Goal: Task Accomplishment & Management: Manage account settings

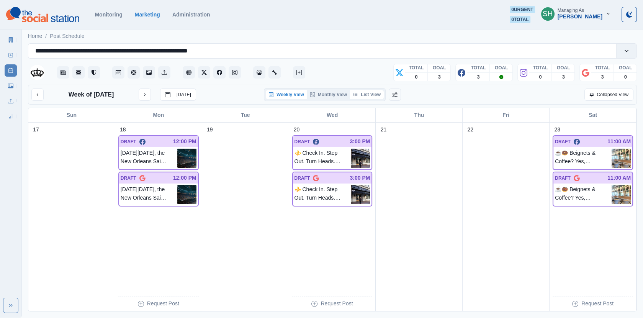
click at [376, 92] on button "List View" at bounding box center [367, 94] width 34 height 9
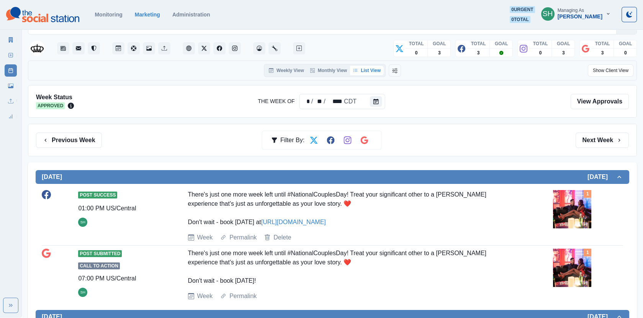
scroll to position [20, 0]
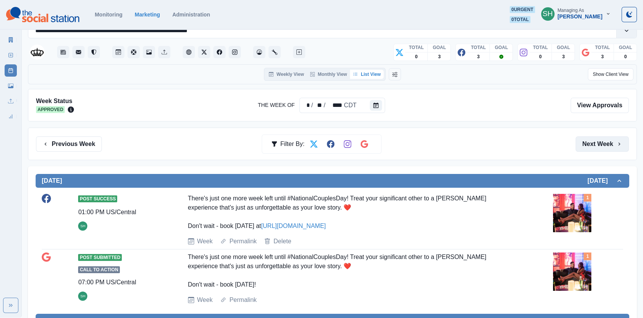
click at [587, 137] on button "Next Week" at bounding box center [602, 143] width 53 height 15
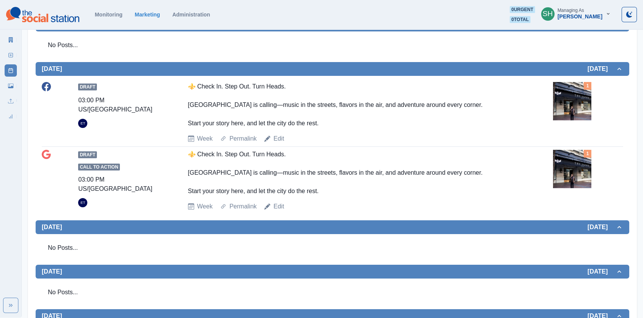
scroll to position [398, 0]
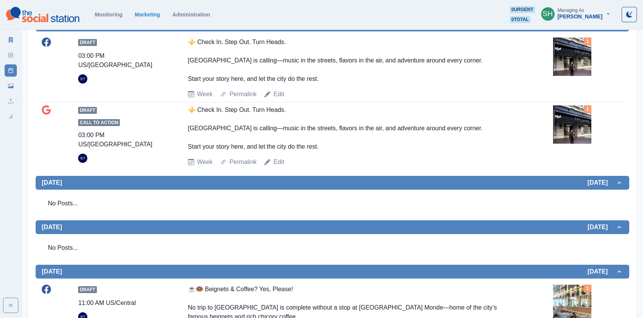
click at [352, 151] on div "⚜️ Check In. Step Out. Turn Heads. [GEOGRAPHIC_DATA] is calling—music in the st…" at bounding box center [351, 128] width 326 height 46
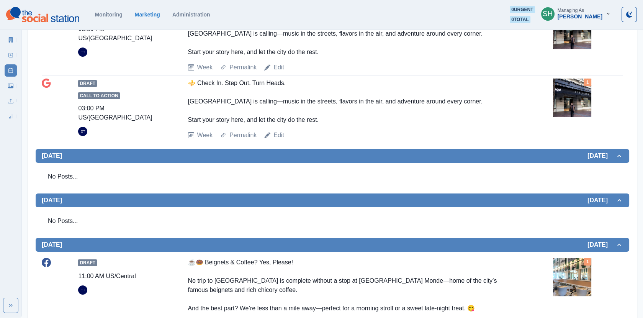
scroll to position [633, 0]
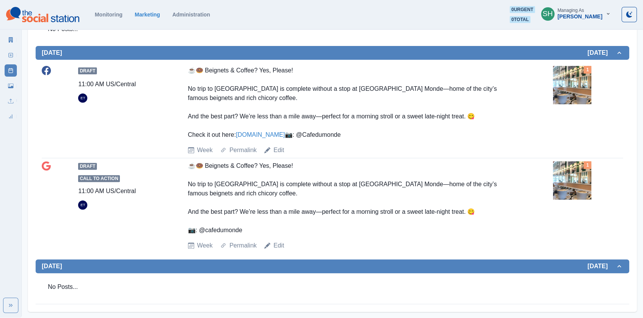
click at [283, 138] on link "[DOMAIN_NAME]" at bounding box center [260, 134] width 49 height 7
click at [576, 91] on img at bounding box center [572, 85] width 38 height 38
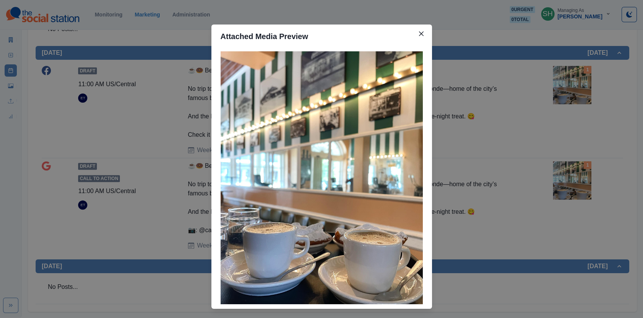
click at [133, 116] on div "Attached Media Preview" at bounding box center [321, 159] width 643 height 318
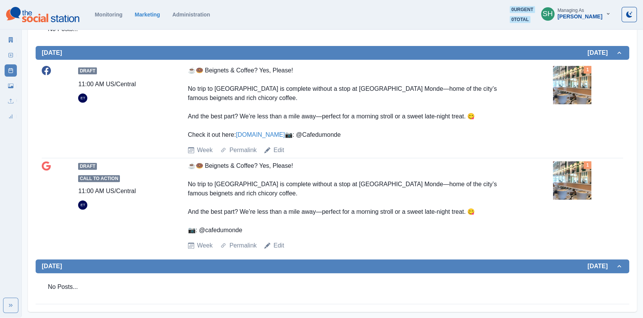
scroll to position [0, 0]
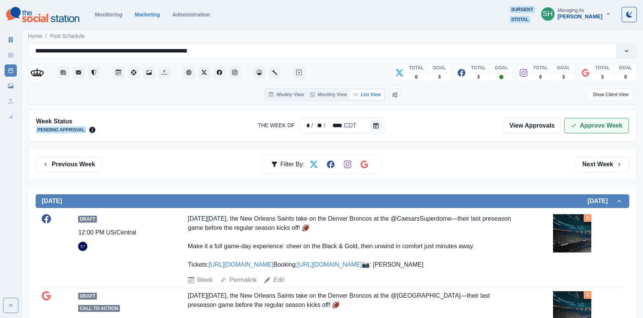
click at [591, 132] on button "Approve Week" at bounding box center [596, 125] width 65 height 15
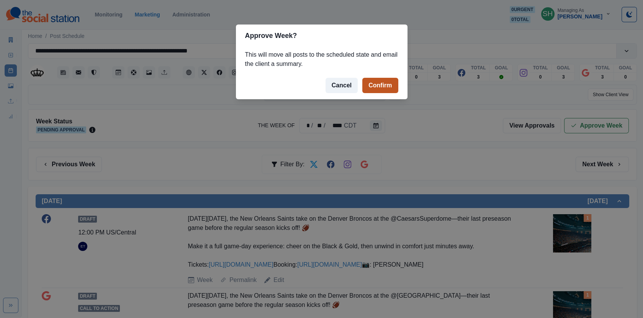
click at [389, 82] on button "Confirm" at bounding box center [381, 85] width 36 height 15
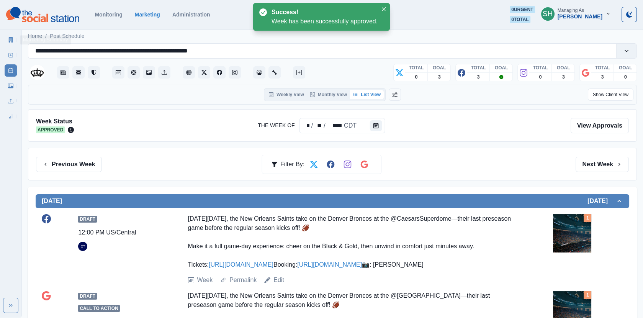
click at [15, 39] on link "Marketing Summary" at bounding box center [11, 40] width 12 height 12
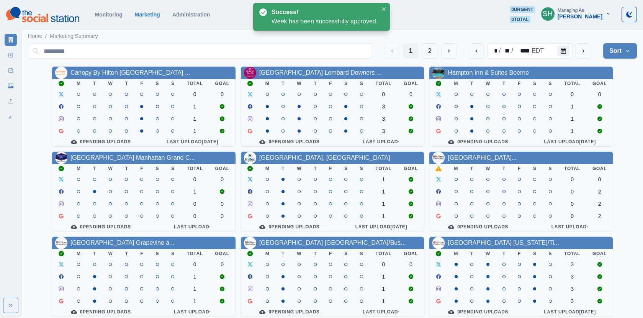
click at [605, 47] on button "Sort" at bounding box center [621, 50] width 34 height 15
click at [589, 96] on span "Pending Post Approval" at bounding box center [599, 99] width 66 height 9
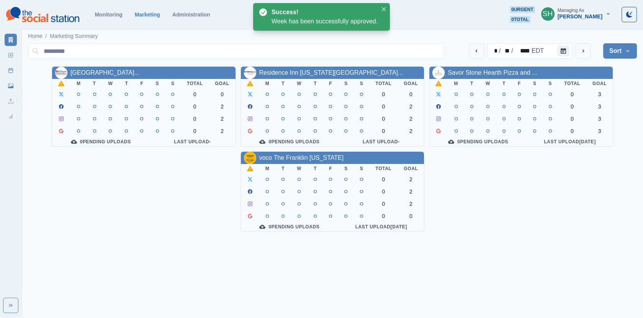
click at [584, 10] on div "Managing As" at bounding box center [571, 10] width 26 height 5
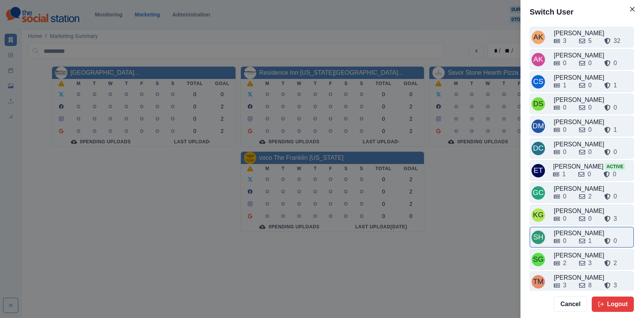
click at [573, 236] on div "0" at bounding box center [563, 240] width 19 height 9
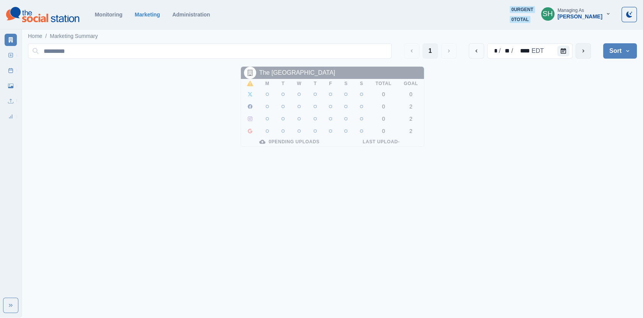
click at [579, 53] on button "next" at bounding box center [583, 50] width 15 height 15
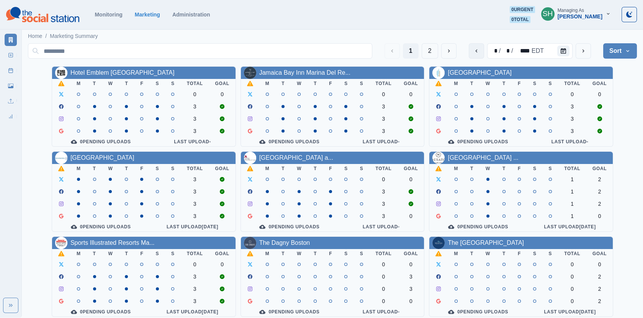
click at [479, 53] on icon "previous" at bounding box center [477, 51] width 6 height 6
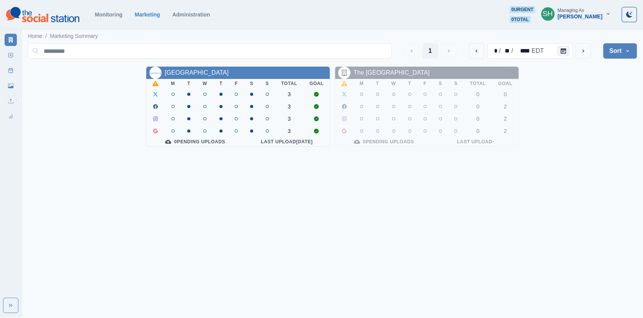
click at [623, 60] on div "1 * / ** / **** EDT Sort Client Name Uploads Pending Post Approval" at bounding box center [332, 50] width 609 height 21
click at [616, 56] on button "Sort" at bounding box center [621, 50] width 34 height 15
click at [594, 69] on span "Client Name" at bounding box center [599, 71] width 66 height 9
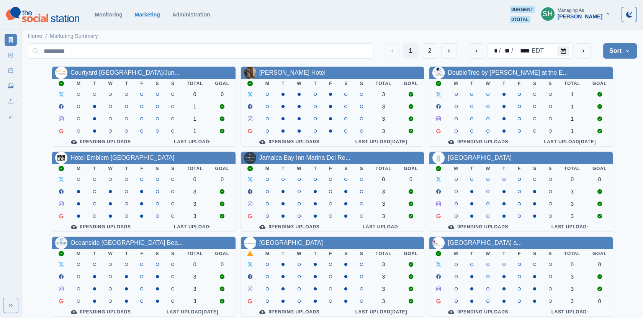
click at [573, 54] on div "* / ** / **** EDT" at bounding box center [530, 50] width 122 height 15
click at [572, 51] on div at bounding box center [565, 50] width 15 height 15
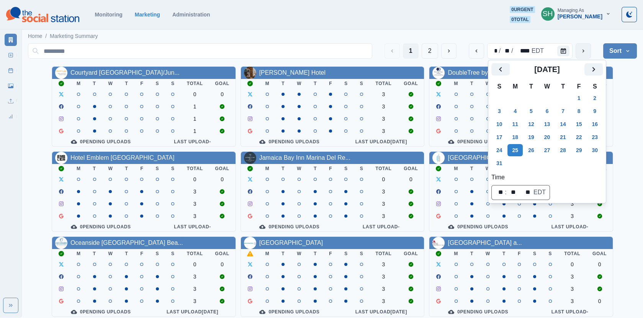
click at [581, 51] on icon "next" at bounding box center [584, 51] width 6 height 6
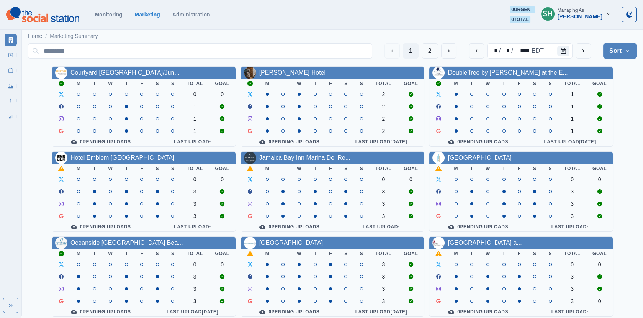
click at [448, 20] on div "Monitoring Marketing Administration 0 urgent 0 total SH Managing As [PERSON_NAM…" at bounding box center [321, 14] width 631 height 17
click at [139, 160] on link "Hotel Emblem [GEOGRAPHIC_DATA]" at bounding box center [123, 157] width 104 height 7
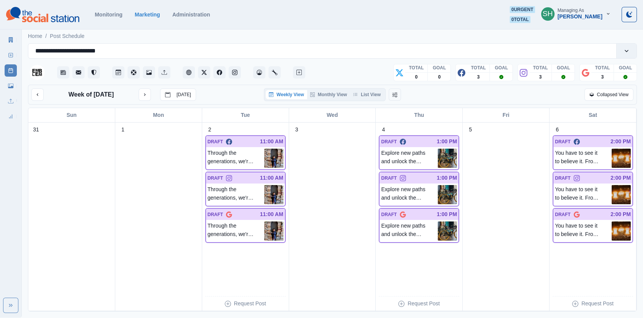
click at [8, 45] on link "Marketing Summary" at bounding box center [11, 40] width 12 height 12
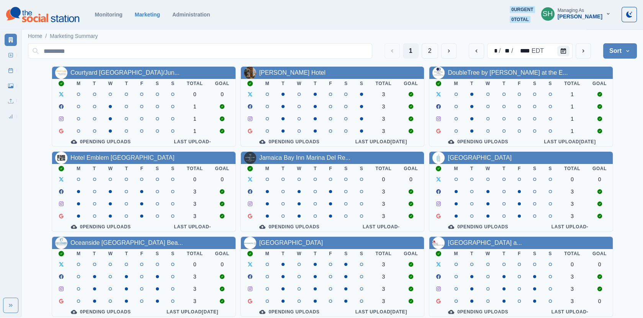
click at [584, 8] on div "Managing As" at bounding box center [571, 10] width 26 height 5
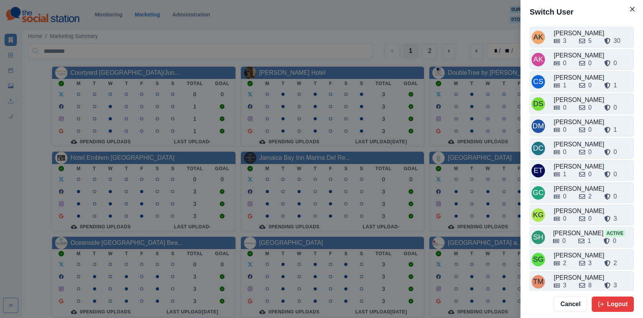
click at [398, 180] on div "Switch User AK [PERSON_NAME] 3 5 30 AK [PERSON_NAME] 0 0 0 CS [PERSON_NAME] 1 0…" at bounding box center [321, 159] width 643 height 318
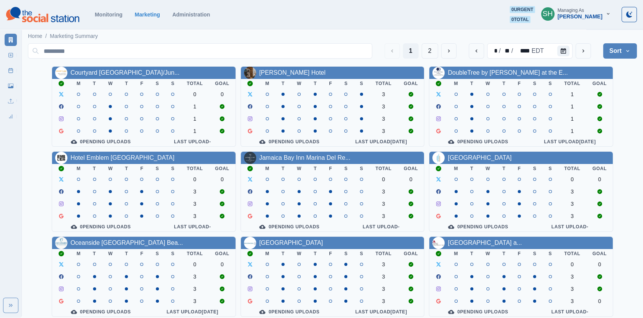
scroll to position [93, 0]
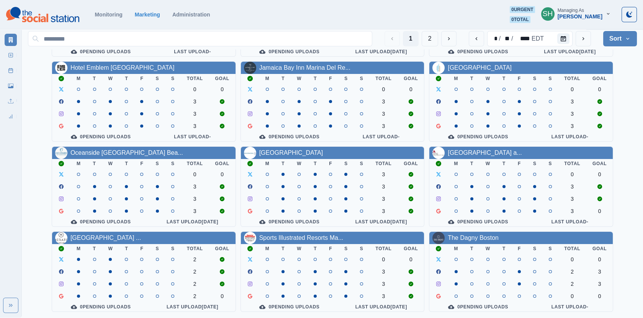
click at [100, 155] on div "Oceanside [GEOGRAPHIC_DATA] Bea..." at bounding box center [127, 152] width 113 height 9
click at [97, 153] on link "Oceanside [GEOGRAPHIC_DATA] Bea..." at bounding box center [127, 152] width 113 height 7
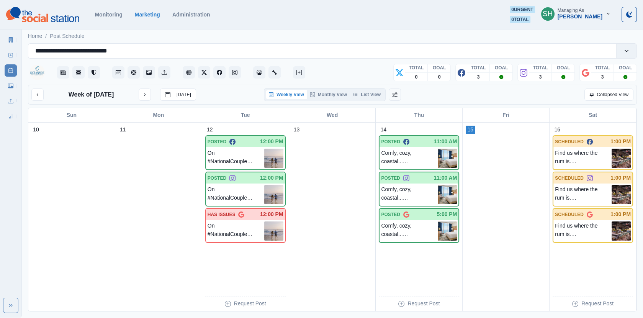
click at [16, 37] on link "Marketing Summary" at bounding box center [11, 40] width 12 height 12
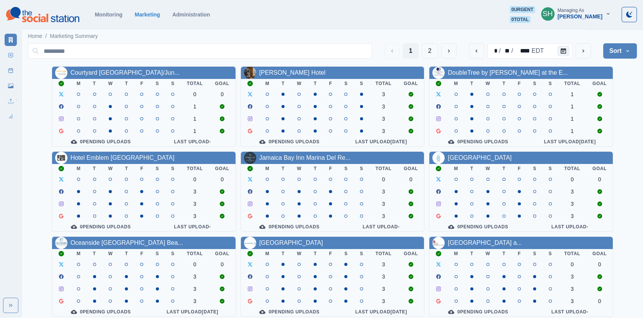
click at [602, 25] on section "Monitoring Marketing Administration 0 urgent 0 total SH Managing As [PERSON_NAM…" at bounding box center [321, 15] width 643 height 30
click at [590, 21] on button "SH Managing As [PERSON_NAME]" at bounding box center [576, 13] width 82 height 15
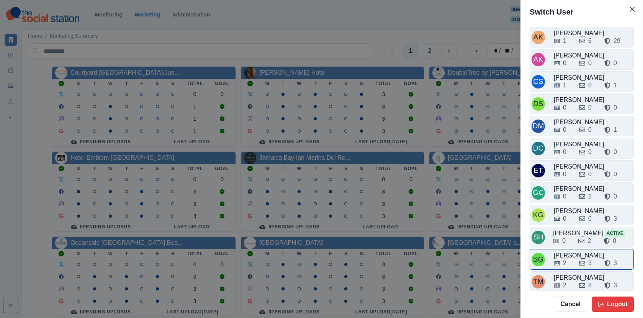
click at [578, 259] on div "2 3 3" at bounding box center [593, 263] width 78 height 9
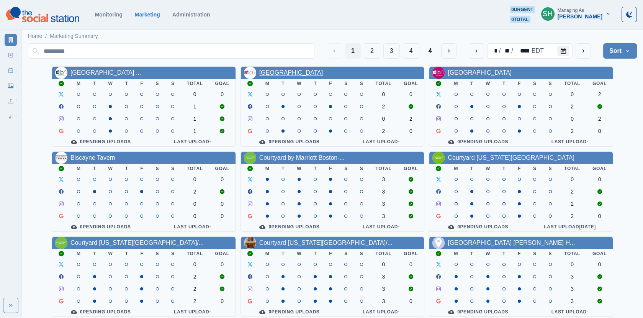
click at [306, 74] on link "[GEOGRAPHIC_DATA]" at bounding box center [291, 72] width 64 height 7
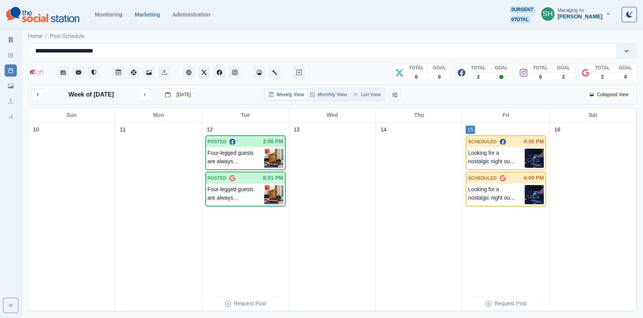
click at [11, 54] on icon at bounding box center [10, 55] width 5 height 5
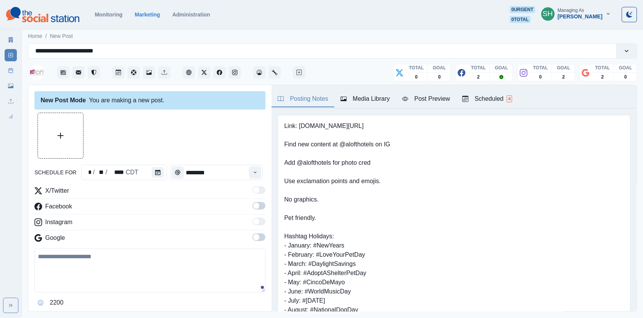
click at [359, 103] on div "Media Library" at bounding box center [365, 98] width 49 height 9
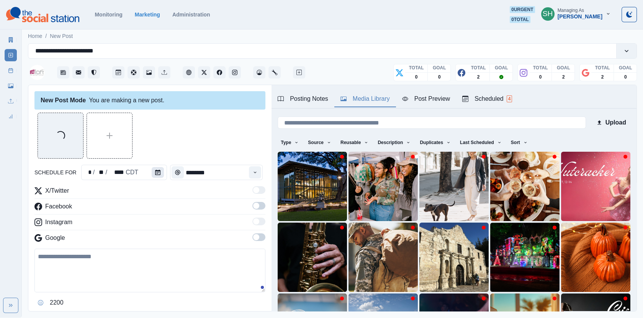
click at [157, 171] on icon "Calendar" at bounding box center [157, 172] width 5 height 5
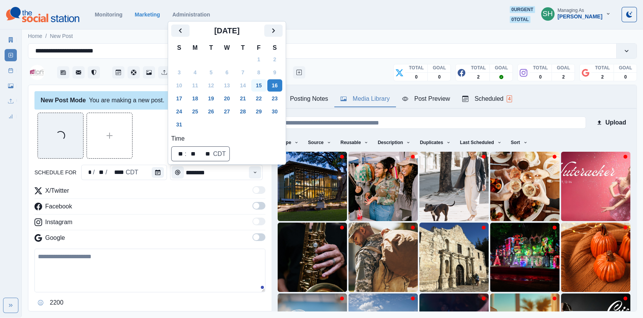
click at [263, 82] on button "15" at bounding box center [258, 85] width 15 height 12
click at [253, 178] on div "Time" at bounding box center [255, 172] width 15 height 15
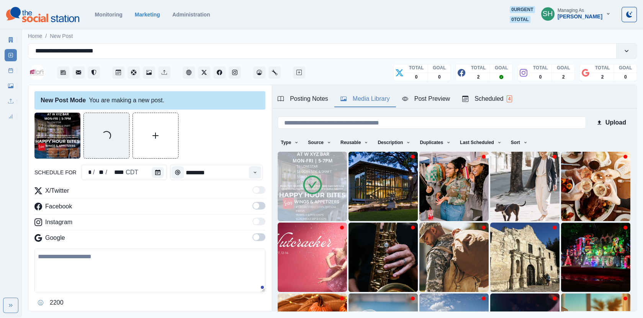
click at [256, 203] on span at bounding box center [256, 206] width 6 height 6
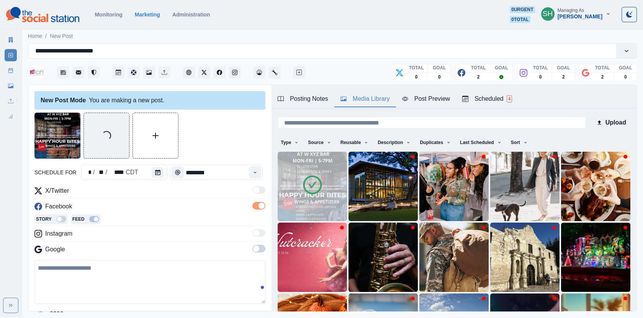
click at [258, 250] on span at bounding box center [256, 249] width 6 height 6
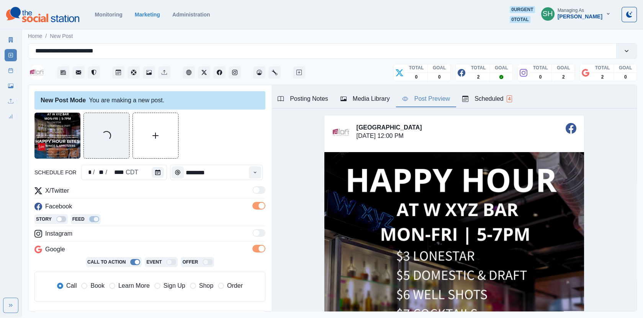
click at [410, 102] on div "Post Preview" at bounding box center [426, 98] width 48 height 9
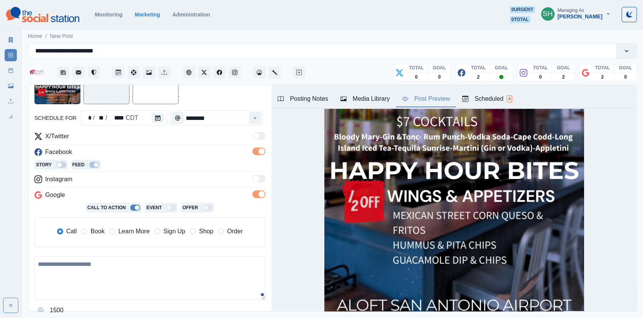
scroll to position [89, 0]
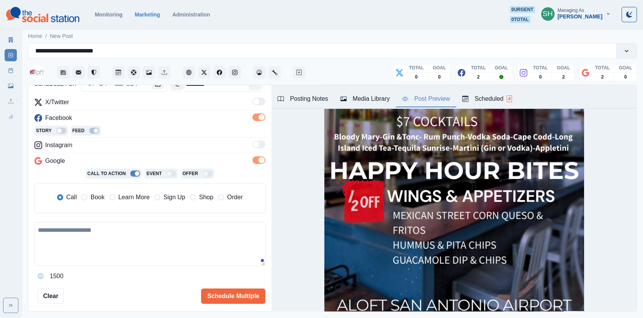
click at [98, 195] on span "Book" at bounding box center [97, 197] width 14 height 9
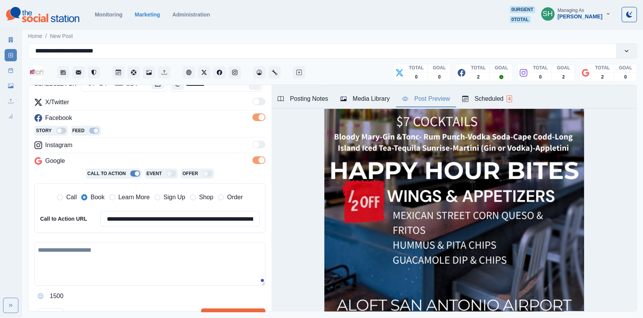
click at [100, 260] on textarea at bounding box center [149, 264] width 231 height 44
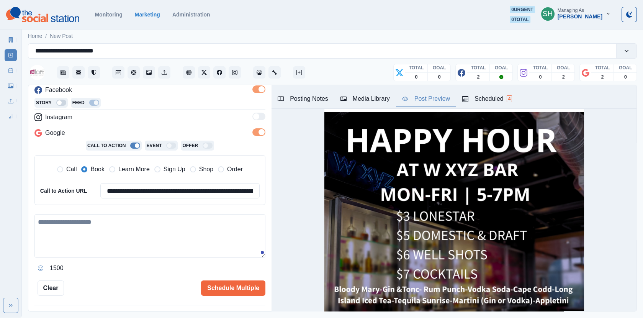
scroll to position [46, 0]
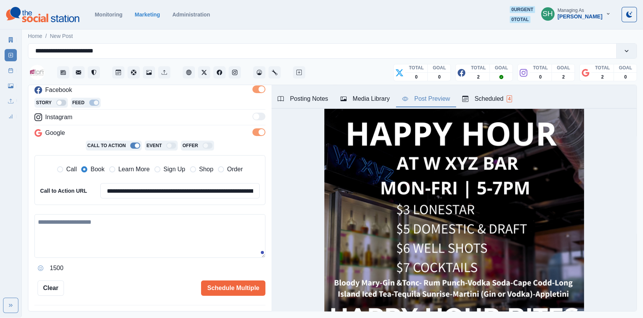
type textarea "*"
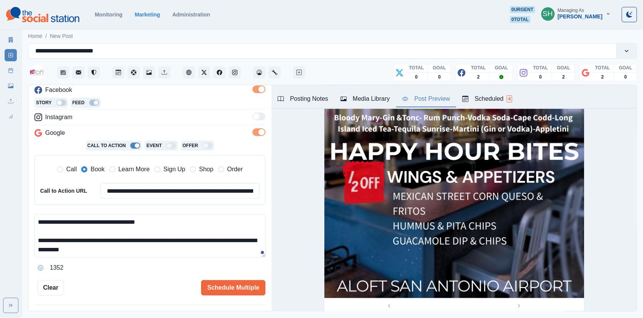
scroll to position [233, 0]
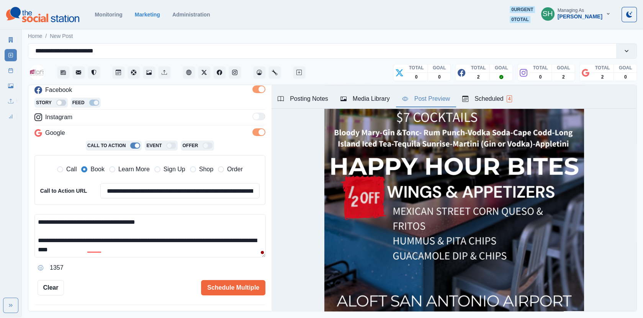
drag, startPoint x: 138, startPoint y: 247, endPoint x: 23, endPoint y: 237, distance: 115.0
click at [23, 237] on main "**********" at bounding box center [333, 173] width 622 height 290
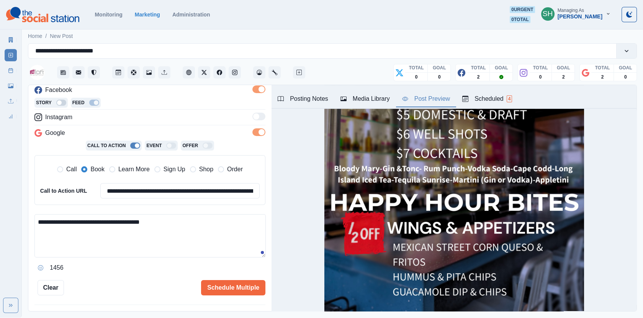
scroll to position [137, 0]
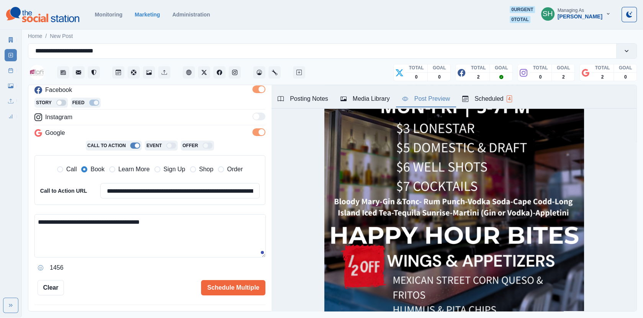
click at [482, 201] on img at bounding box center [455, 204] width 260 height 358
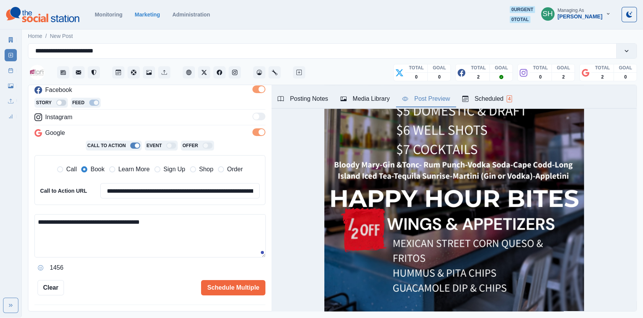
scroll to position [186, 0]
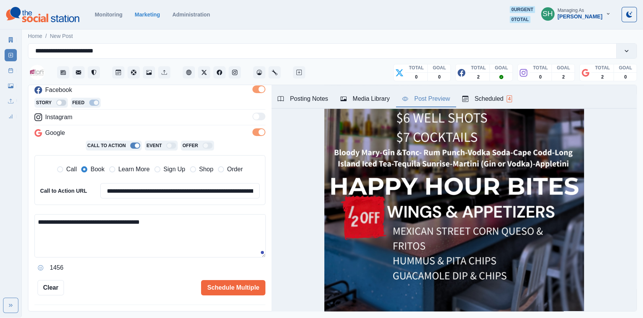
click at [141, 239] on textarea "**********" at bounding box center [149, 235] width 231 height 43
drag, startPoint x: 168, startPoint y: 223, endPoint x: 154, endPoint y: 220, distance: 14.1
click at [154, 220] on textarea "**********" at bounding box center [149, 235] width 231 height 43
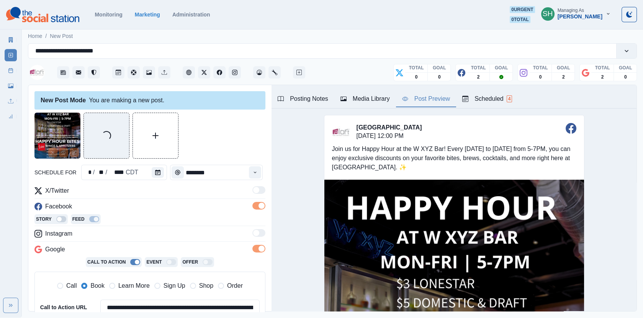
scroll to position [119, 0]
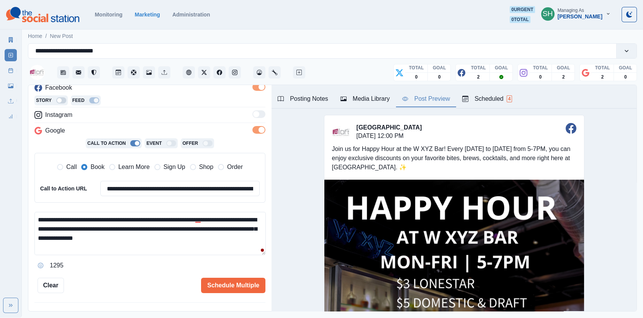
type textarea "**********"
click at [236, 295] on div "**********" at bounding box center [149, 198] width 243 height 227
click at [230, 286] on button "Schedule Multiple" at bounding box center [233, 285] width 64 height 15
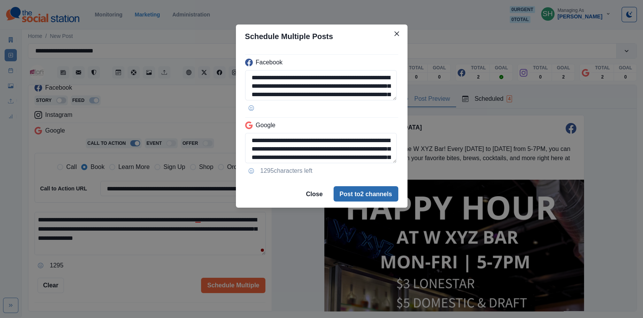
click at [368, 197] on button "Post to 2 channels" at bounding box center [366, 193] width 65 height 15
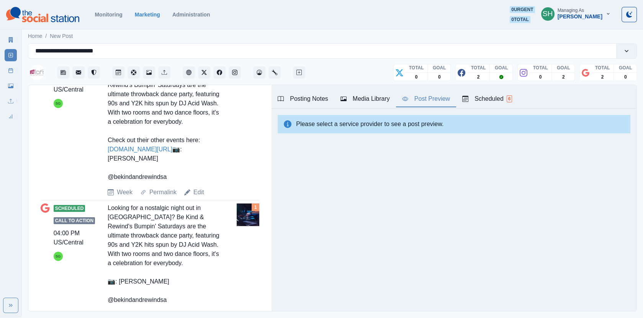
scroll to position [507, 0]
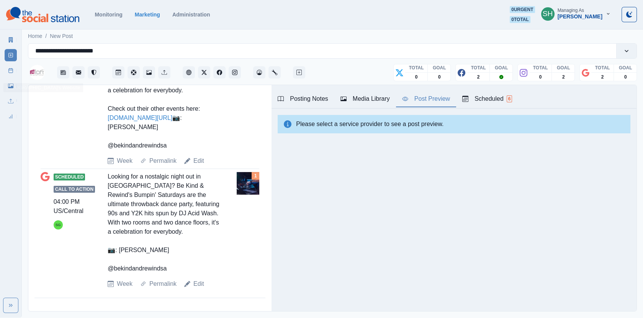
click at [9, 71] on icon at bounding box center [10, 70] width 5 height 5
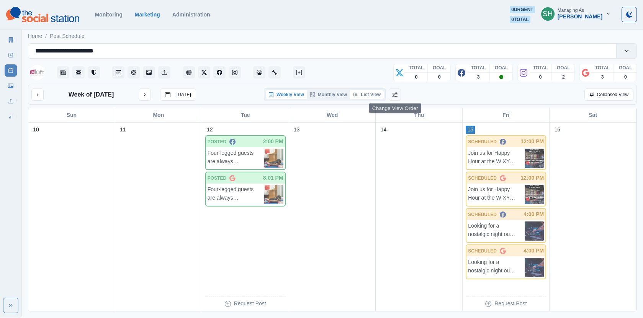
click at [371, 96] on button "List View" at bounding box center [367, 94] width 34 height 9
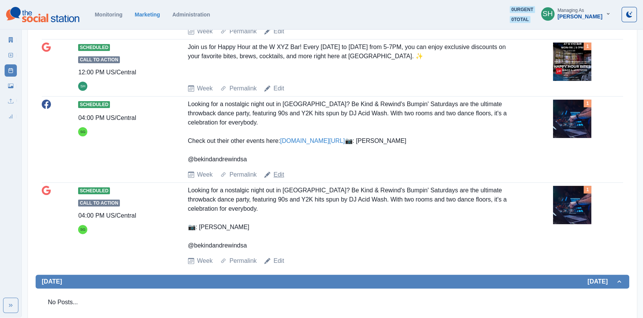
scroll to position [517, 0]
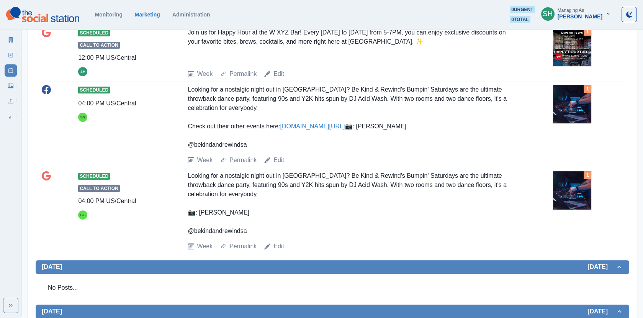
click at [311, 130] on link "[DOMAIN_NAME][URL]" at bounding box center [313, 126] width 65 height 7
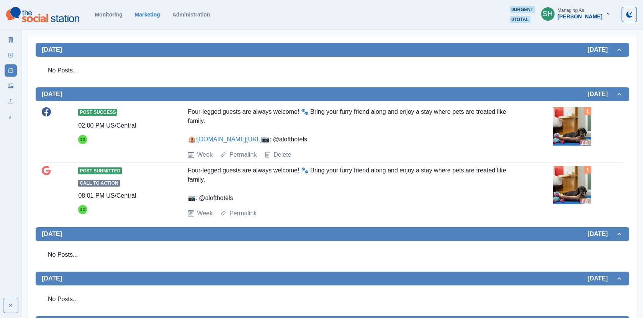
scroll to position [0, 0]
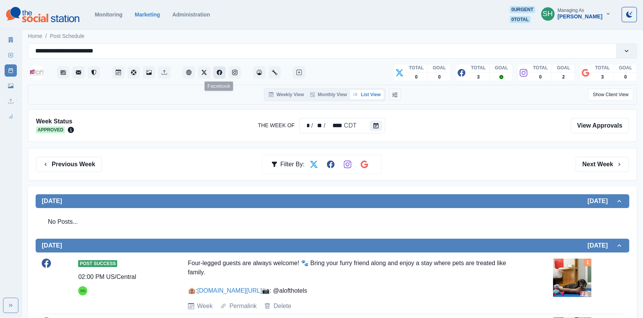
click at [215, 72] on button "Facebook" at bounding box center [219, 72] width 12 height 12
click at [77, 163] on button "Previous Week" at bounding box center [69, 164] width 66 height 15
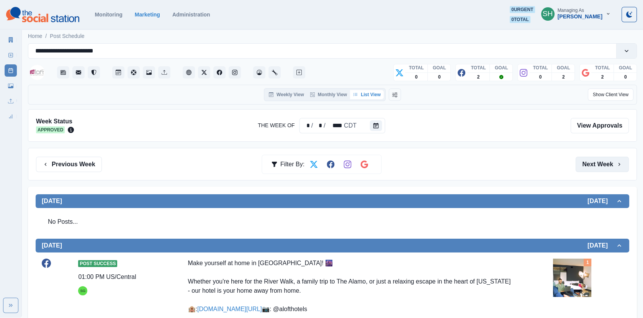
click at [588, 161] on button "Next Week" at bounding box center [602, 164] width 53 height 15
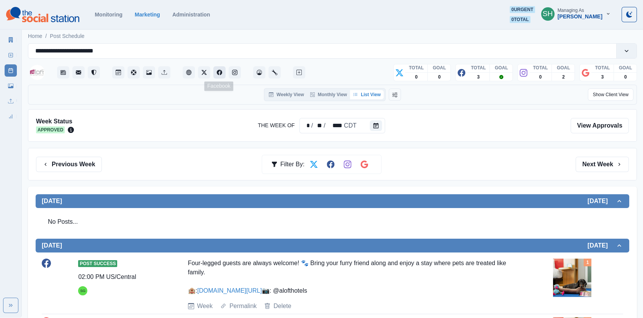
click at [220, 73] on icon "Facebook" at bounding box center [219, 72] width 5 height 5
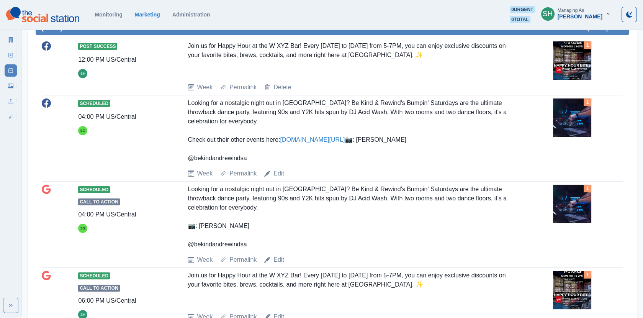
click at [18, 46] on div "Marketing Summary New Post Post Schedule Media Library Uploads Review Summary" at bounding box center [10, 77] width 21 height 92
click at [9, 39] on icon at bounding box center [11, 39] width 4 height 5
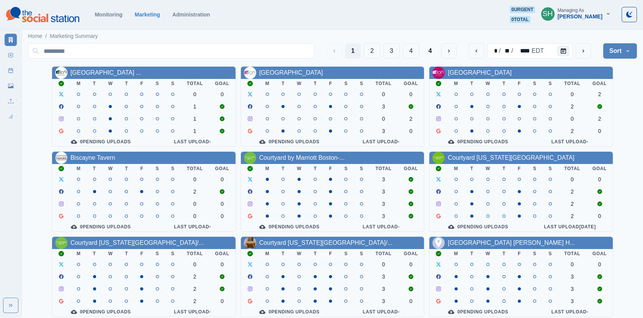
click at [574, 16] on div "[PERSON_NAME]" at bounding box center [580, 16] width 45 height 7
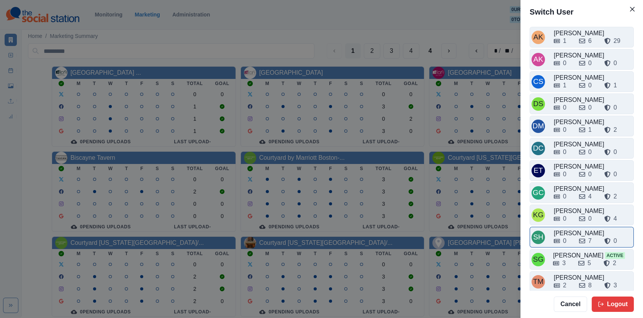
click at [573, 229] on div "[PERSON_NAME]" at bounding box center [593, 233] width 78 height 9
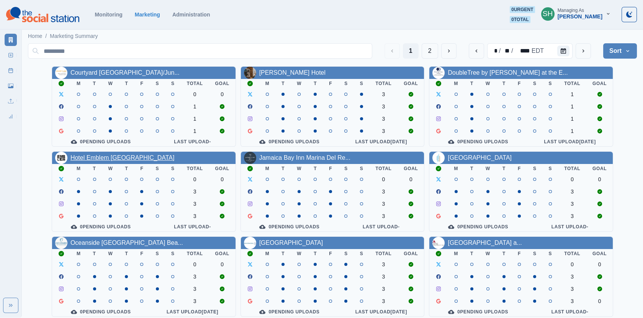
click at [110, 159] on link "Hotel Emblem [GEOGRAPHIC_DATA]" at bounding box center [123, 157] width 104 height 7
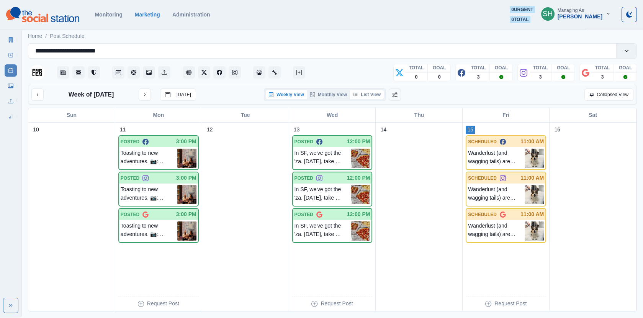
click at [371, 92] on button "List View" at bounding box center [367, 94] width 34 height 9
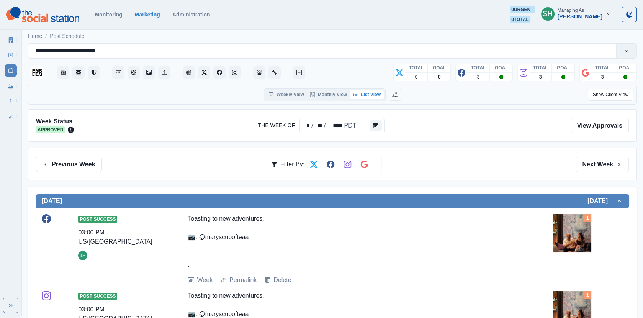
click at [619, 171] on div "Previous Week Filter By: Next Week" at bounding box center [332, 164] width 609 height 33
click at [610, 166] on button "Next Week" at bounding box center [602, 164] width 53 height 15
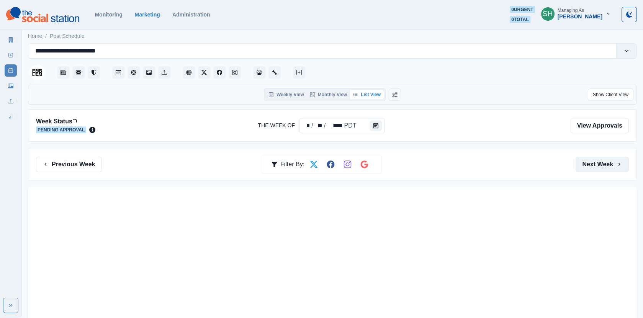
click at [610, 166] on button "Next Week" at bounding box center [602, 164] width 53 height 15
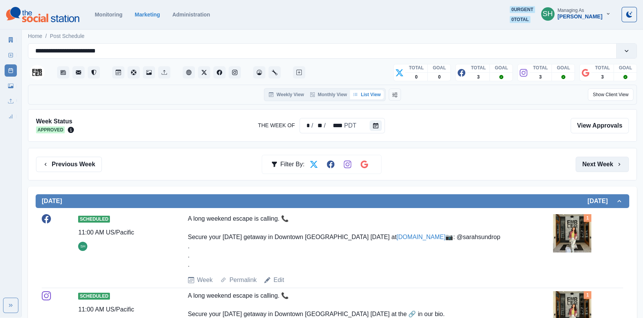
click at [610, 166] on button "Next Week" at bounding box center [602, 164] width 53 height 15
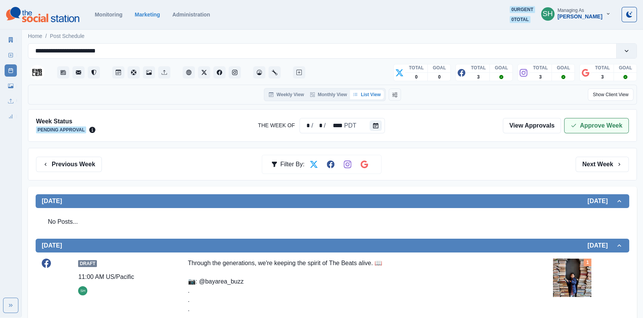
click at [578, 120] on button "Approve Week" at bounding box center [596, 125] width 65 height 15
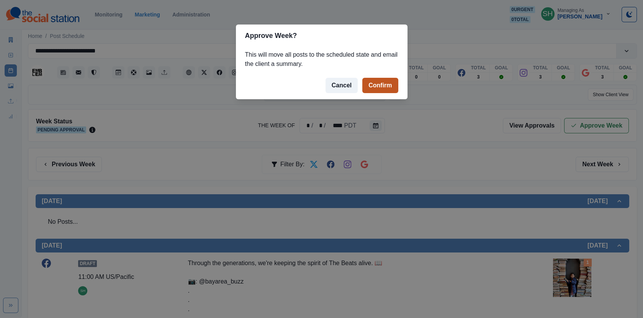
click at [384, 86] on button "Confirm" at bounding box center [381, 85] width 36 height 15
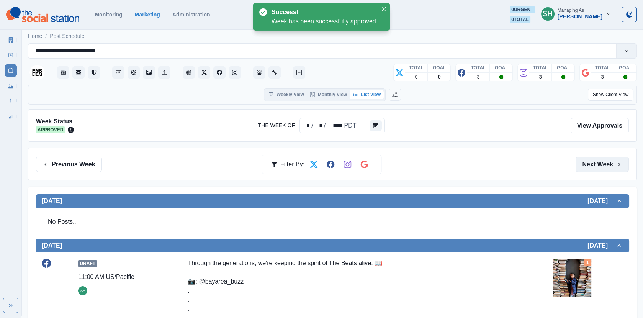
click at [604, 164] on button "Next Week" at bounding box center [602, 164] width 53 height 15
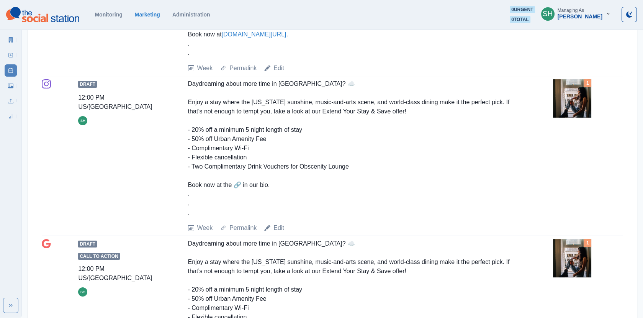
scroll to position [43, 0]
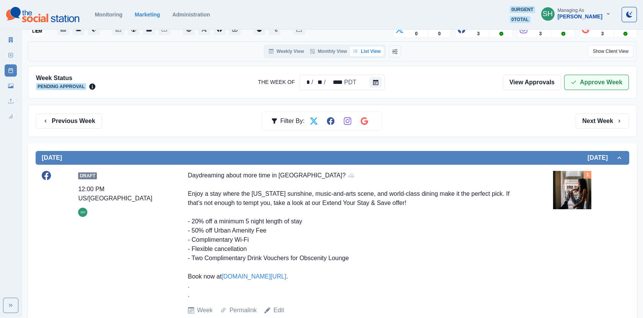
click at [589, 78] on button "Approve Week" at bounding box center [596, 82] width 65 height 15
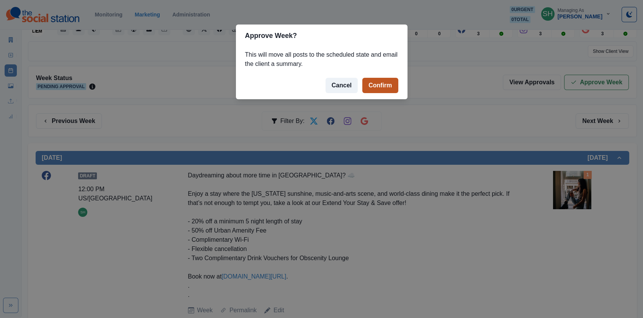
click at [392, 85] on button "Confirm" at bounding box center [381, 85] width 36 height 15
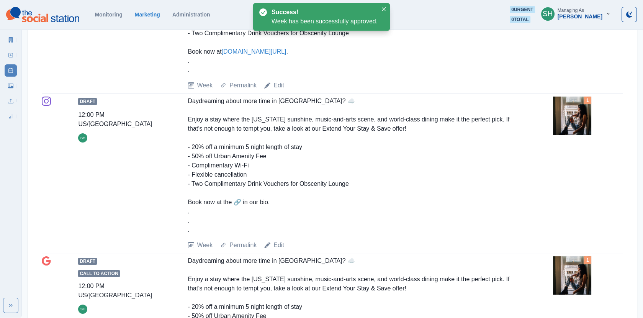
scroll to position [0, 0]
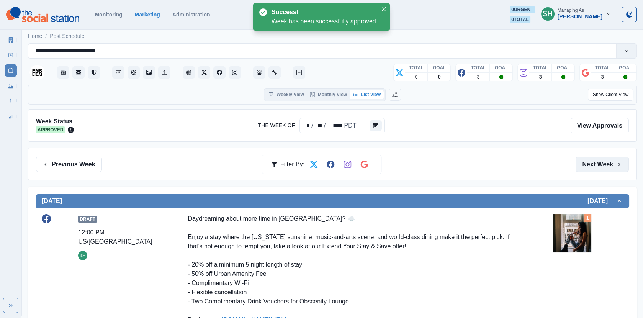
click at [592, 167] on button "Next Week" at bounding box center [602, 164] width 53 height 15
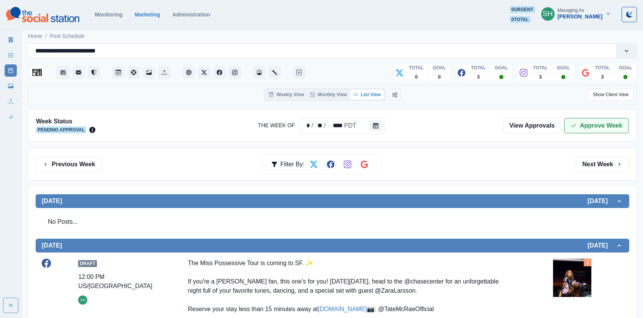
click at [582, 127] on button "Approve Week" at bounding box center [596, 125] width 65 height 15
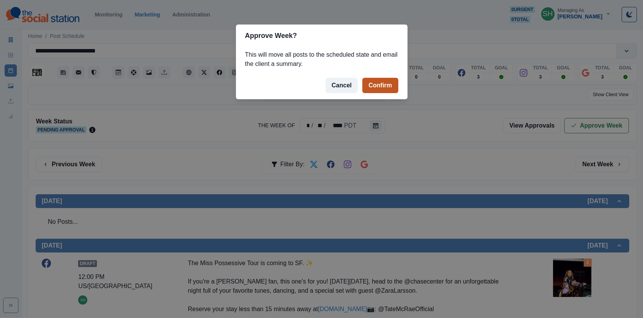
click at [377, 84] on button "Confirm" at bounding box center [381, 85] width 36 height 15
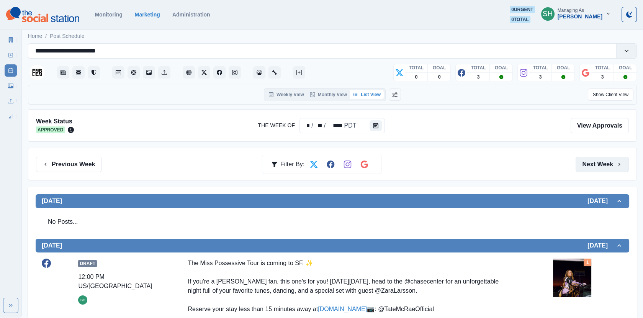
click at [588, 164] on button "Next Week" at bounding box center [602, 164] width 53 height 15
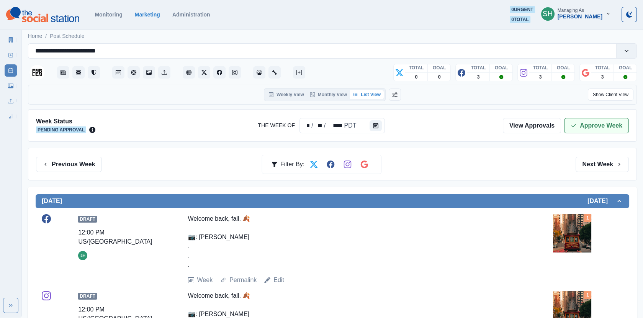
click at [593, 119] on button "Approve Week" at bounding box center [596, 125] width 65 height 15
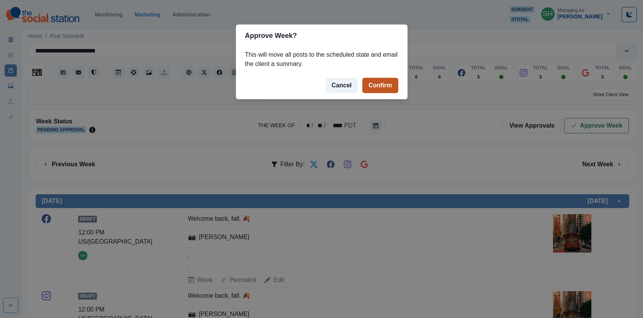
click at [381, 79] on button "Confirm" at bounding box center [381, 85] width 36 height 15
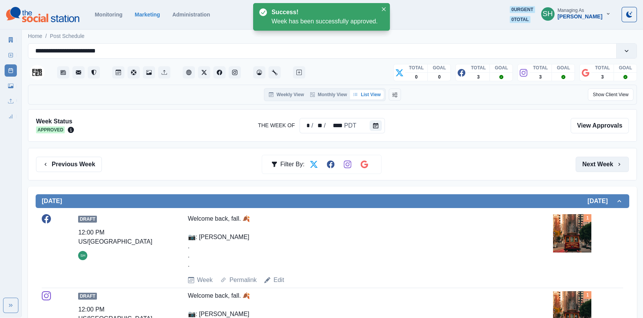
click at [605, 160] on button "Next Week" at bounding box center [602, 164] width 53 height 15
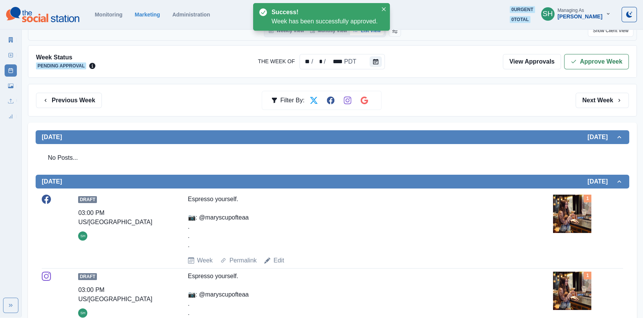
scroll to position [27, 0]
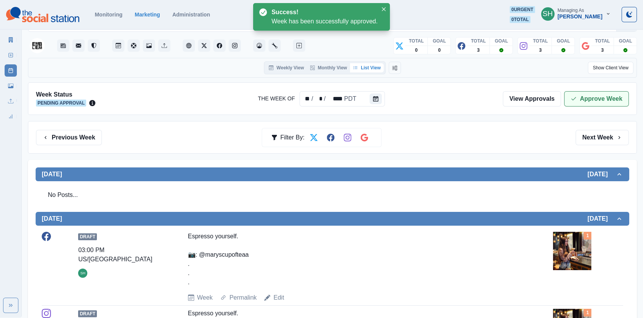
click at [582, 94] on button "Approve Week" at bounding box center [596, 98] width 65 height 15
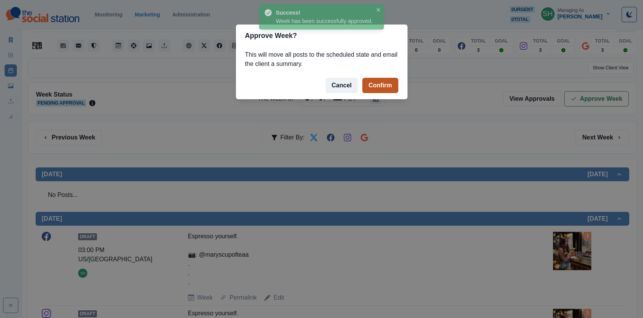
click at [389, 87] on button "Confirm" at bounding box center [381, 85] width 36 height 15
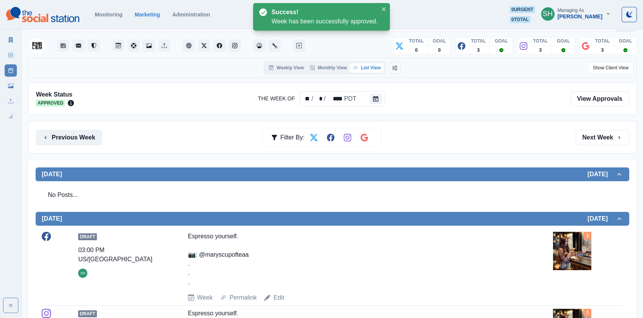
click at [84, 138] on button "Previous Week" at bounding box center [69, 137] width 66 height 15
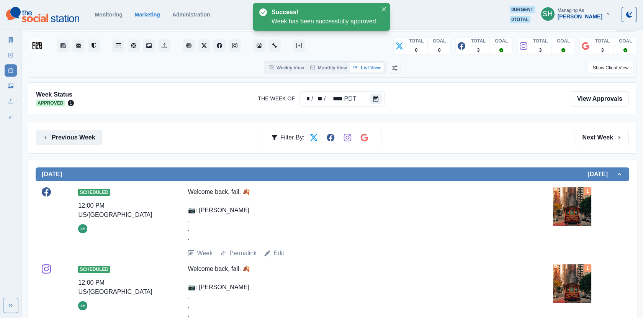
click at [84, 138] on button "Previous Week" at bounding box center [69, 137] width 66 height 15
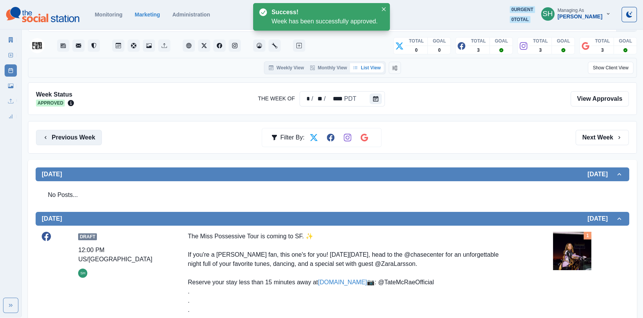
click at [84, 138] on button "Previous Week" at bounding box center [69, 137] width 66 height 15
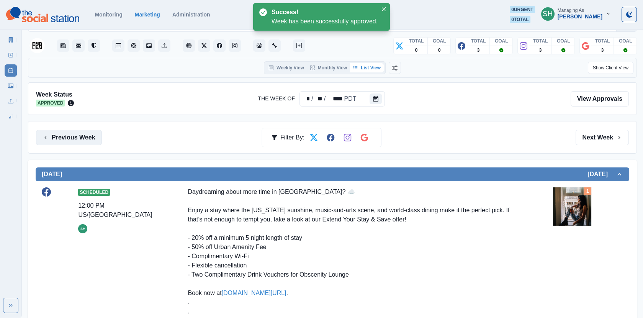
click at [84, 138] on button "Previous Week" at bounding box center [69, 137] width 66 height 15
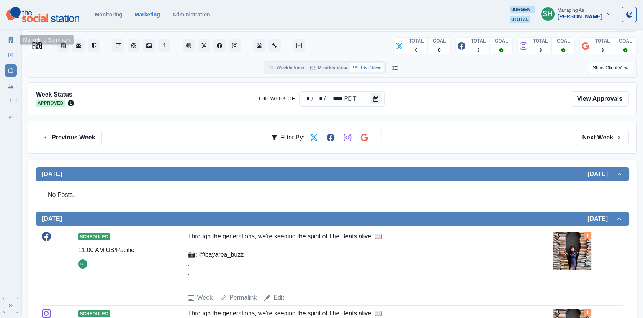
click at [11, 38] on icon at bounding box center [11, 39] width 4 height 5
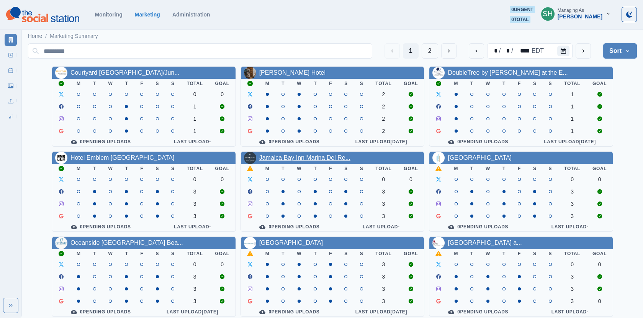
click at [320, 156] on link "Jamaica Bay Inn Marina Del Re..." at bounding box center [304, 157] width 91 height 7
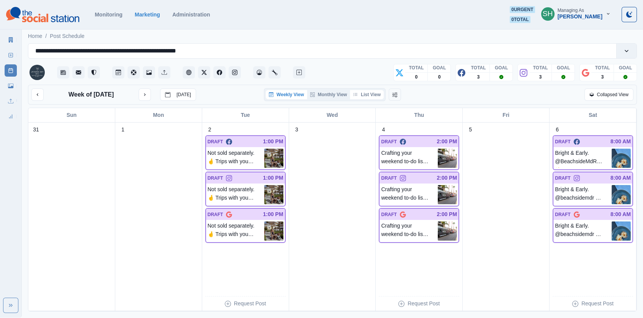
click at [376, 92] on button "List View" at bounding box center [367, 94] width 34 height 9
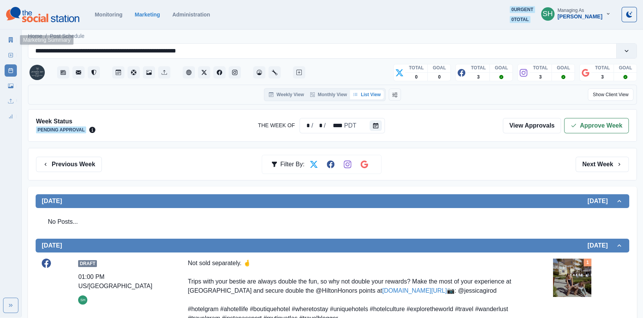
click at [10, 42] on link "Marketing Summary" at bounding box center [11, 40] width 12 height 12
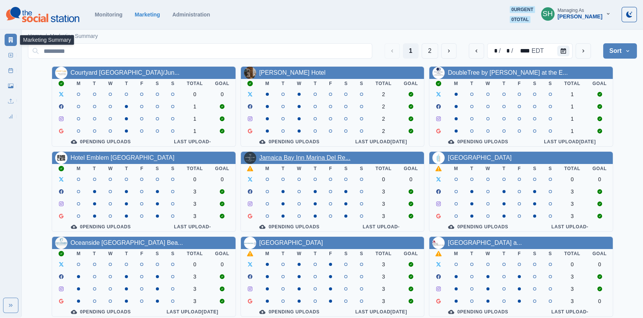
click at [292, 158] on link "Jamaica Bay Inn Marina Del Re..." at bounding box center [304, 157] width 91 height 7
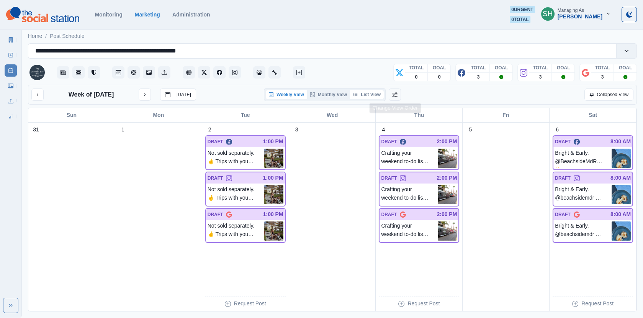
click at [375, 92] on button "List View" at bounding box center [367, 94] width 34 height 9
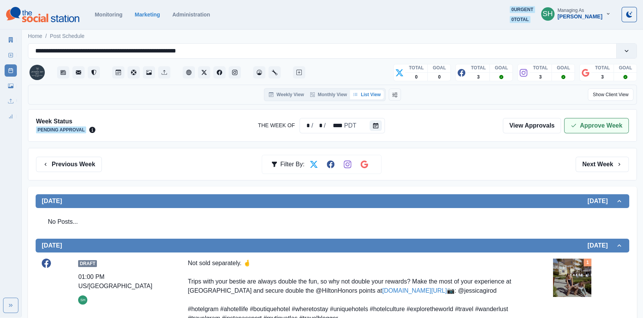
click at [587, 131] on button "Approve Week" at bounding box center [596, 125] width 65 height 15
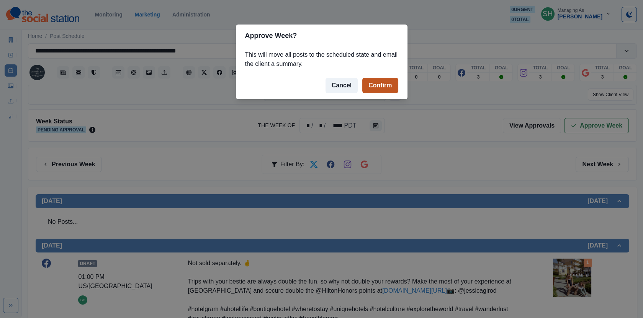
click at [373, 84] on button "Confirm" at bounding box center [381, 85] width 36 height 15
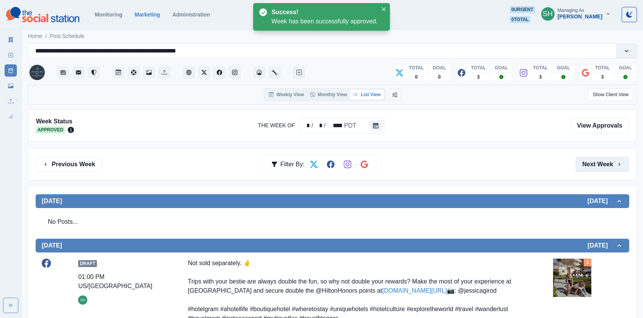
click at [602, 164] on button "Next Week" at bounding box center [602, 164] width 53 height 15
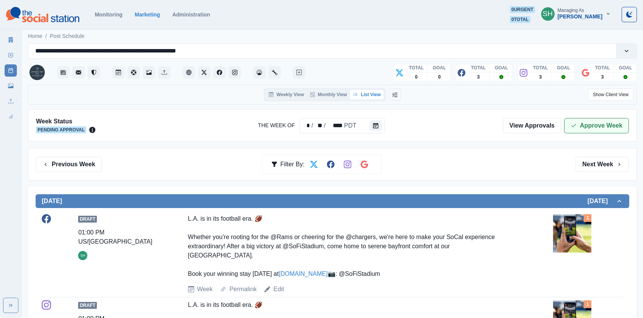
click at [589, 128] on button "Approve Week" at bounding box center [596, 125] width 65 height 15
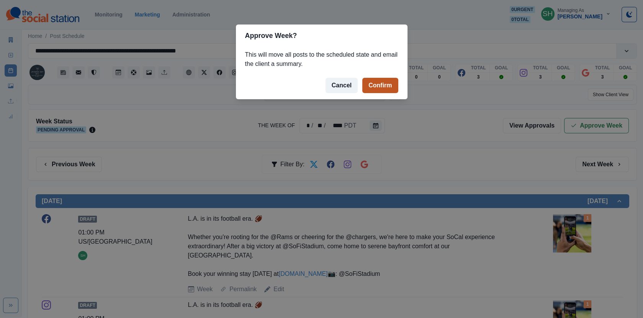
click at [387, 87] on button "Confirm" at bounding box center [381, 85] width 36 height 15
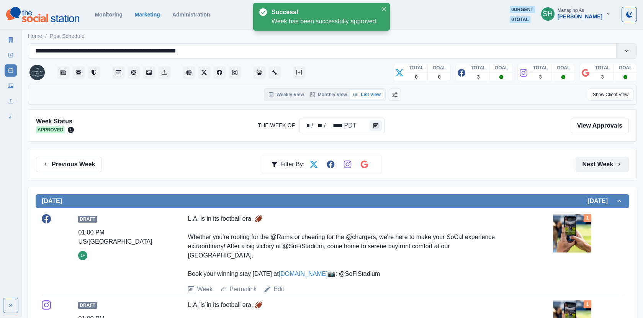
click at [584, 159] on button "Next Week" at bounding box center [602, 164] width 53 height 15
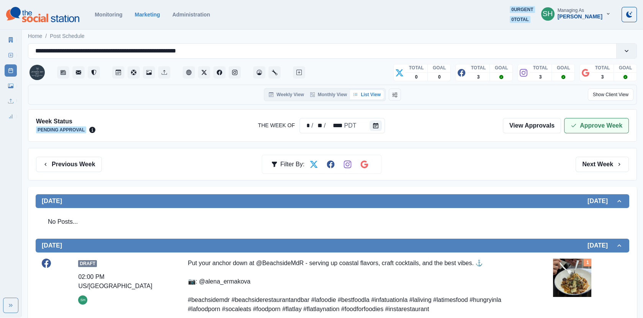
click at [587, 126] on button "Approve Week" at bounding box center [596, 125] width 65 height 15
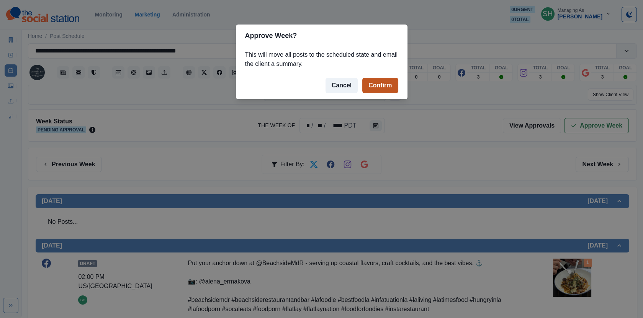
click at [383, 81] on button "Confirm" at bounding box center [381, 85] width 36 height 15
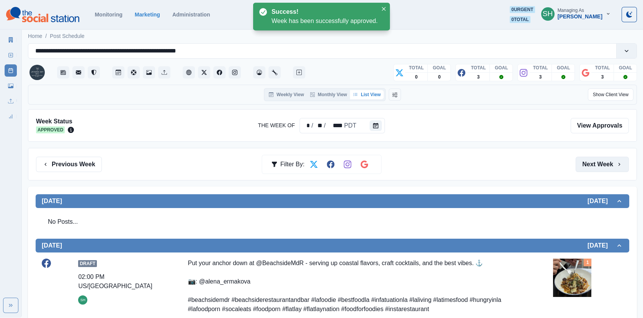
click at [604, 162] on button "Next Week" at bounding box center [602, 164] width 53 height 15
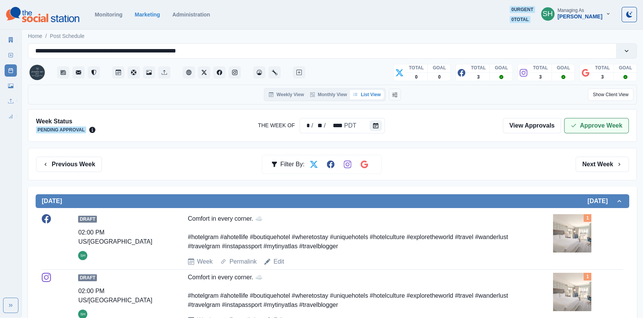
click at [586, 126] on button "Approve Week" at bounding box center [596, 125] width 65 height 15
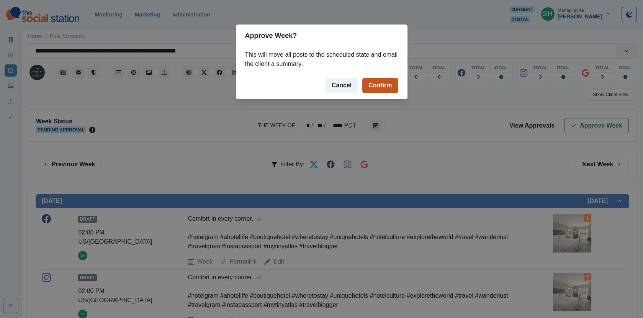
click at [388, 87] on button "Confirm" at bounding box center [381, 85] width 36 height 15
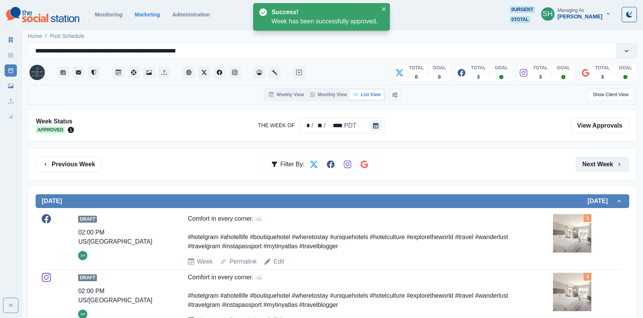
click at [588, 160] on button "Next Week" at bounding box center [602, 164] width 53 height 15
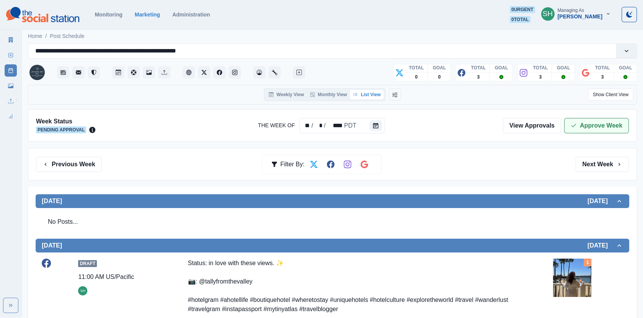
click at [584, 131] on button "Approve Week" at bounding box center [596, 125] width 65 height 15
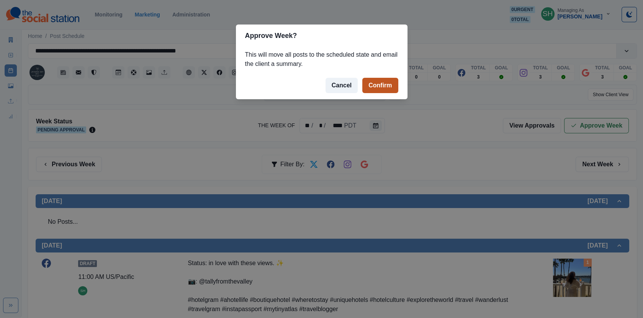
click at [390, 80] on button "Confirm" at bounding box center [381, 85] width 36 height 15
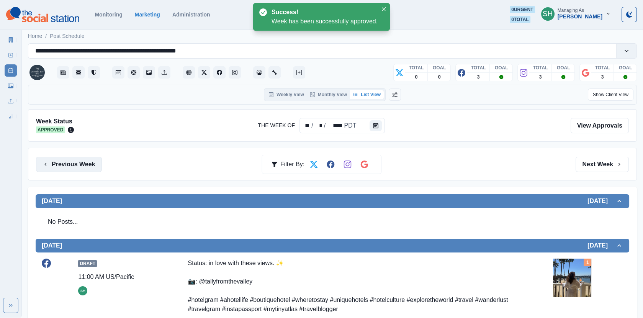
click at [86, 162] on button "Previous Week" at bounding box center [69, 164] width 66 height 15
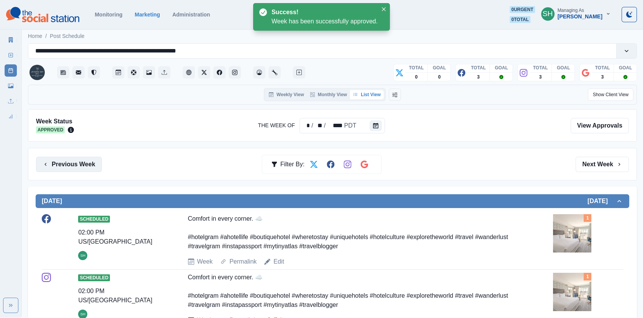
click at [86, 162] on button "Previous Week" at bounding box center [69, 164] width 66 height 15
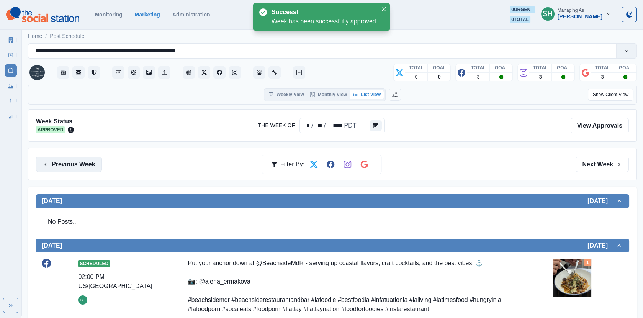
click at [86, 162] on button "Previous Week" at bounding box center [69, 164] width 66 height 15
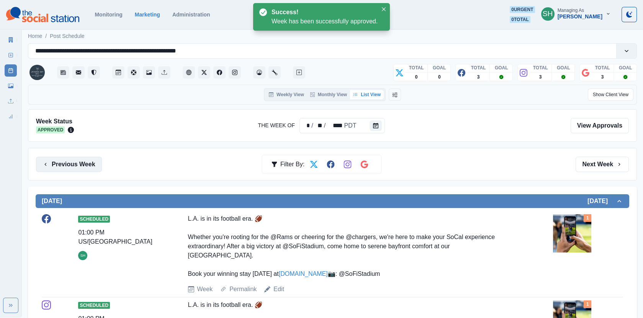
click at [86, 162] on button "Previous Week" at bounding box center [69, 164] width 66 height 15
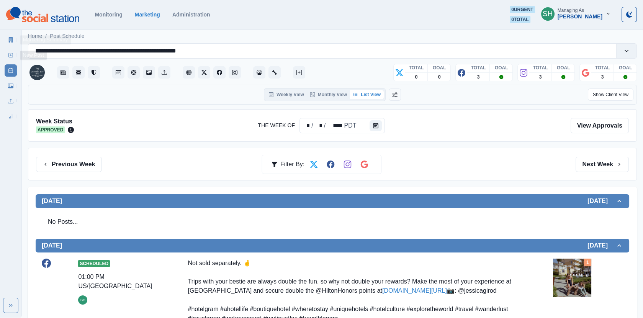
click at [7, 45] on link "Marketing Summary" at bounding box center [11, 40] width 12 height 12
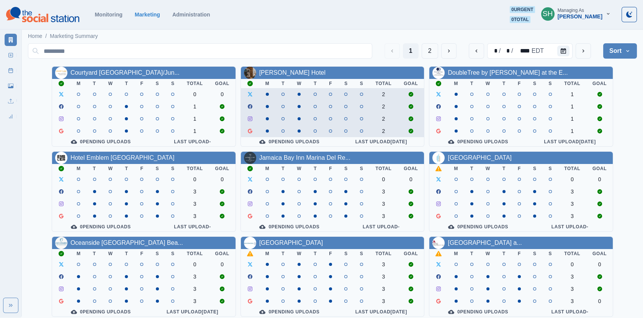
scroll to position [93, 0]
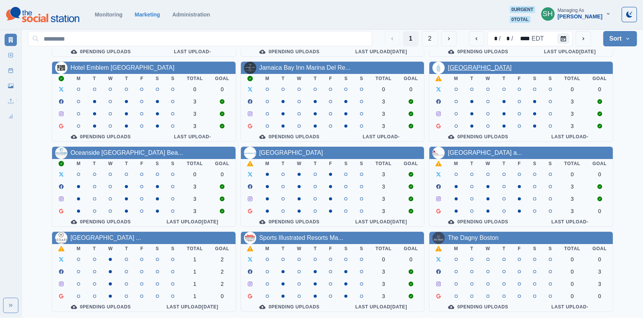
click at [475, 67] on link "[GEOGRAPHIC_DATA]" at bounding box center [480, 67] width 64 height 7
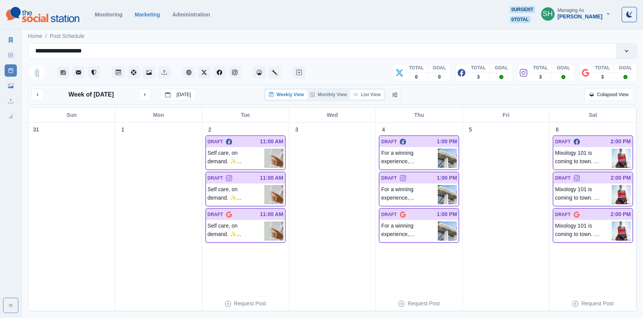
click at [358, 91] on button "List View" at bounding box center [367, 94] width 34 height 9
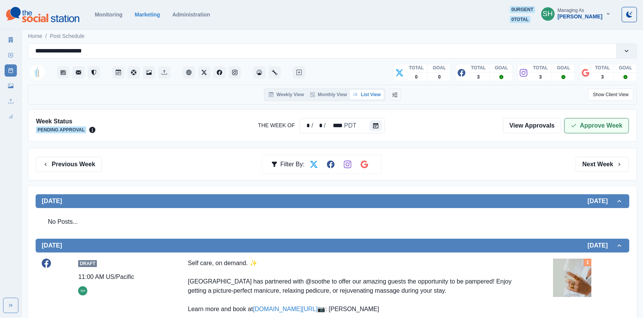
click at [575, 118] on button "Approve Week" at bounding box center [596, 125] width 65 height 15
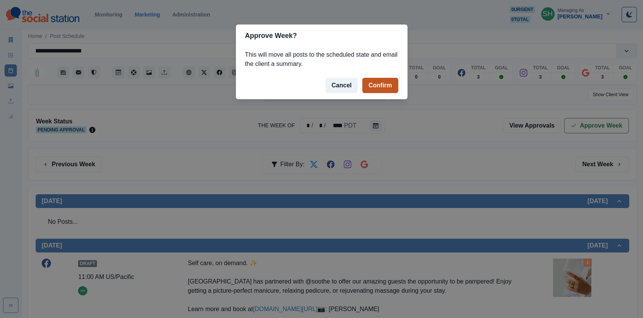
click at [375, 92] on button "Confirm" at bounding box center [381, 85] width 36 height 15
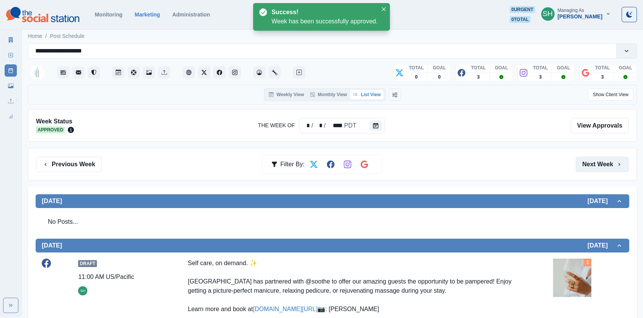
click at [598, 157] on button "Next Week" at bounding box center [602, 164] width 53 height 15
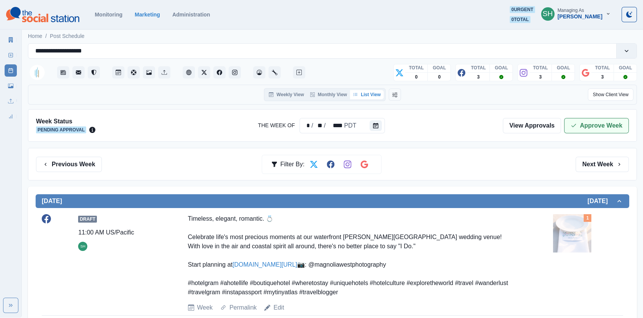
click at [572, 123] on icon "button" at bounding box center [574, 126] width 6 height 6
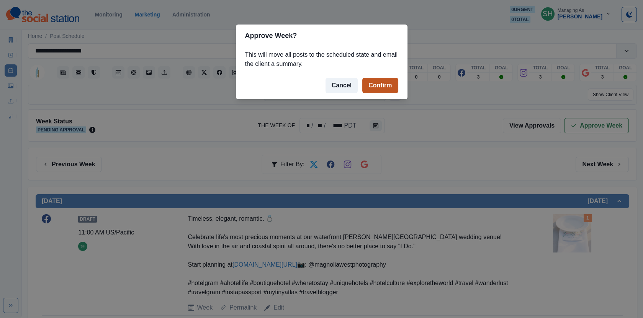
click at [375, 87] on button "Confirm" at bounding box center [381, 85] width 36 height 15
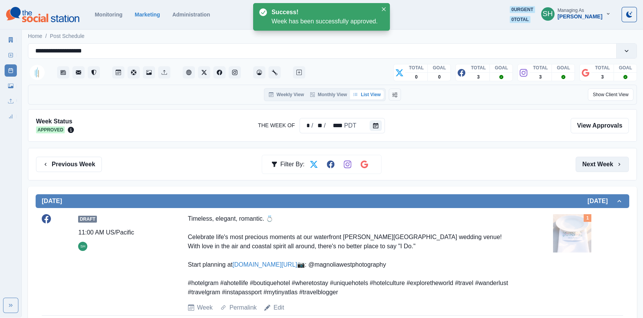
click at [588, 159] on button "Next Week" at bounding box center [602, 164] width 53 height 15
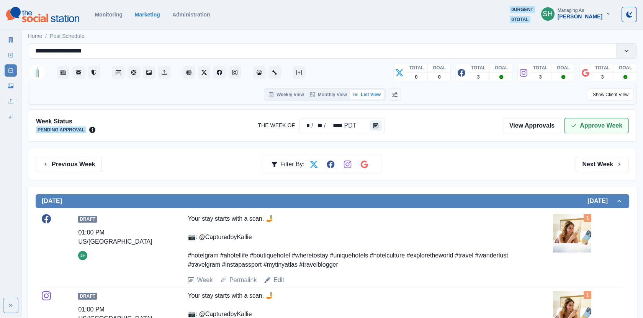
click at [587, 128] on button "Approve Week" at bounding box center [596, 125] width 65 height 15
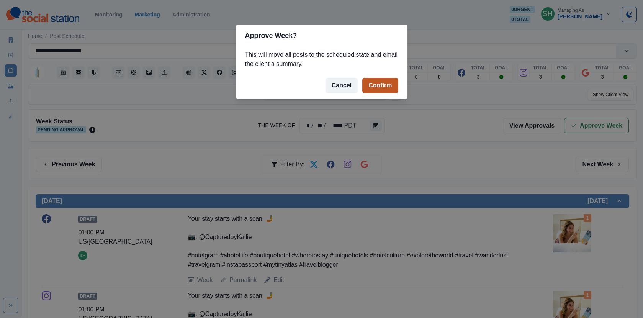
click at [374, 84] on button "Confirm" at bounding box center [381, 85] width 36 height 15
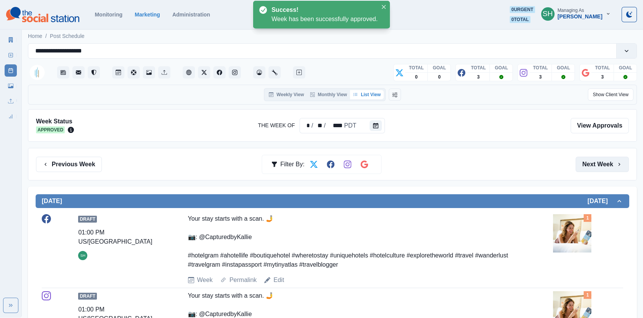
click at [608, 162] on button "Next Week" at bounding box center [602, 164] width 53 height 15
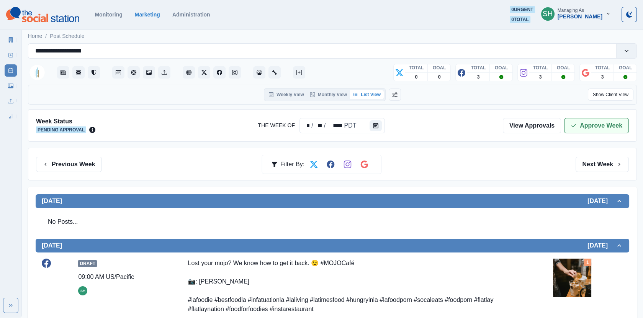
click at [597, 123] on button "Approve Week" at bounding box center [596, 125] width 65 height 15
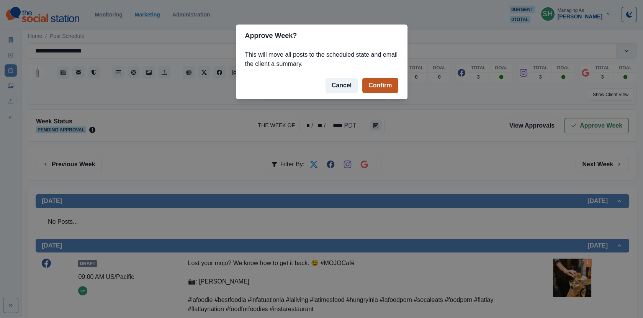
click at [396, 90] on button "Confirm" at bounding box center [381, 85] width 36 height 15
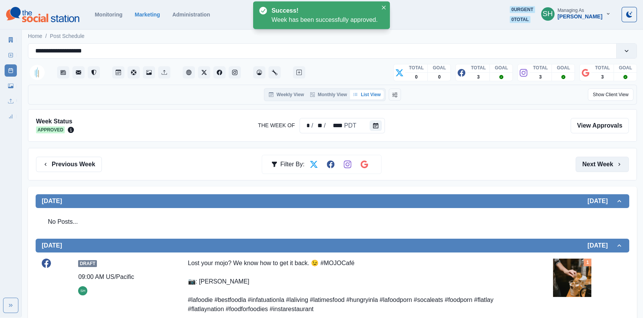
click at [604, 162] on button "Next Week" at bounding box center [602, 164] width 53 height 15
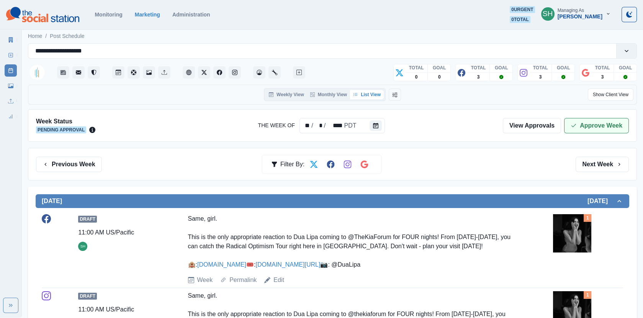
click at [593, 124] on button "Approve Week" at bounding box center [596, 125] width 65 height 15
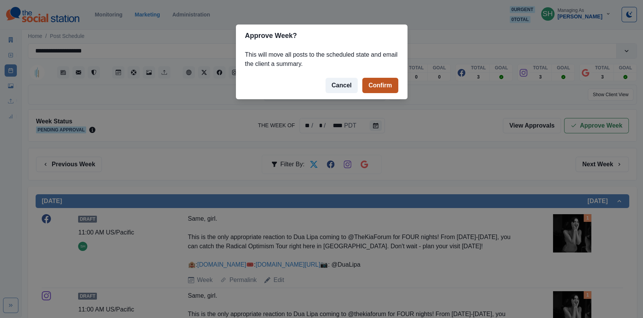
click at [385, 80] on button "Confirm" at bounding box center [381, 85] width 36 height 15
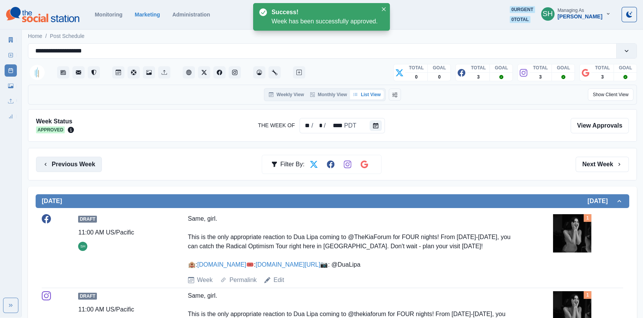
click at [95, 160] on button "Previous Week" at bounding box center [69, 164] width 66 height 15
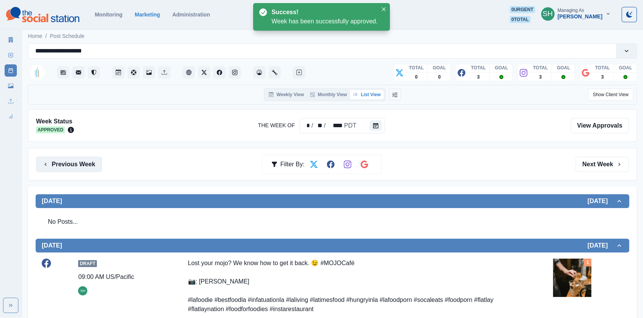
click at [95, 160] on button "Previous Week" at bounding box center [69, 164] width 66 height 15
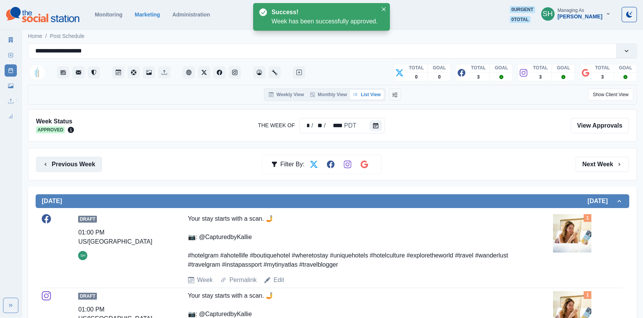
click at [95, 160] on button "Previous Week" at bounding box center [69, 164] width 66 height 15
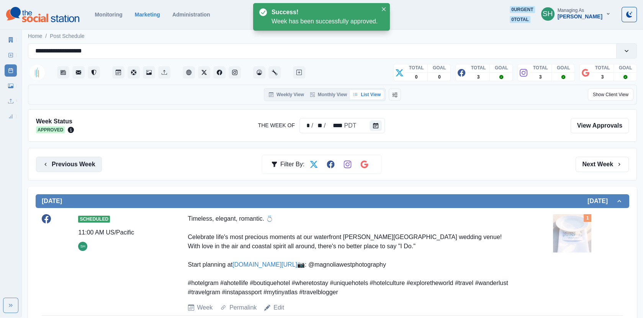
click at [95, 160] on button "Previous Week" at bounding box center [69, 164] width 66 height 15
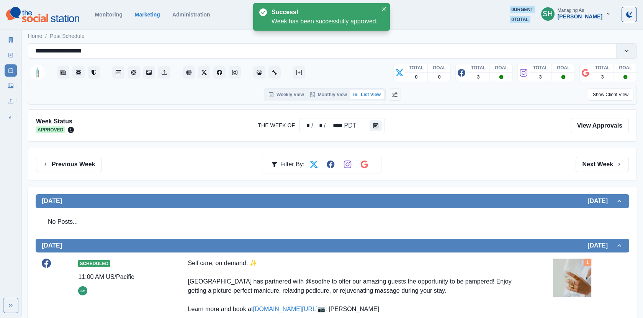
click at [13, 42] on icon at bounding box center [10, 39] width 5 height 5
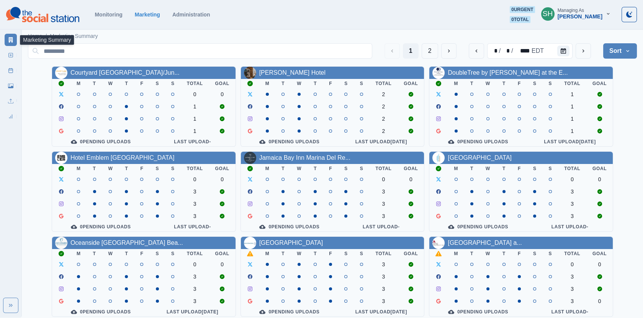
click at [607, 19] on button "SH Managing As [PERSON_NAME]" at bounding box center [576, 13] width 82 height 15
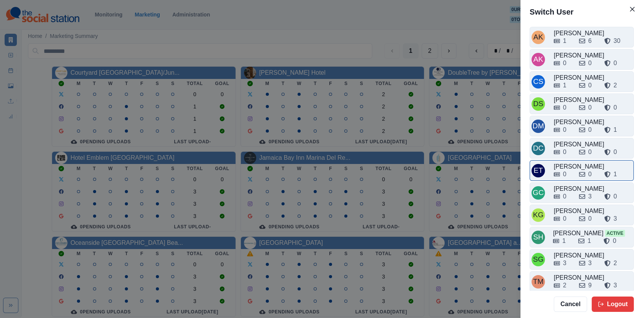
click at [557, 162] on div "[PERSON_NAME]" at bounding box center [593, 166] width 78 height 9
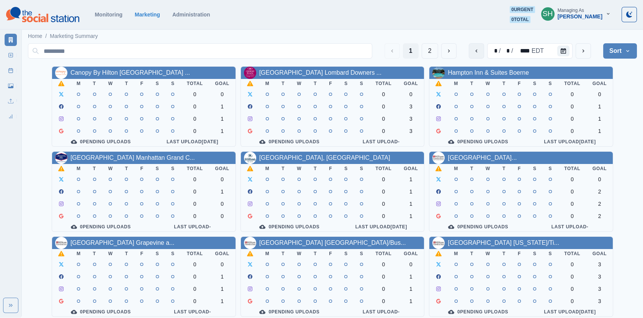
click at [473, 47] on button "previous" at bounding box center [476, 50] width 15 height 15
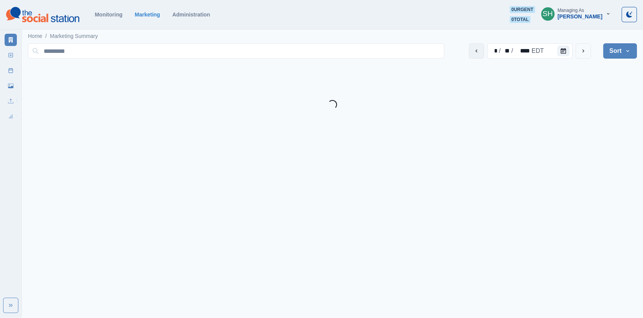
click at [473, 47] on button "previous" at bounding box center [476, 50] width 15 height 15
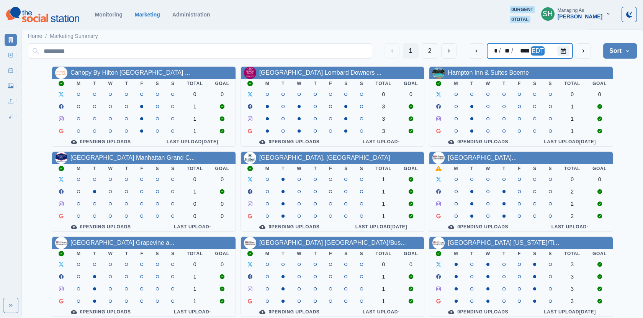
click at [532, 56] on div "* / ** / **** EDT" at bounding box center [529, 50] width 85 height 15
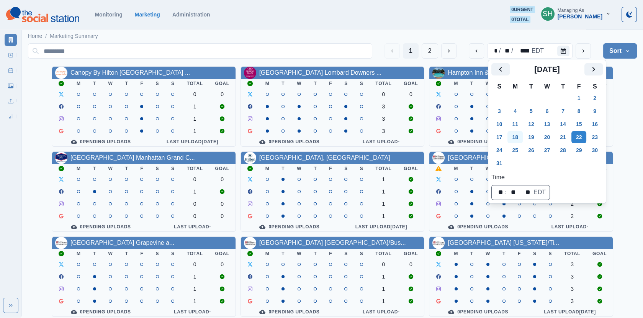
click at [511, 136] on button "18" at bounding box center [515, 137] width 15 height 12
click at [466, 159] on link "[GEOGRAPHIC_DATA]..." at bounding box center [482, 157] width 69 height 7
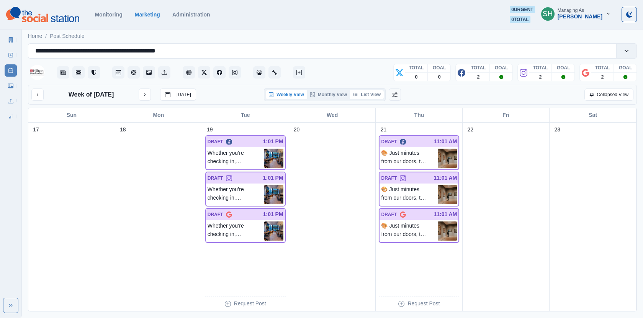
click at [377, 94] on button "List View" at bounding box center [367, 94] width 34 height 9
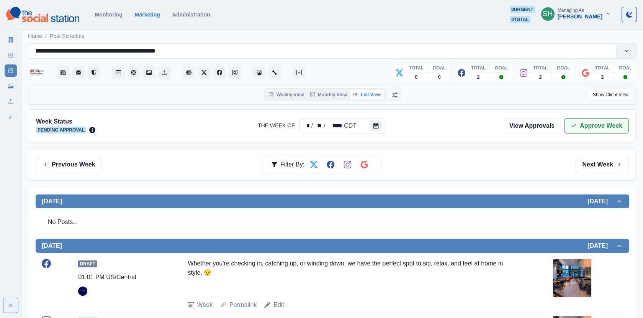
click at [587, 128] on button "Approve Week" at bounding box center [596, 125] width 65 height 15
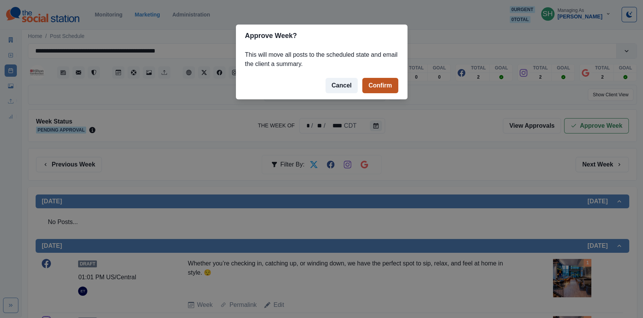
click at [381, 84] on button "Confirm" at bounding box center [381, 85] width 36 height 15
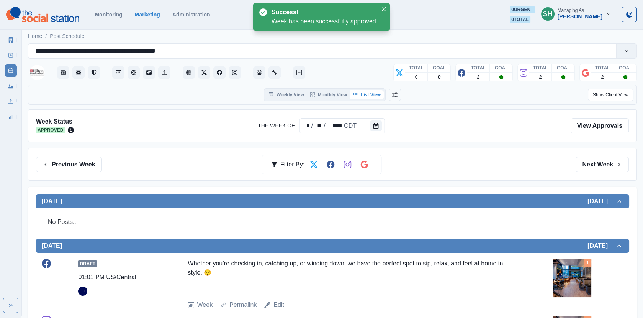
click at [578, 263] on img at bounding box center [572, 278] width 38 height 38
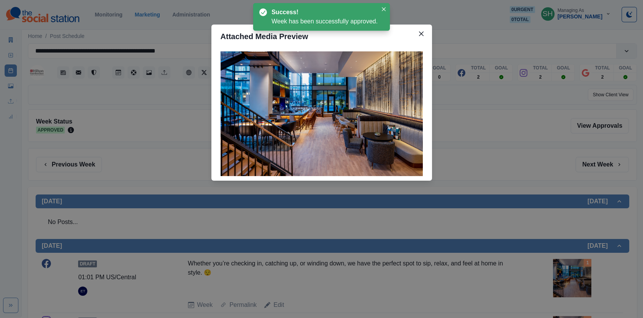
click at [200, 162] on div "Attached Media Preview" at bounding box center [321, 159] width 643 height 318
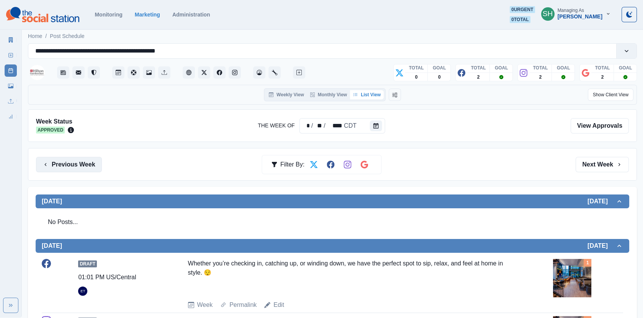
click at [64, 159] on button "Previous Week" at bounding box center [69, 164] width 66 height 15
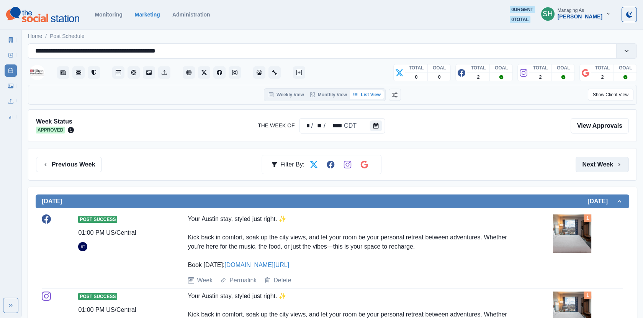
click at [617, 167] on button "Next Week" at bounding box center [602, 164] width 53 height 15
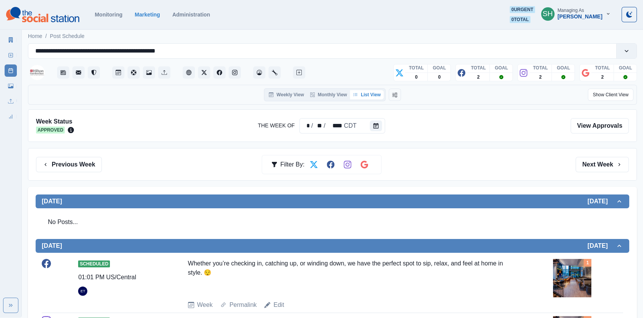
click at [14, 40] on link "Marketing Summary" at bounding box center [11, 40] width 12 height 12
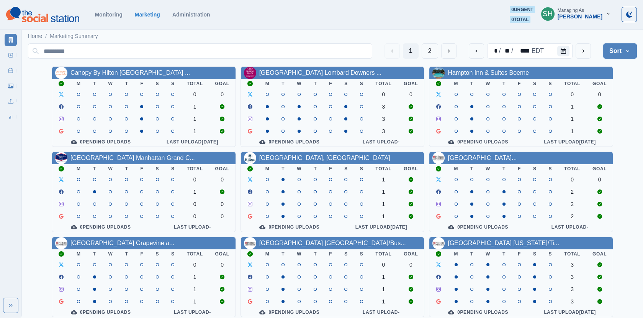
click at [609, 53] on button "Sort" at bounding box center [621, 50] width 34 height 15
click at [591, 100] on span "Pending Post Approval" at bounding box center [599, 99] width 66 height 9
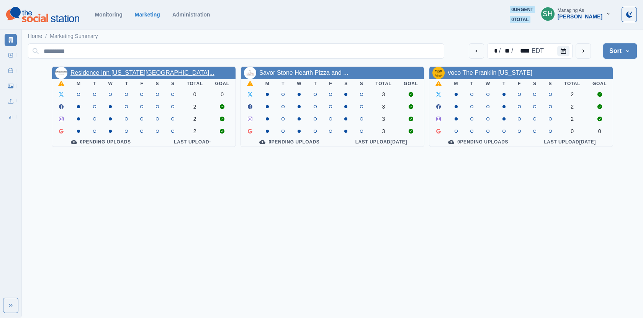
click at [130, 72] on link "Residence Inn [US_STATE][GEOGRAPHIC_DATA]..." at bounding box center [143, 72] width 144 height 7
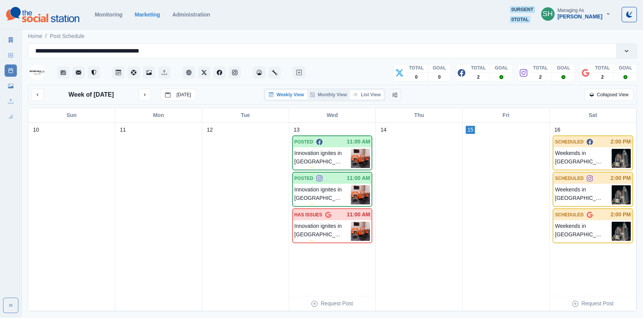
click at [363, 95] on button "List View" at bounding box center [367, 94] width 34 height 9
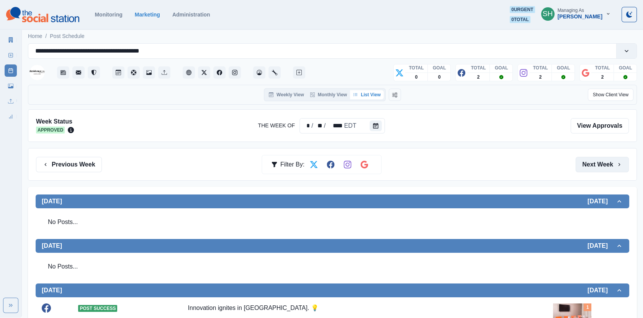
click at [617, 168] on button "Next Week" at bounding box center [602, 164] width 53 height 15
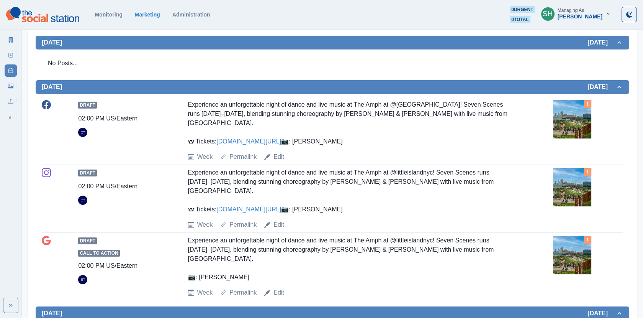
scroll to position [361, 0]
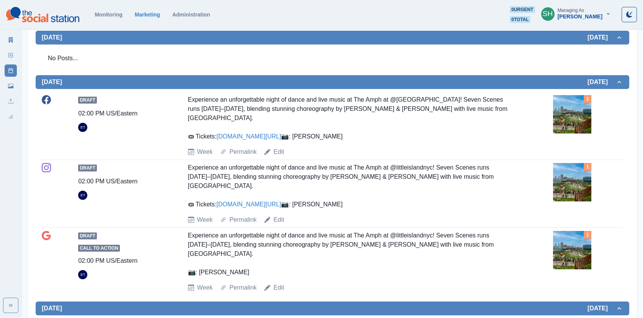
click at [587, 121] on img at bounding box center [572, 114] width 38 height 38
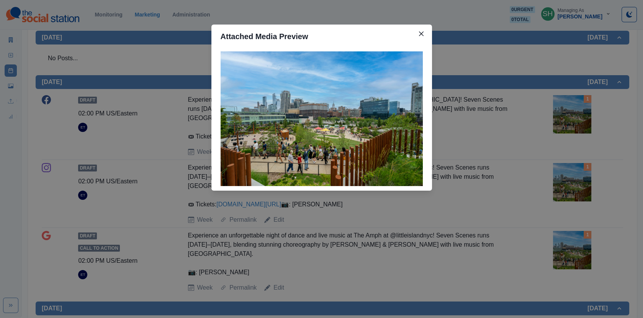
click at [544, 117] on div "Attached Media Preview" at bounding box center [321, 159] width 643 height 318
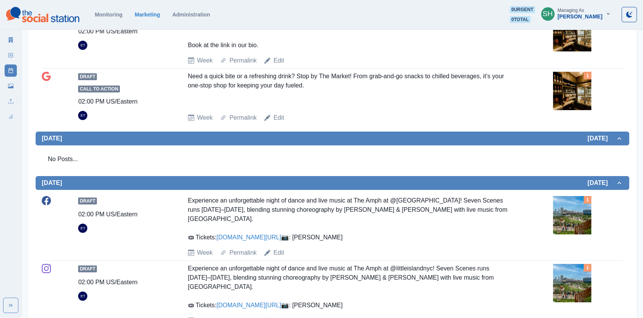
scroll to position [281, 0]
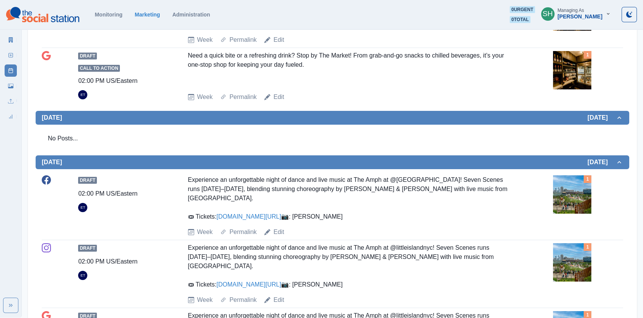
click at [567, 185] on img at bounding box center [572, 194] width 38 height 38
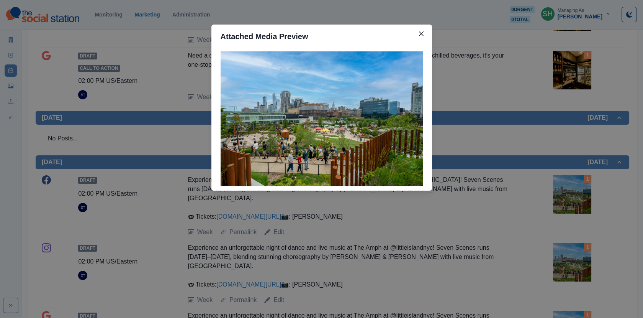
click at [541, 158] on div "Attached Media Preview" at bounding box center [321, 159] width 643 height 318
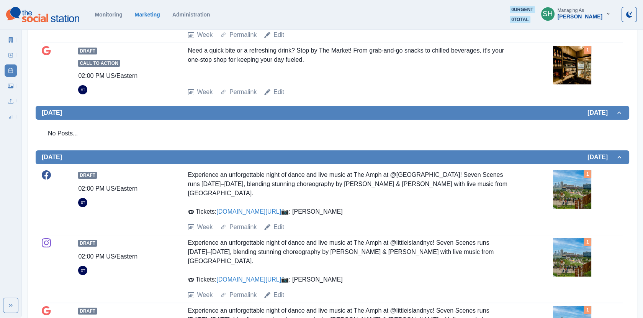
scroll to position [0, 0]
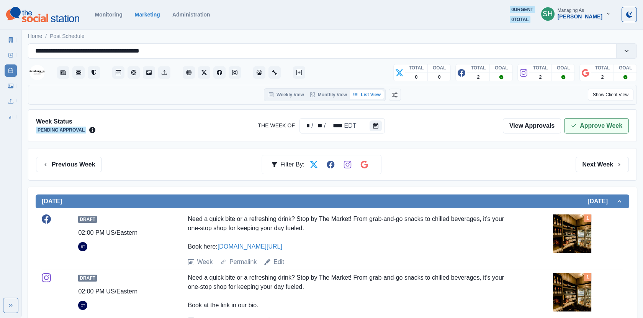
click at [600, 121] on button "Approve Week" at bounding box center [596, 125] width 65 height 15
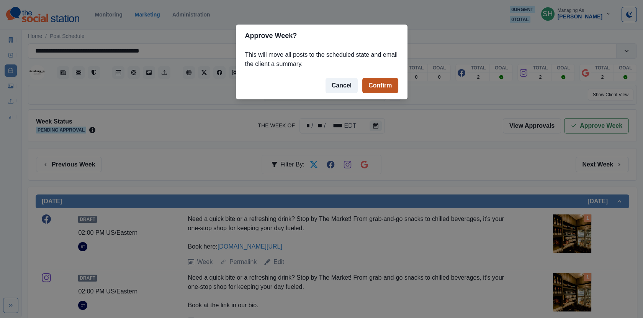
click at [389, 86] on button "Confirm" at bounding box center [381, 85] width 36 height 15
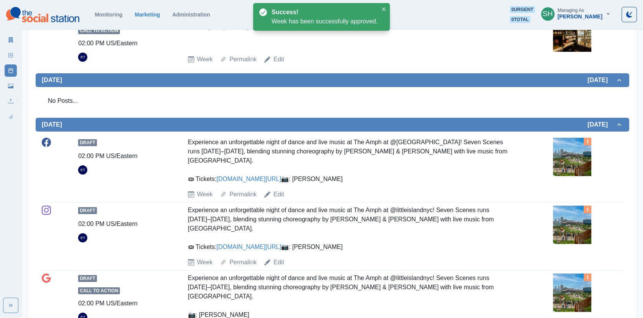
scroll to position [423, 0]
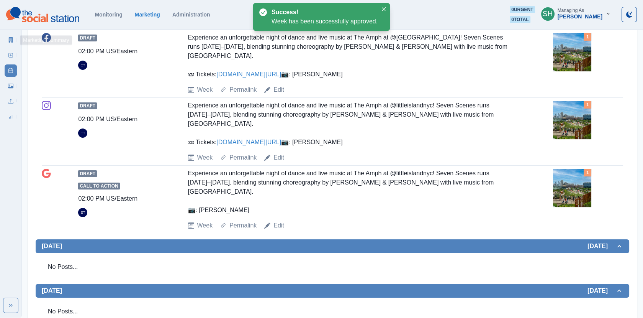
click at [16, 40] on link "Marketing Summary" at bounding box center [11, 40] width 12 height 12
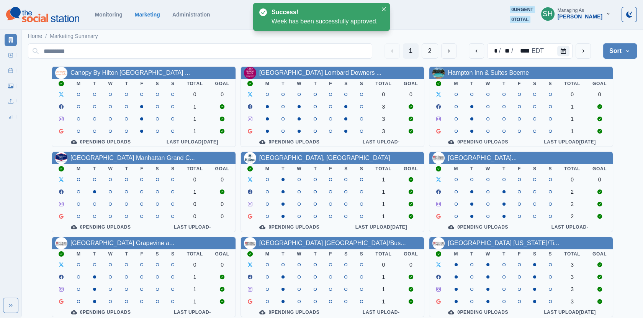
click at [614, 45] on button "Sort" at bounding box center [621, 50] width 34 height 15
click at [605, 104] on button "Pending Post Approval" at bounding box center [594, 100] width 85 height 14
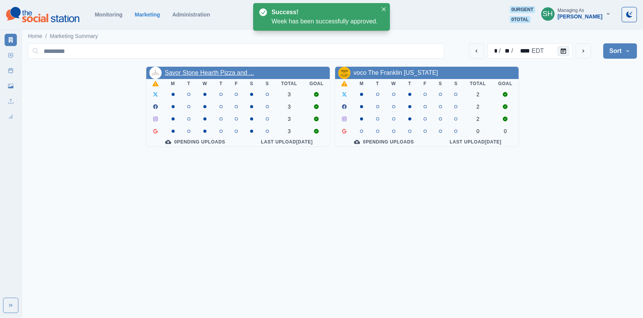
click at [218, 72] on link "Savor Stone Hearth Pizza and ..." at bounding box center [209, 72] width 89 height 7
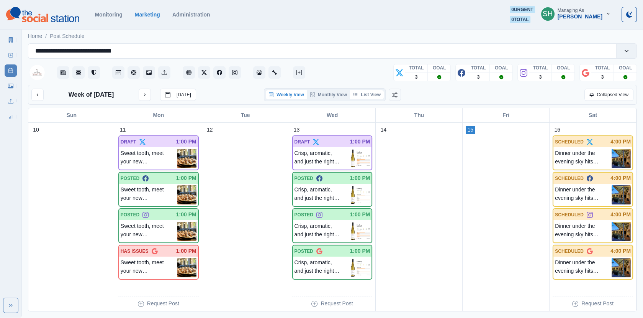
click at [375, 96] on button "List View" at bounding box center [367, 94] width 34 height 9
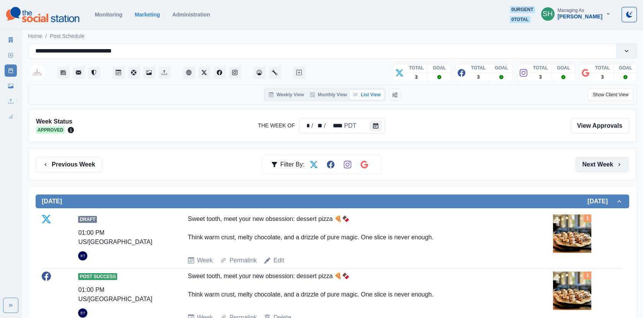
click at [604, 162] on button "Next Week" at bounding box center [602, 164] width 53 height 15
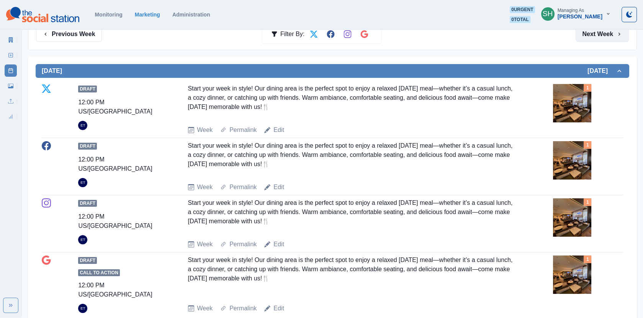
scroll to position [146, 0]
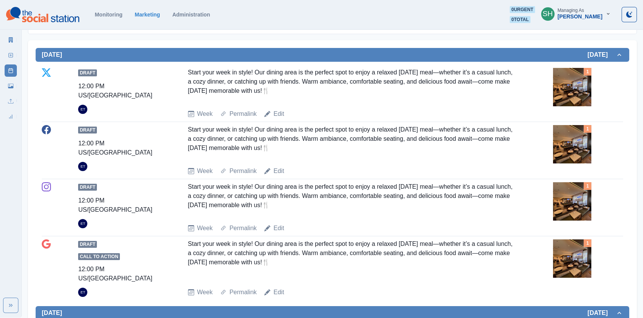
click at [559, 85] on img at bounding box center [572, 87] width 38 height 38
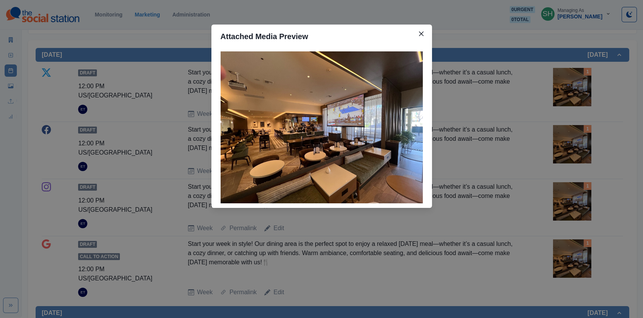
click at [539, 98] on div "Attached Media Preview" at bounding box center [321, 159] width 643 height 318
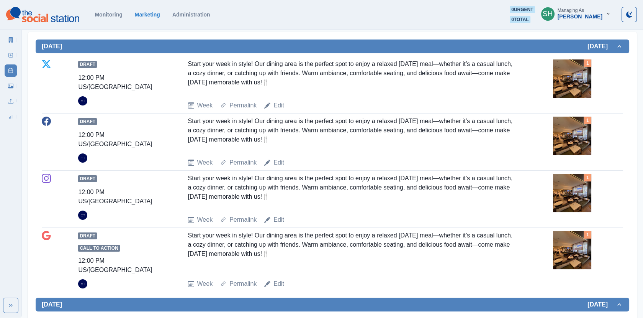
scroll to position [163, 0]
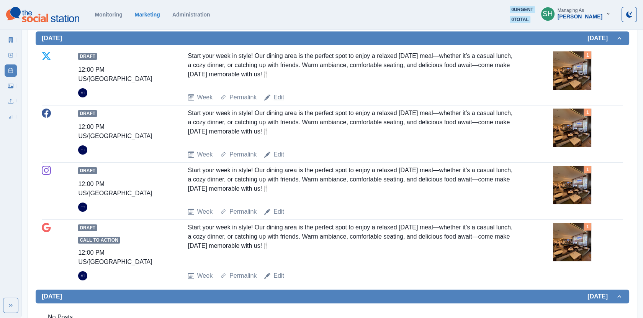
click at [279, 94] on link "Edit" at bounding box center [279, 97] width 11 height 9
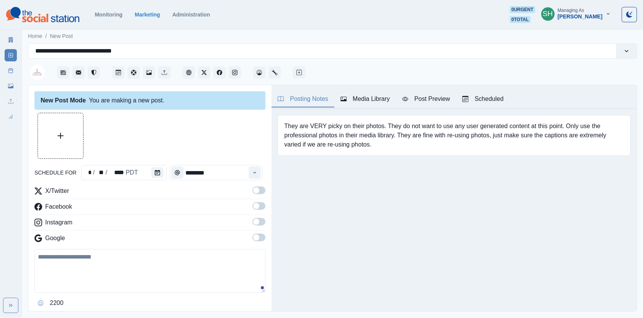
type textarea "**********"
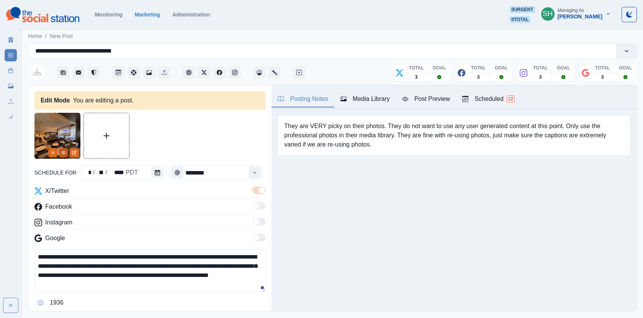
click at [66, 151] on button "View Media" at bounding box center [63, 152] width 9 height 9
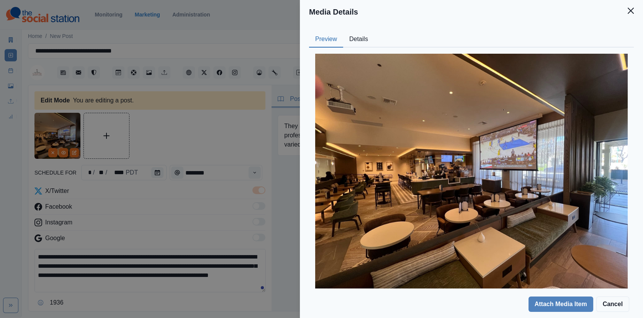
click at [366, 46] on button "Details" at bounding box center [358, 39] width 31 height 16
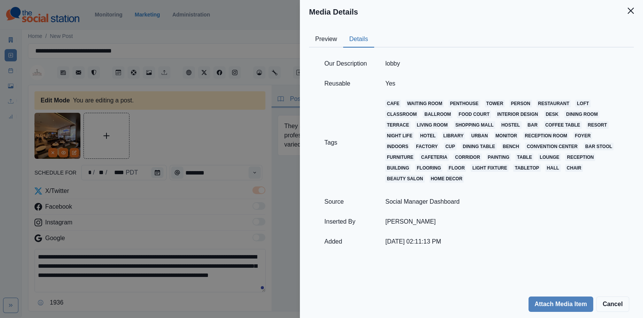
click at [236, 103] on div "Media Details Preview Details Our Description lobby Reusable Yes Tags cafe wait…" at bounding box center [321, 159] width 643 height 318
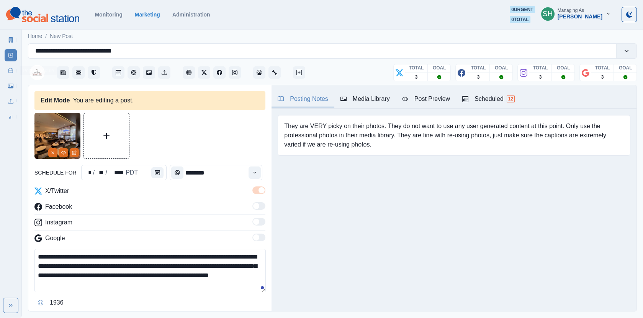
click at [8, 73] on icon at bounding box center [10, 70] width 5 height 5
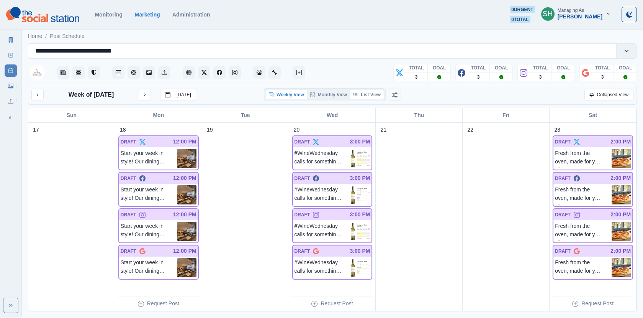
click at [378, 93] on button "List View" at bounding box center [367, 94] width 34 height 9
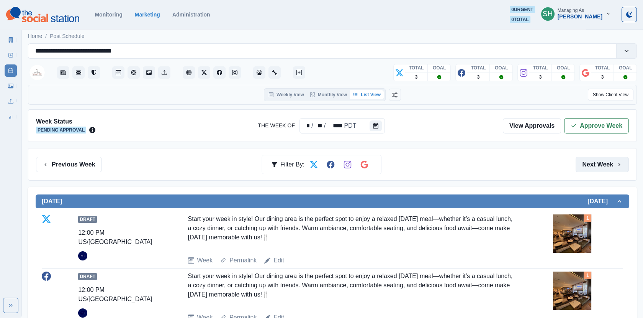
click at [623, 161] on button "Next Week" at bounding box center [602, 164] width 53 height 15
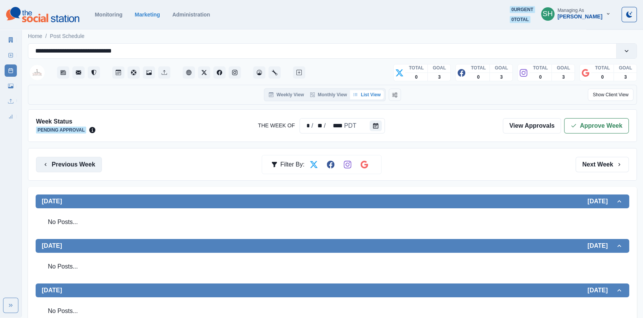
click at [85, 169] on button "Previous Week" at bounding box center [69, 164] width 66 height 15
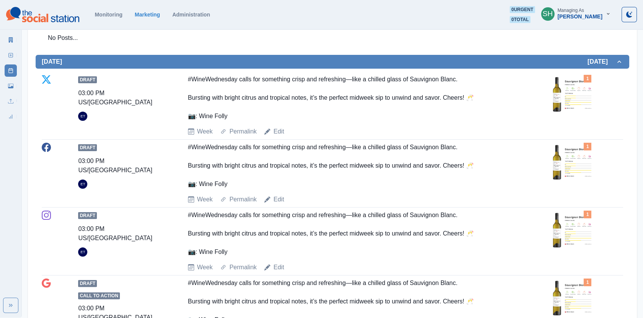
scroll to position [445, 0]
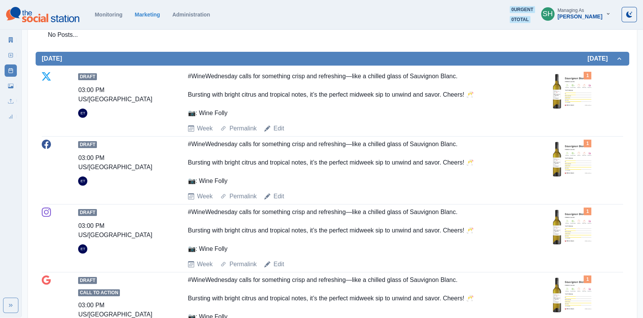
click at [579, 77] on img at bounding box center [572, 91] width 38 height 38
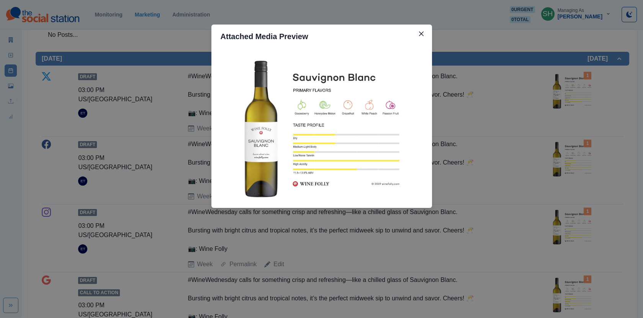
click at [540, 90] on div "Attached Media Preview" at bounding box center [321, 159] width 643 height 318
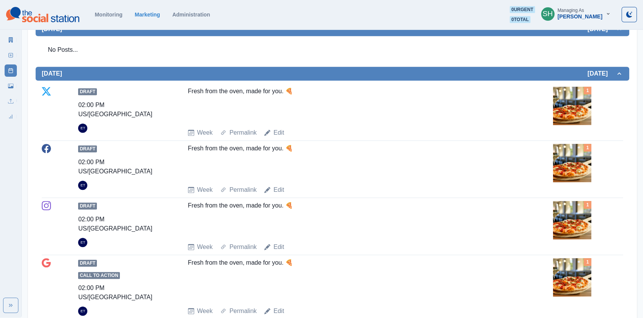
scroll to position [862, 0]
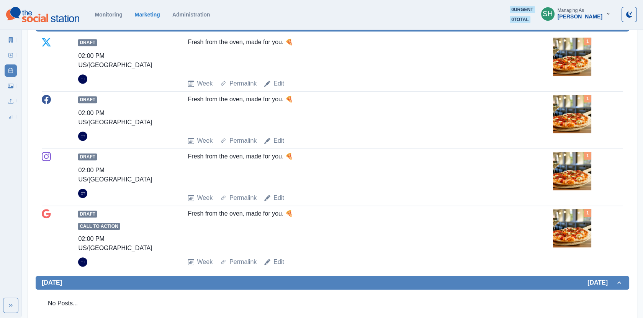
click at [592, 121] on div "1" at bounding box center [588, 114] width 70 height 38
click at [578, 111] on img at bounding box center [572, 114] width 38 height 38
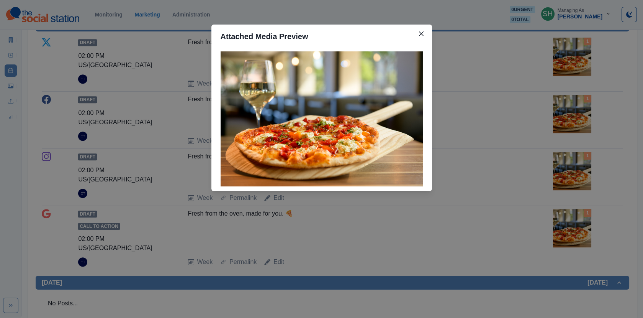
click at [547, 107] on div "Attached Media Preview" at bounding box center [321, 159] width 643 height 318
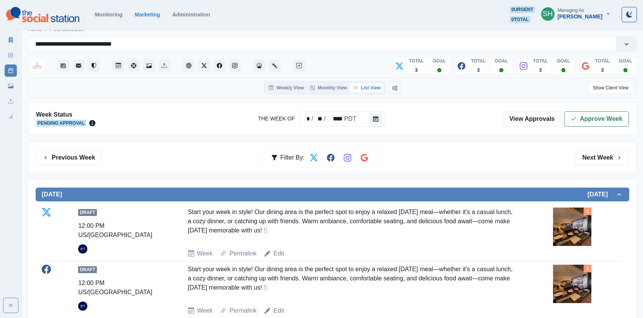
scroll to position [0, 0]
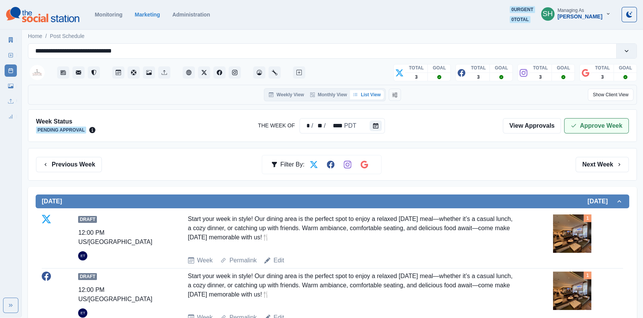
click at [596, 126] on button "Approve Week" at bounding box center [596, 125] width 65 height 15
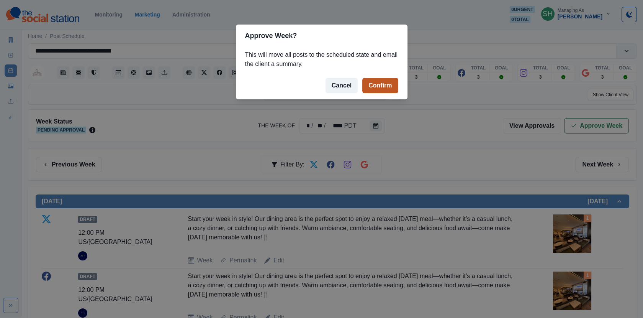
click at [390, 87] on button "Confirm" at bounding box center [381, 85] width 36 height 15
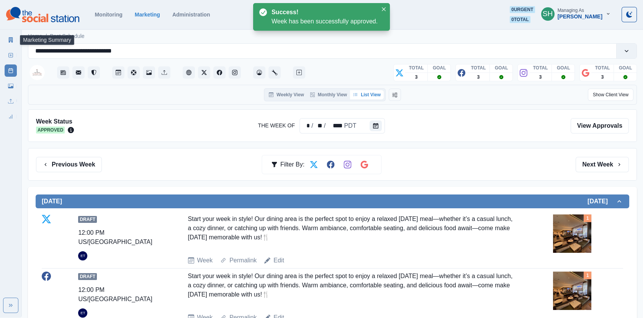
click at [8, 38] on icon at bounding box center [10, 39] width 5 height 5
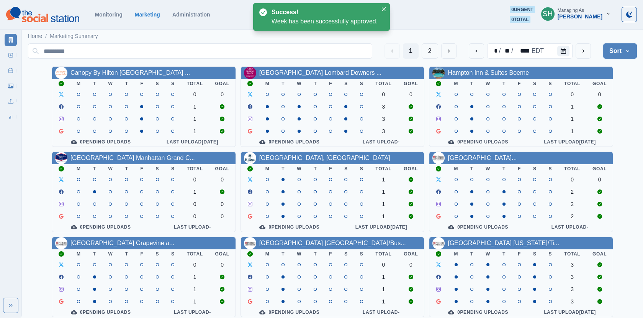
click at [626, 46] on button "Sort" at bounding box center [621, 50] width 34 height 15
click at [587, 94] on button "Pending Post Approval" at bounding box center [594, 100] width 85 height 14
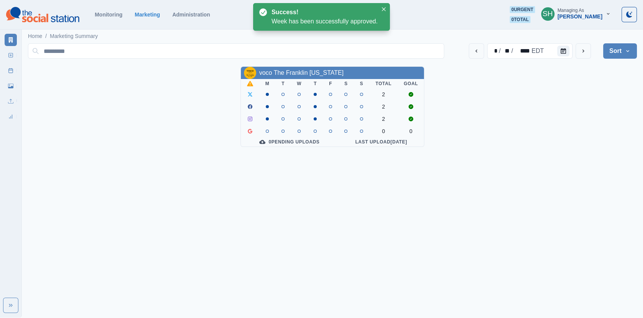
click at [615, 50] on button "Sort" at bounding box center [621, 50] width 34 height 15
click at [589, 102] on span "Pending Post Approval" at bounding box center [599, 99] width 66 height 9
click at [308, 69] on link "voco The Franklin [US_STATE]" at bounding box center [301, 72] width 85 height 7
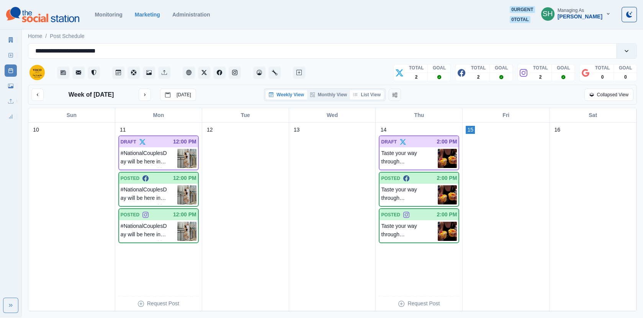
click at [366, 93] on button "List View" at bounding box center [367, 94] width 34 height 9
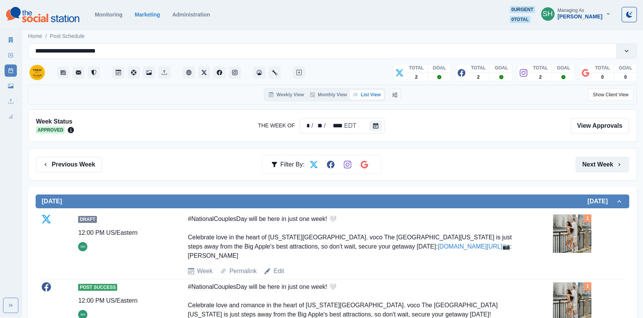
click at [598, 158] on button "Next Week" at bounding box center [602, 164] width 53 height 15
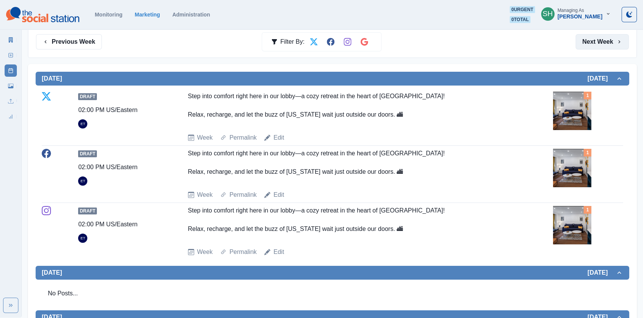
scroll to position [139, 0]
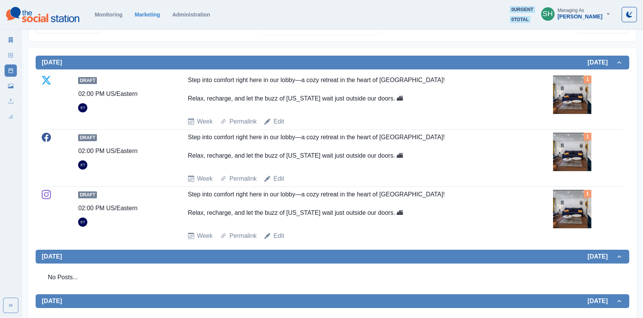
click at [590, 99] on img at bounding box center [572, 94] width 38 height 38
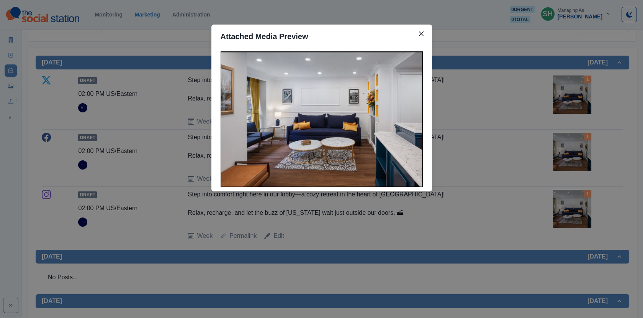
click at [558, 102] on div "Attached Media Preview" at bounding box center [321, 159] width 643 height 318
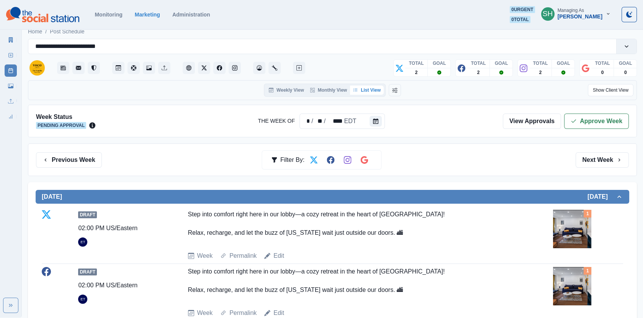
scroll to position [0, 0]
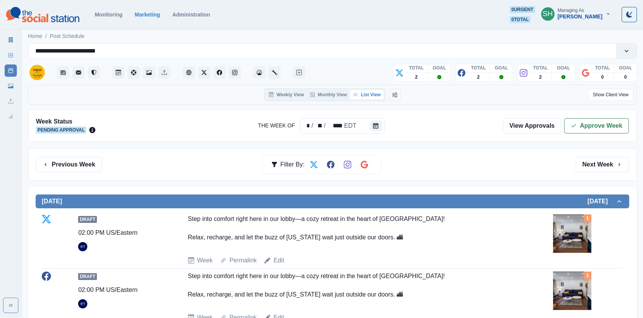
click at [66, 152] on div "Previous Week Filter By: Next Week" at bounding box center [332, 164] width 609 height 33
click at [85, 173] on div "Previous Week Filter By: Next Week" at bounding box center [332, 164] width 609 height 33
click at [74, 167] on button "Previous Week" at bounding box center [69, 164] width 66 height 15
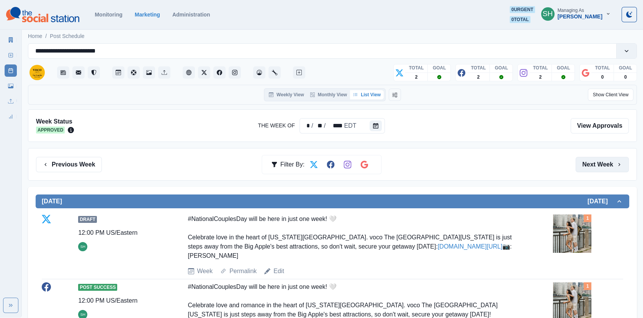
click at [591, 161] on button "Next Week" at bounding box center [602, 164] width 53 height 15
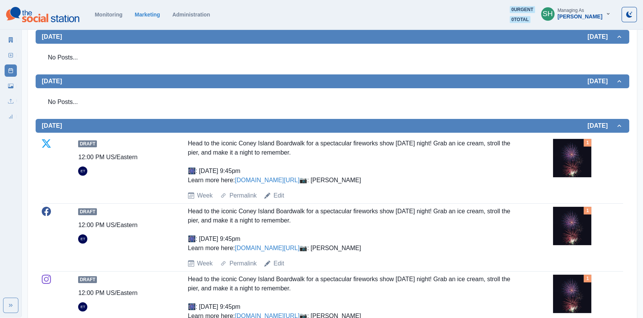
scroll to position [422, 0]
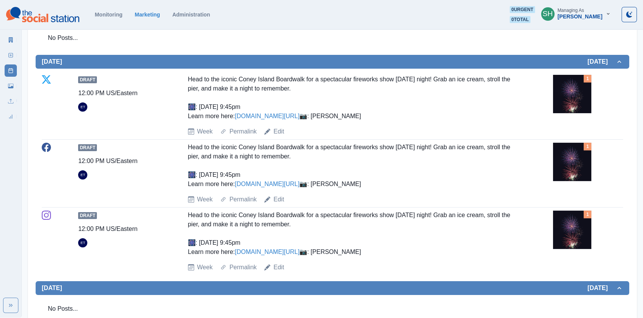
click at [581, 106] on img at bounding box center [572, 94] width 38 height 38
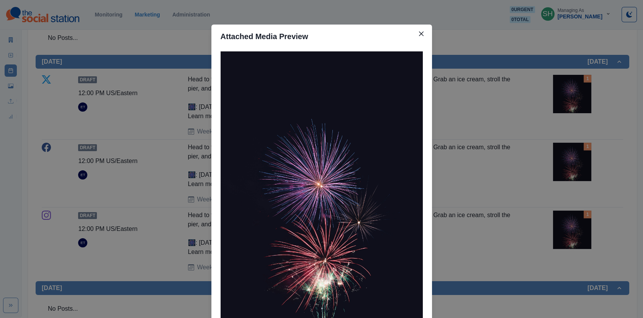
click at [571, 119] on div "Attached Media Preview" at bounding box center [321, 159] width 643 height 318
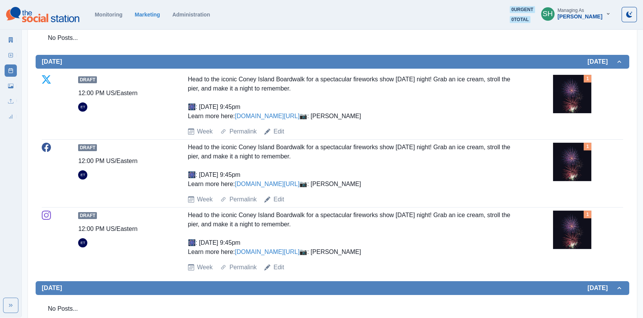
scroll to position [439, 0]
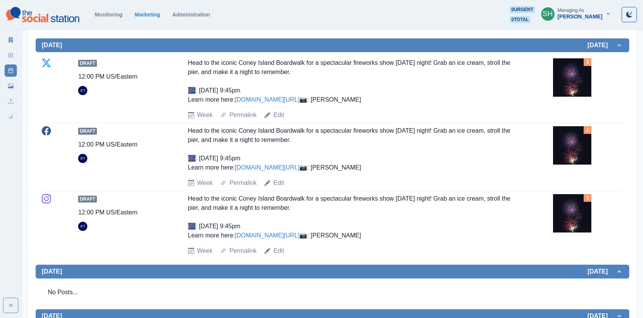
click at [597, 85] on div "1" at bounding box center [588, 77] width 70 height 38
click at [573, 76] on img at bounding box center [572, 77] width 38 height 38
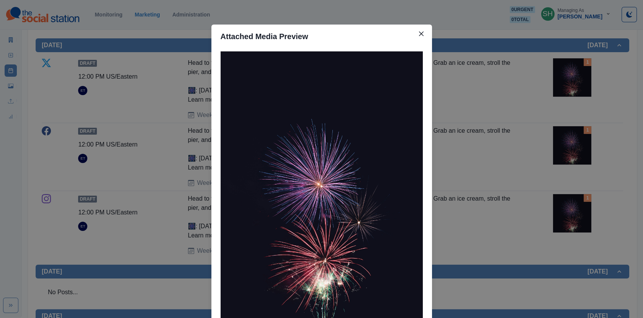
scroll to position [66, 0]
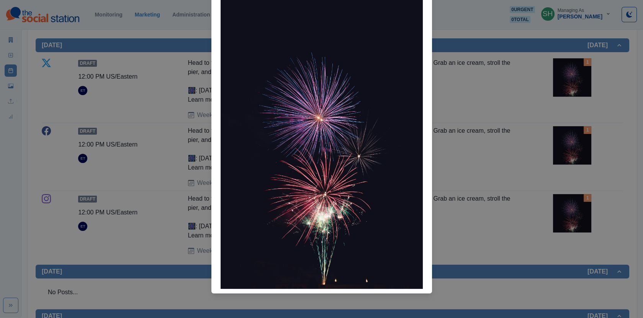
click at [500, 146] on div "Attached Media Preview" at bounding box center [321, 159] width 643 height 318
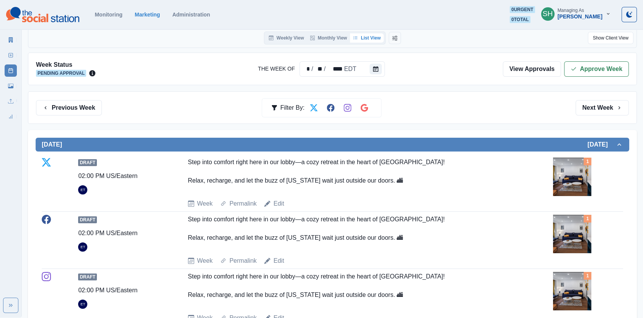
scroll to position [0, 0]
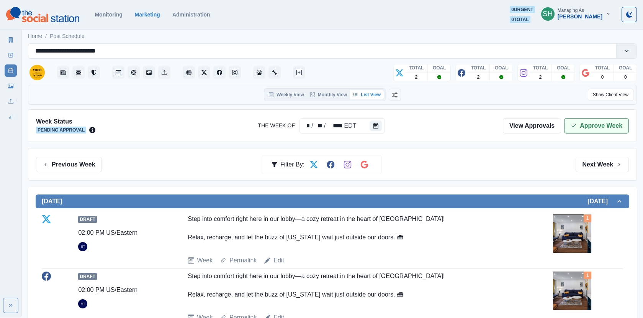
click at [582, 121] on button "Approve Week" at bounding box center [596, 125] width 65 height 15
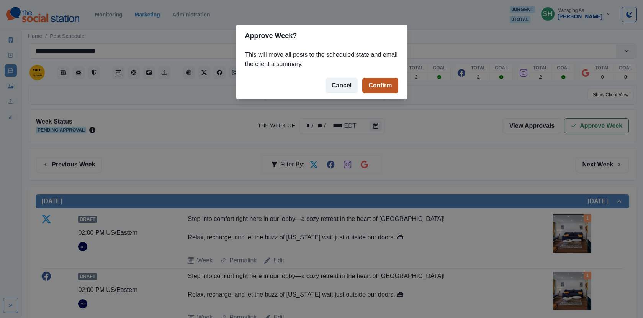
click at [390, 90] on button "Confirm" at bounding box center [381, 85] width 36 height 15
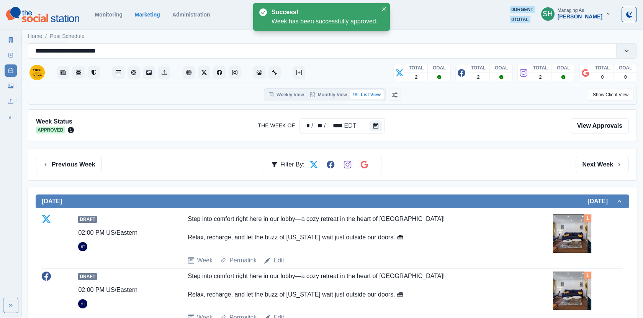
click at [8, 49] on link "New Post" at bounding box center [11, 55] width 12 height 12
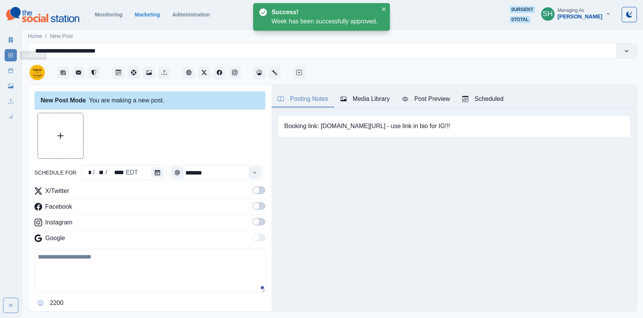
click at [8, 38] on icon at bounding box center [10, 39] width 5 height 5
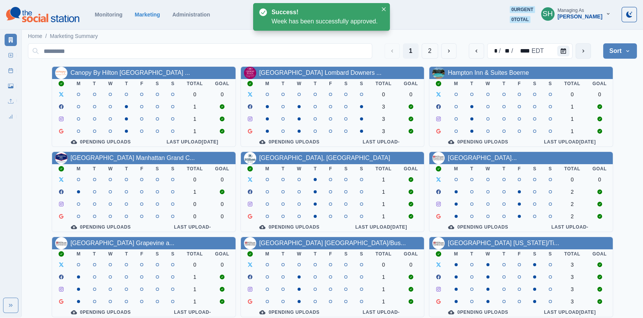
click at [578, 46] on button "next" at bounding box center [583, 50] width 15 height 15
click at [562, 51] on icon "Calendar" at bounding box center [563, 50] width 5 height 5
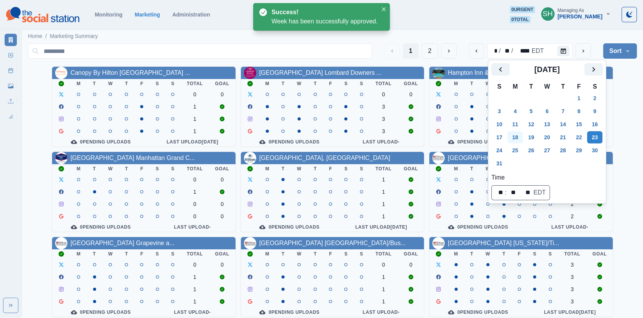
click at [520, 133] on button "18" at bounding box center [515, 137] width 15 height 12
click at [619, 57] on button "Sort" at bounding box center [621, 50] width 34 height 15
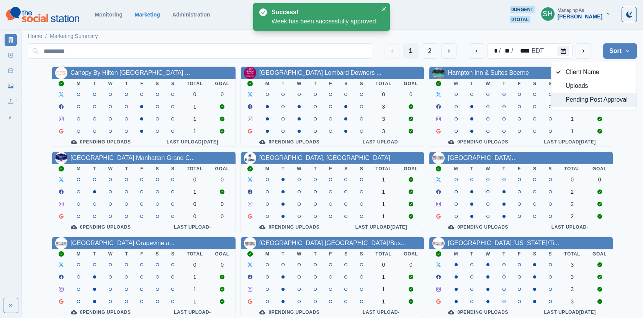
click at [589, 100] on span "Pending Post Approval" at bounding box center [599, 99] width 66 height 9
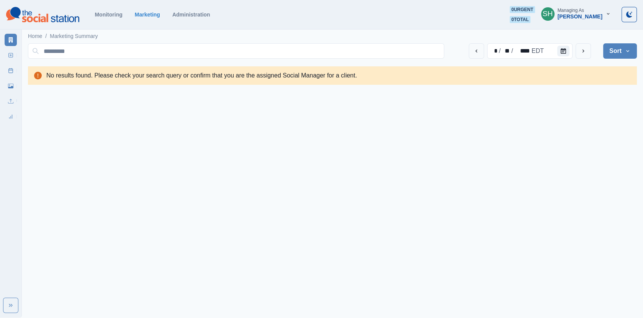
click at [585, 22] on div "SH Managing As [PERSON_NAME]" at bounding box center [576, 14] width 82 height 17
click at [590, 19] on div "[PERSON_NAME]" at bounding box center [580, 16] width 45 height 7
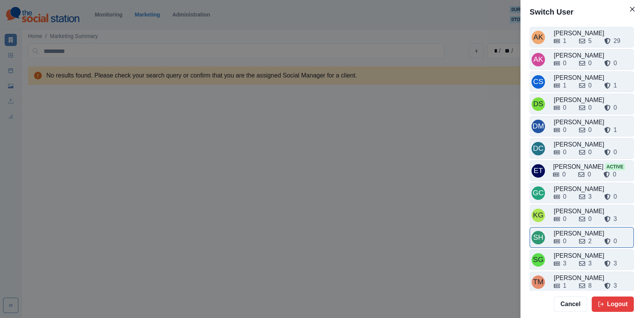
click at [571, 233] on div "0 2 0" at bounding box center [593, 239] width 78 height 12
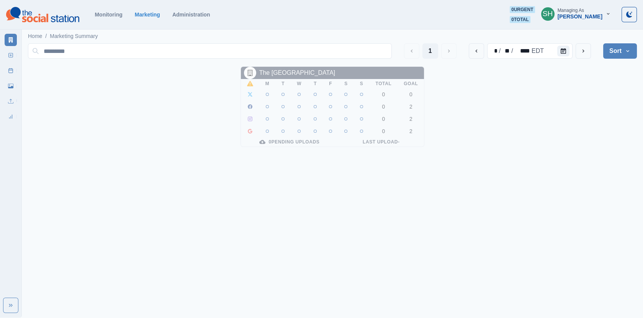
click at [619, 57] on button "Sort" at bounding box center [621, 50] width 34 height 15
click at [571, 69] on span "Client Name" at bounding box center [599, 71] width 66 height 9
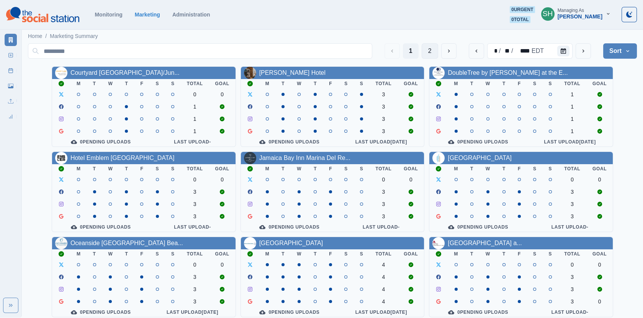
click at [431, 48] on button "2" at bounding box center [430, 50] width 16 height 15
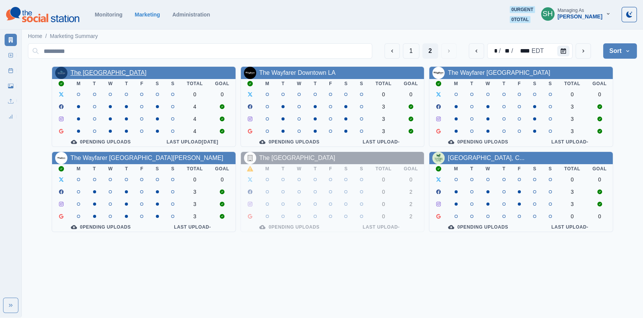
click at [138, 74] on link "The [GEOGRAPHIC_DATA]" at bounding box center [109, 72] width 76 height 7
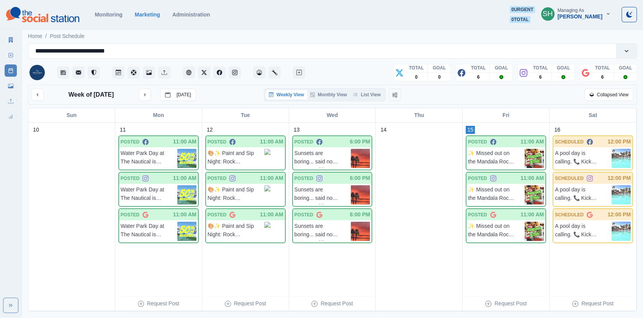
click at [11, 54] on line at bounding box center [11, 55] width 0 height 2
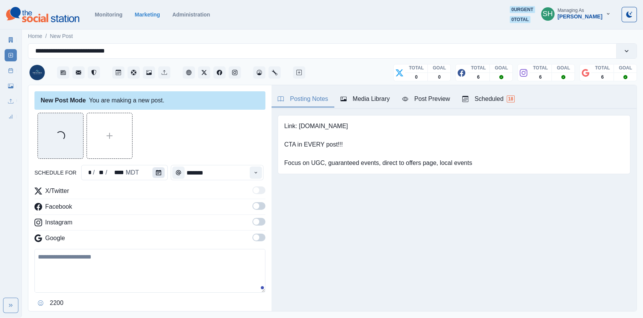
click at [156, 174] on icon "Calendar" at bounding box center [158, 172] width 5 height 5
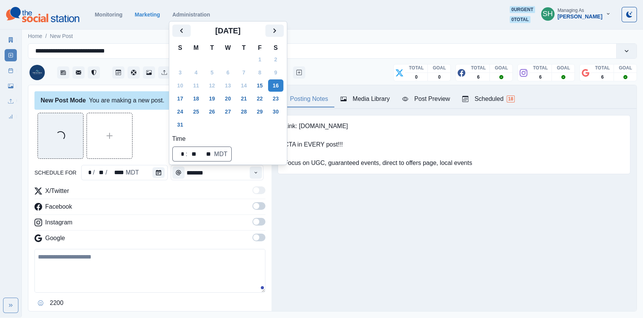
click at [151, 148] on div "Loading..." at bounding box center [149, 136] width 231 height 46
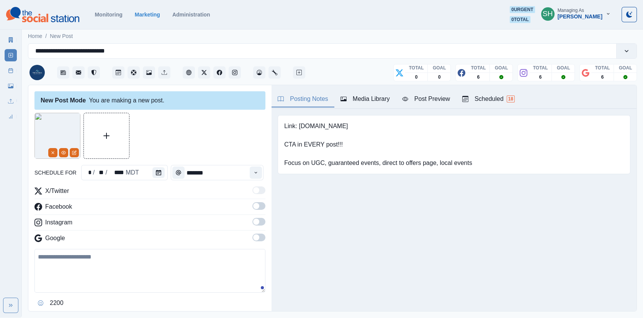
click at [259, 207] on span at bounding box center [256, 206] width 6 height 6
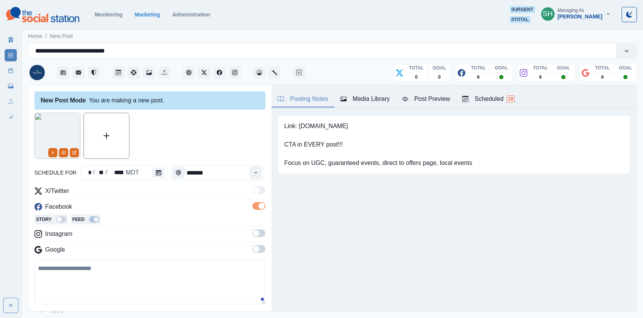
click at [259, 232] on span at bounding box center [256, 233] width 6 height 6
click at [260, 266] on label at bounding box center [259, 262] width 13 height 12
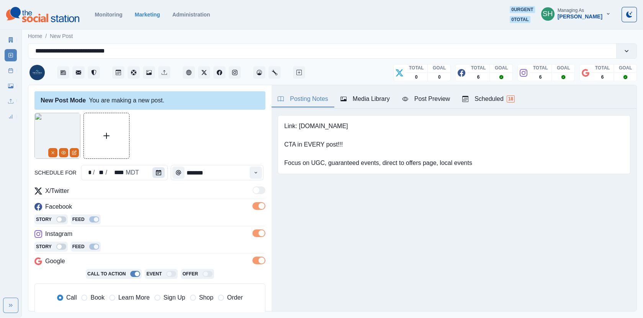
click at [153, 173] on button "Calendar" at bounding box center [159, 172] width 12 height 11
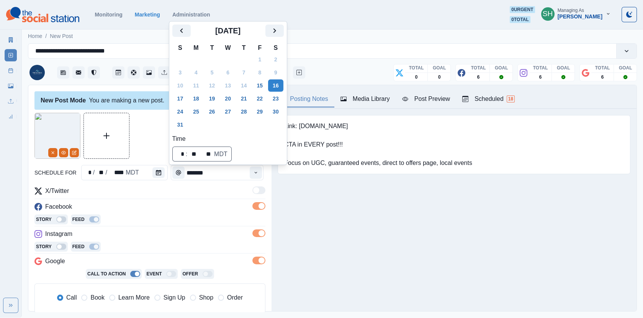
click at [266, 77] on button "8" at bounding box center [259, 72] width 15 height 12
click at [266, 85] on button "15" at bounding box center [259, 85] width 15 height 12
click at [140, 143] on div at bounding box center [149, 136] width 231 height 46
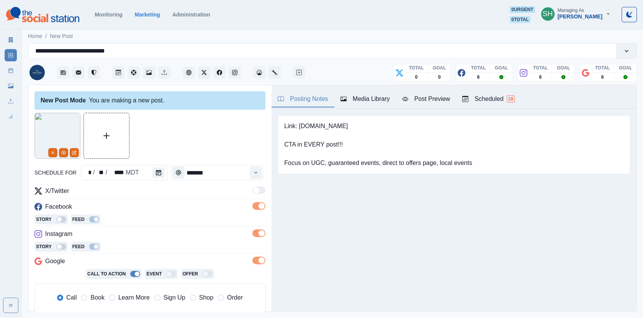
scroll to position [67, 0]
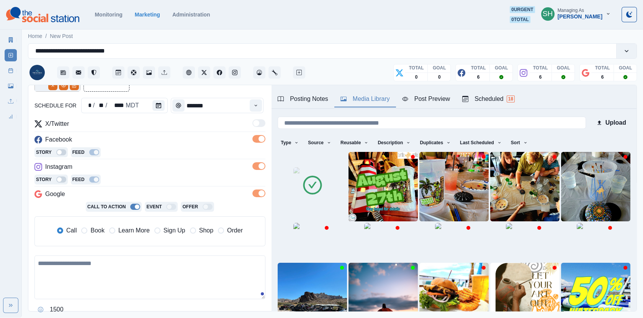
click at [379, 92] on button "Media Library" at bounding box center [366, 99] width 62 height 16
click at [416, 101] on div "Post Preview" at bounding box center [426, 98] width 48 height 9
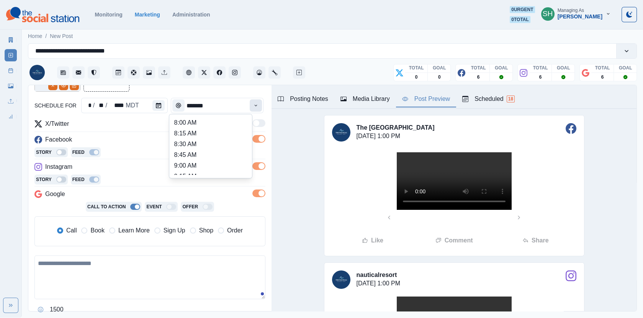
click at [256, 109] on button "Time" at bounding box center [256, 105] width 12 height 12
click at [192, 128] on li "2:00 PM" at bounding box center [210, 133] width 77 height 11
type input "*******"
click at [94, 226] on span "Book" at bounding box center [97, 230] width 14 height 9
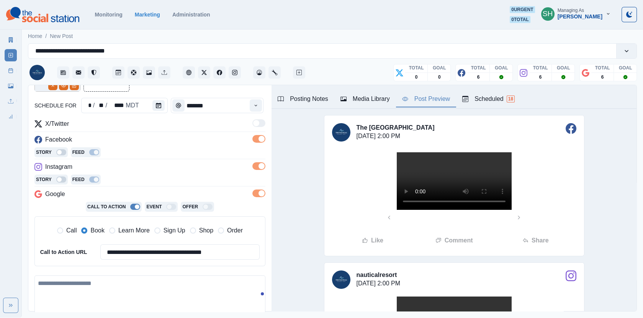
scroll to position [159, 0]
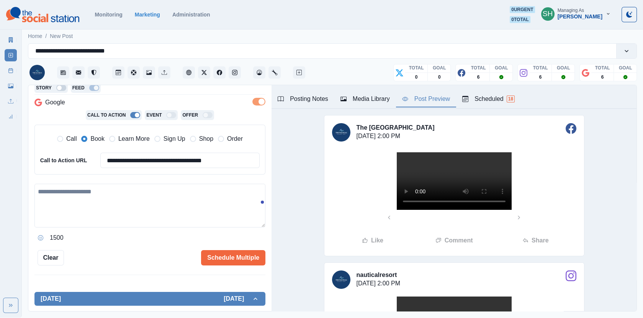
click at [95, 234] on div "1500" at bounding box center [149, 237] width 231 height 12
click at [92, 213] on textarea at bounding box center [149, 206] width 231 height 44
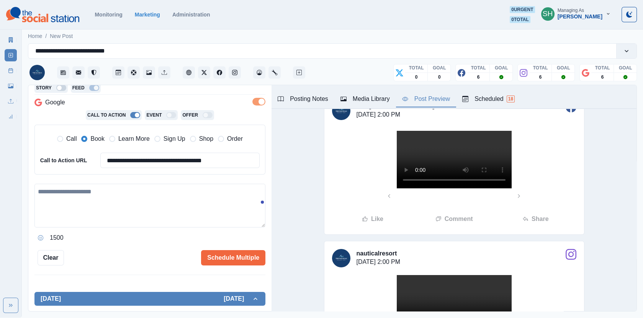
click at [424, 188] on video at bounding box center [454, 159] width 115 height 57
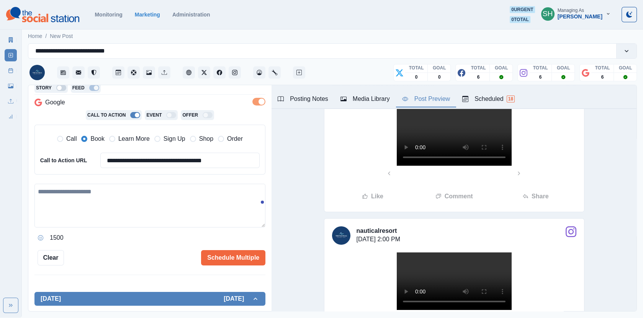
click at [223, 199] on textarea at bounding box center [149, 206] width 231 height 44
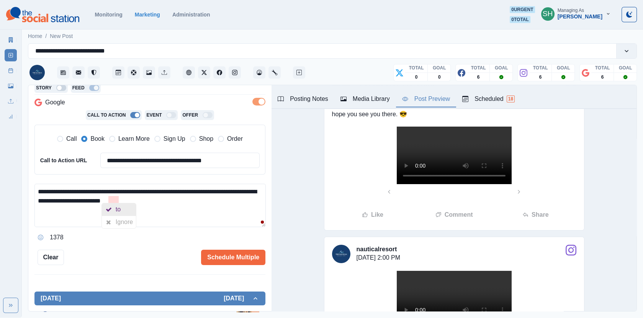
click at [116, 205] on div "to" at bounding box center [120, 209] width 8 height 12
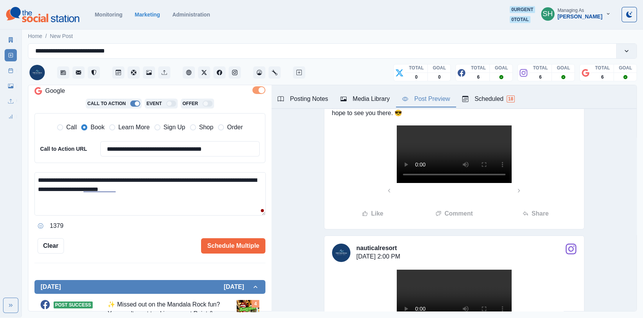
scroll to position [0, 0]
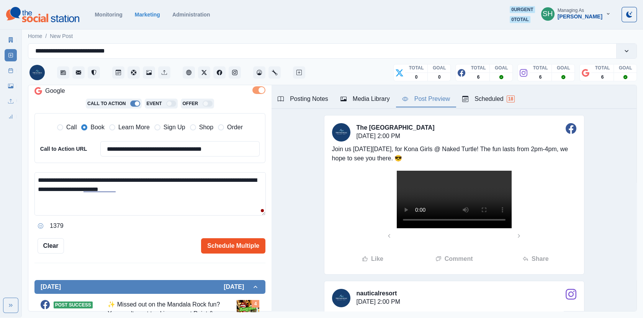
type textarea "**********"
click at [210, 238] on button "Schedule Multiple" at bounding box center [233, 245] width 64 height 15
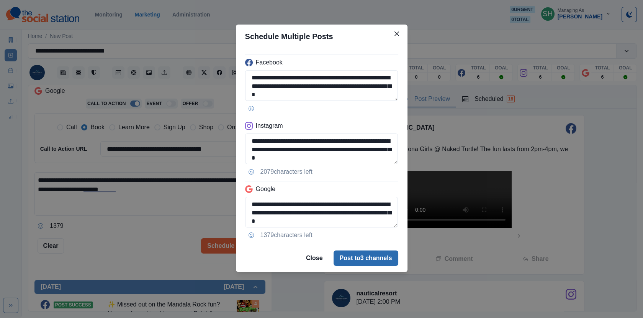
click at [368, 254] on button "Post to 3 channels" at bounding box center [366, 257] width 65 height 15
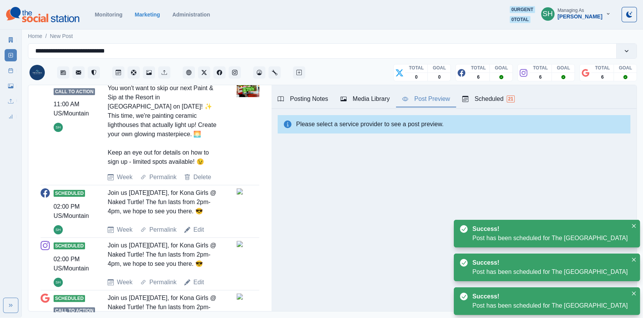
scroll to position [602, 0]
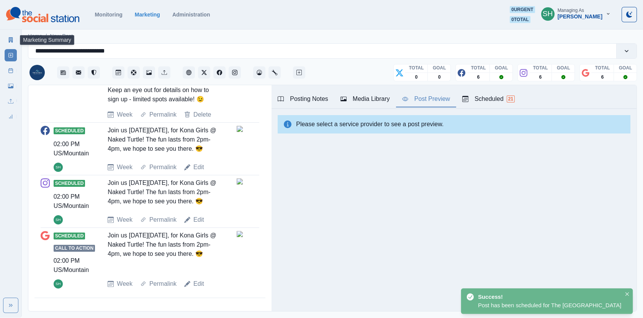
click at [9, 41] on icon at bounding box center [11, 39] width 4 height 5
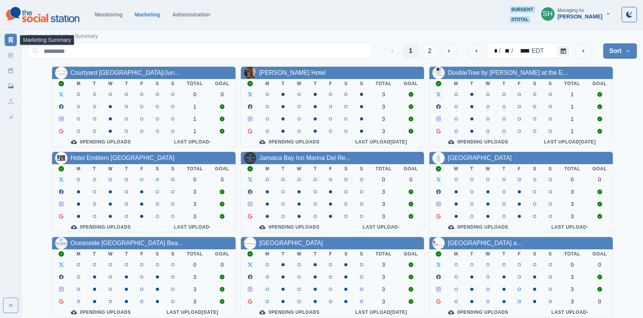
click at [601, 18] on div "[PERSON_NAME]" at bounding box center [580, 16] width 45 height 7
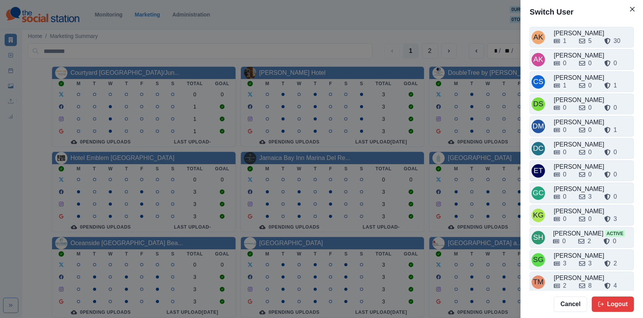
click at [492, 93] on div "Switch User AK [PERSON_NAME] 1 5 30 AK [PERSON_NAME] 0 0 0 CS [PERSON_NAME] 1 0…" at bounding box center [321, 159] width 643 height 318
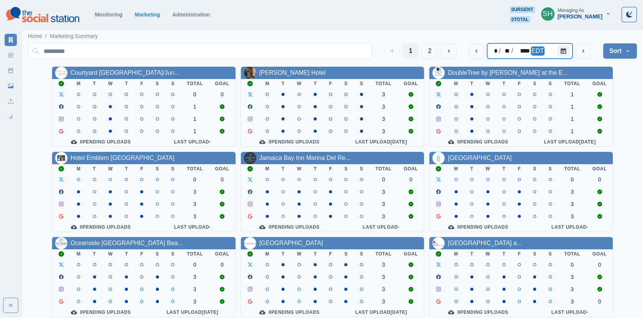
click at [547, 45] on div "* / ** / **** EDT" at bounding box center [529, 50] width 85 height 15
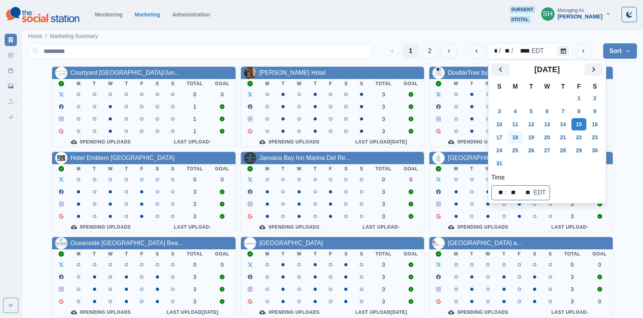
click at [519, 133] on button "18" at bounding box center [515, 137] width 15 height 12
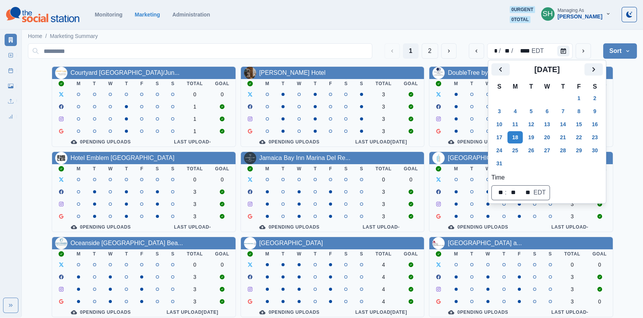
click at [609, 46] on button "Sort" at bounding box center [621, 50] width 34 height 15
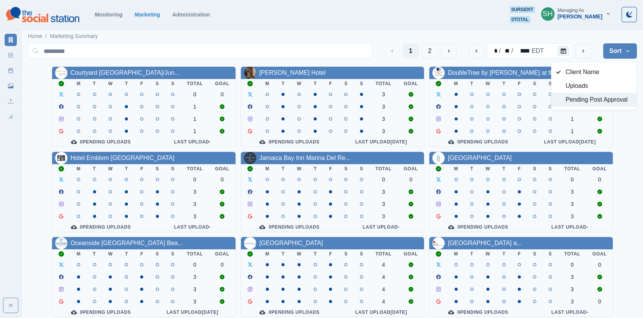
click at [598, 98] on span "Pending Post Approval" at bounding box center [599, 99] width 66 height 9
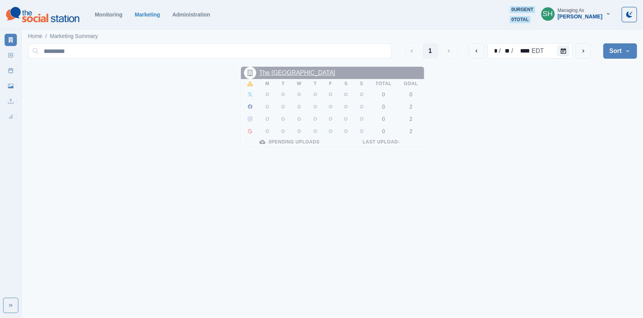
click at [316, 71] on link "The [GEOGRAPHIC_DATA]" at bounding box center [297, 72] width 76 height 7
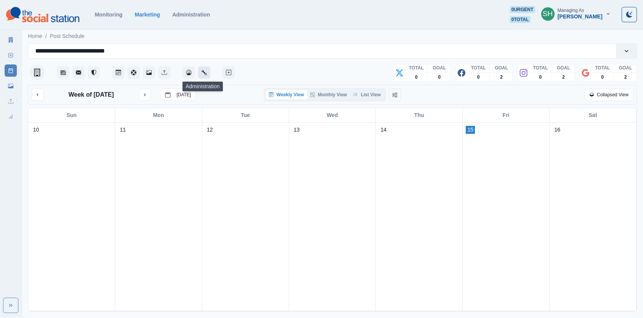
click at [202, 67] on button "Administration" at bounding box center [204, 72] width 12 height 12
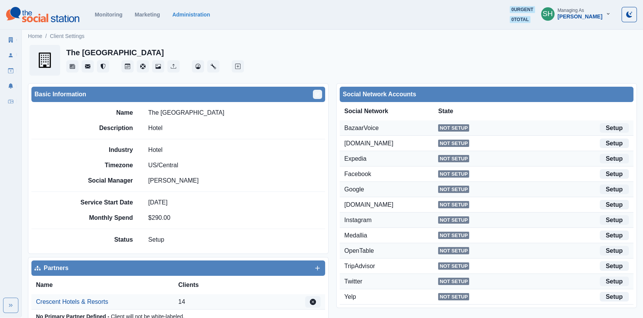
click at [314, 94] on button "Edit" at bounding box center [317, 94] width 9 height 9
select select "**"
select select "**********"
select select "****"
select select "*****"
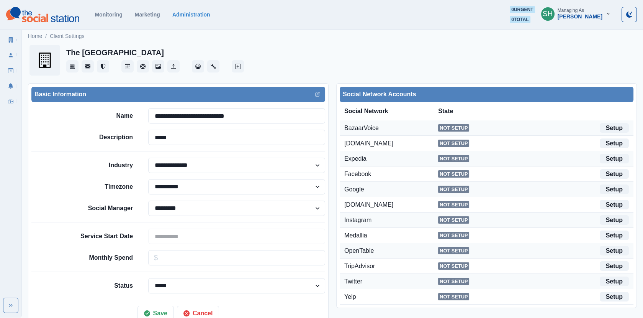
scroll to position [25, 0]
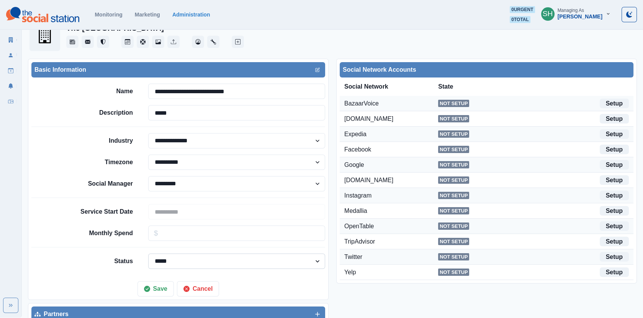
click at [179, 259] on select "****** ***** ********" at bounding box center [236, 260] width 177 height 15
click at [148, 253] on select "****** ***** ********" at bounding box center [236, 260] width 177 height 15
click at [187, 189] on select "**********" at bounding box center [236, 183] width 177 height 15
click at [148, 176] on select "**********" at bounding box center [236, 183] width 177 height 15
click at [181, 185] on select "**********" at bounding box center [236, 183] width 177 height 15
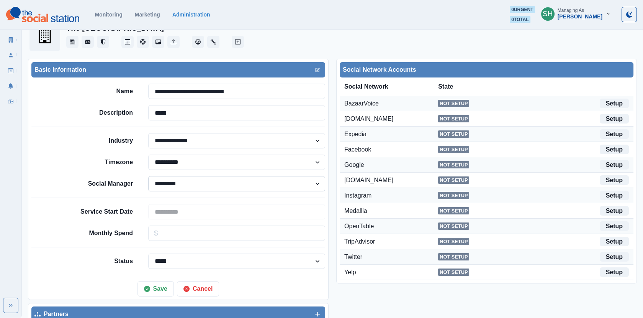
select select "*"
click at [148, 176] on select "**********" at bounding box center [236, 183] width 177 height 15
click at [164, 290] on button "Save" at bounding box center [156, 288] width 36 height 15
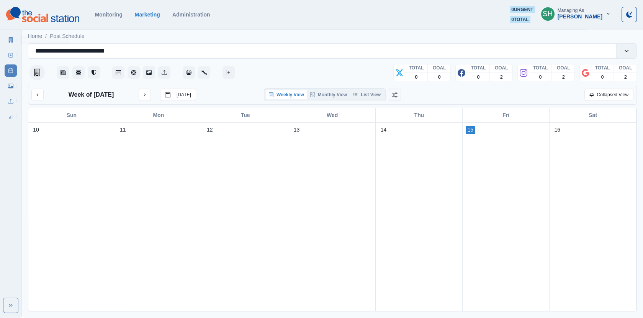
click at [6, 35] on link "Marketing Summary" at bounding box center [11, 40] width 12 height 12
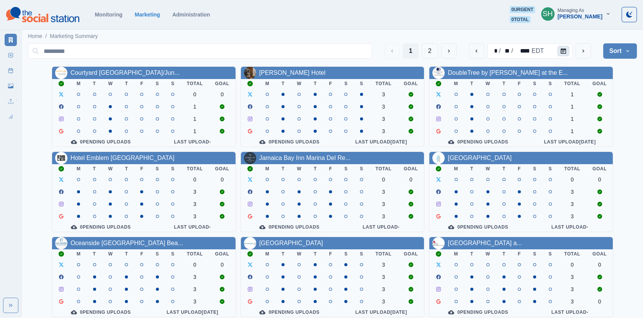
click at [561, 51] on icon "Calendar" at bounding box center [563, 50] width 5 height 5
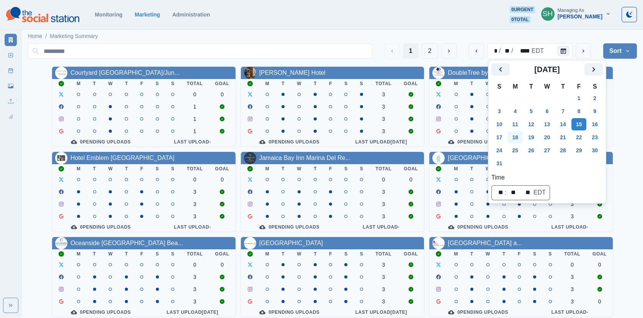
click at [515, 139] on button "18" at bounding box center [515, 137] width 15 height 12
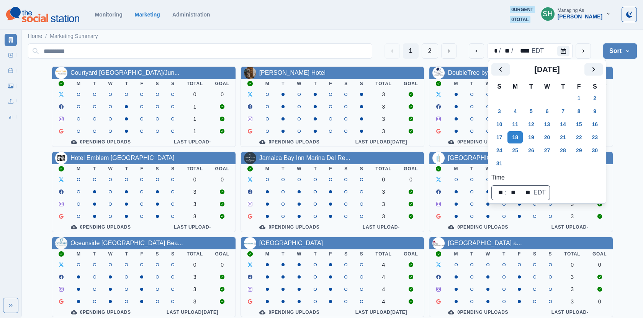
click at [607, 53] on button "Sort" at bounding box center [621, 50] width 34 height 15
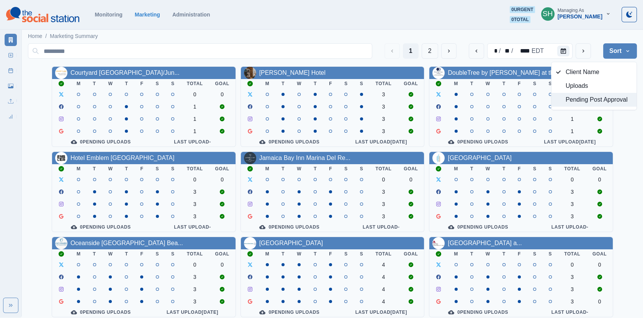
click at [602, 95] on span "Pending Post Approval" at bounding box center [599, 99] width 66 height 9
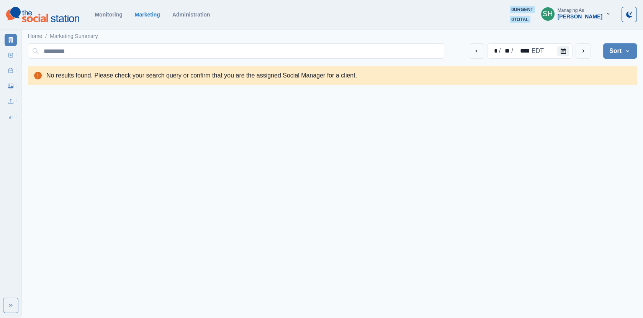
click at [606, 14] on icon "button" at bounding box center [608, 13] width 5 height 5
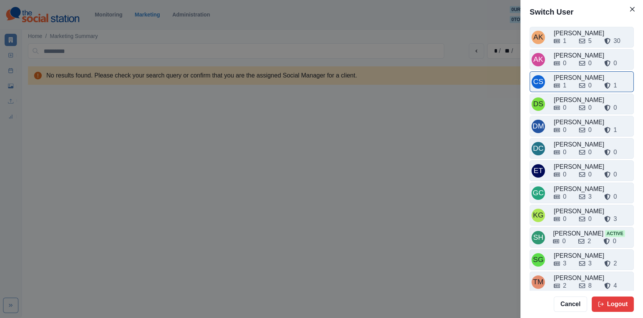
click at [576, 78] on div "1 0 1" at bounding box center [593, 84] width 78 height 12
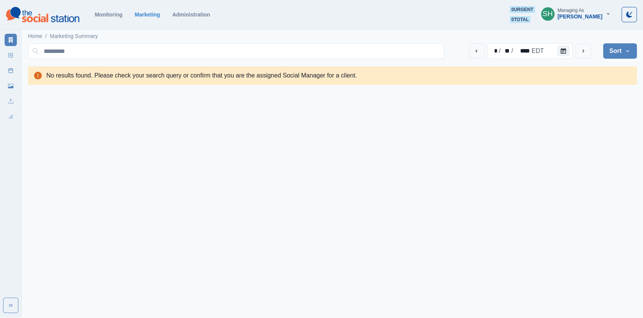
click at [583, 14] on div "[PERSON_NAME]" at bounding box center [580, 16] width 45 height 7
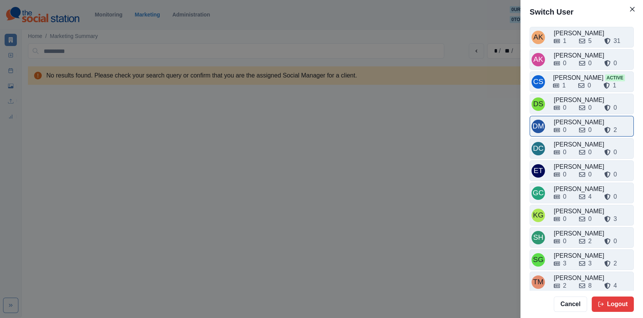
click at [575, 120] on div "[PERSON_NAME]" at bounding box center [593, 122] width 78 height 9
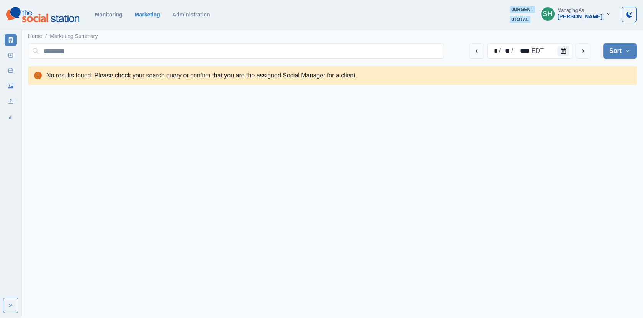
click at [591, 21] on div "SH Managing As [PERSON_NAME]" at bounding box center [576, 14] width 82 height 17
click at [584, 12] on div "Managing As" at bounding box center [571, 10] width 26 height 5
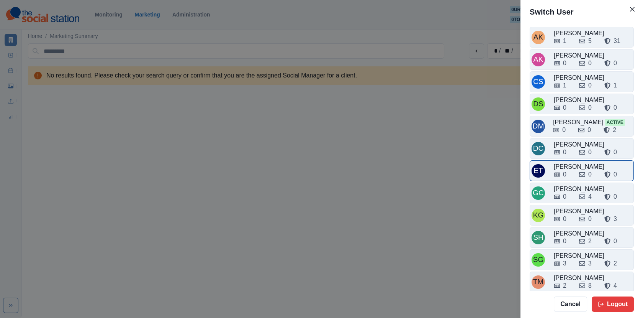
click at [571, 164] on div "[PERSON_NAME]" at bounding box center [593, 166] width 78 height 9
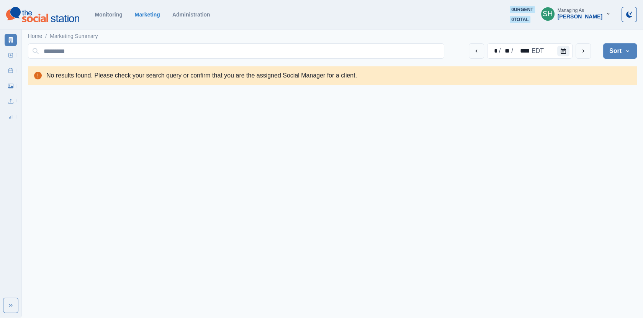
click at [579, 15] on div "[PERSON_NAME]" at bounding box center [580, 16] width 45 height 7
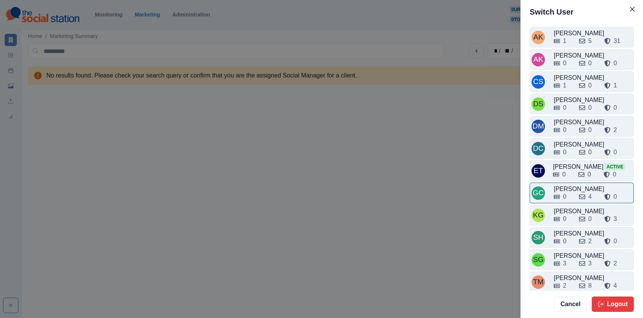
click at [574, 193] on div "0 4 0" at bounding box center [593, 196] width 78 height 9
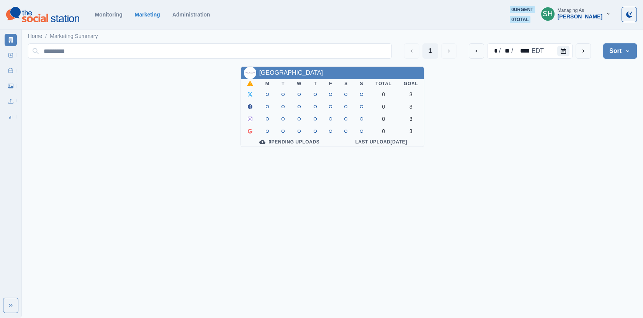
click at [588, 16] on div "[PERSON_NAME]" at bounding box center [580, 16] width 45 height 7
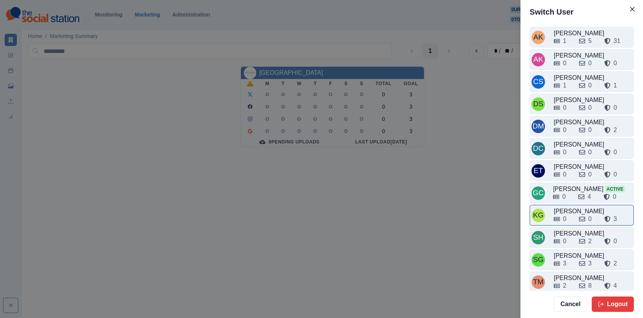
click at [572, 215] on div "0" at bounding box center [563, 218] width 19 height 9
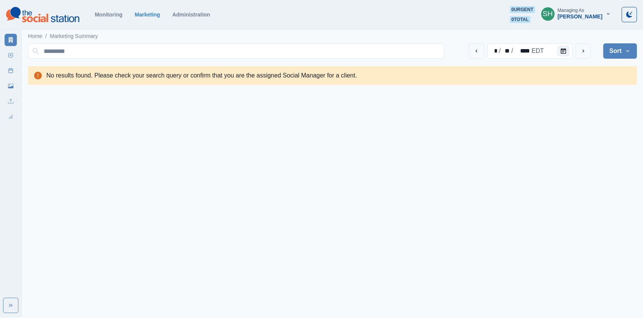
click at [582, 12] on div "Managing As" at bounding box center [571, 10] width 26 height 5
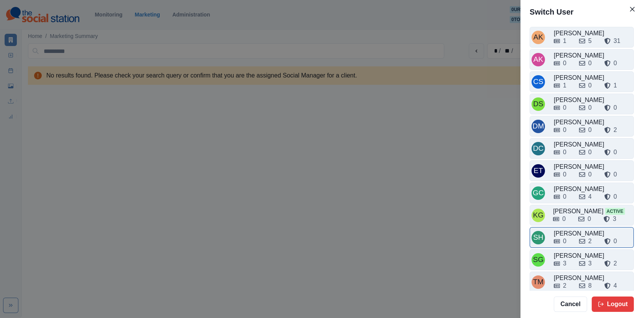
click at [569, 236] on div "0" at bounding box center [563, 240] width 19 height 9
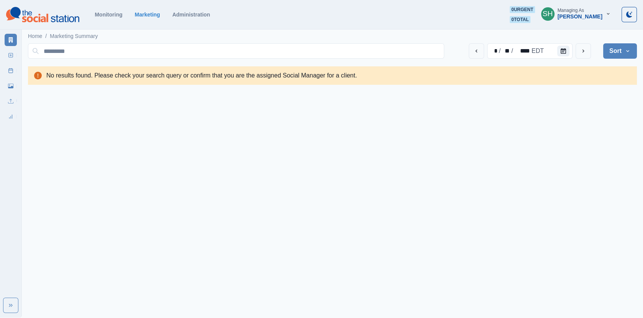
click at [583, 20] on div "[PERSON_NAME]" at bounding box center [580, 16] width 45 height 7
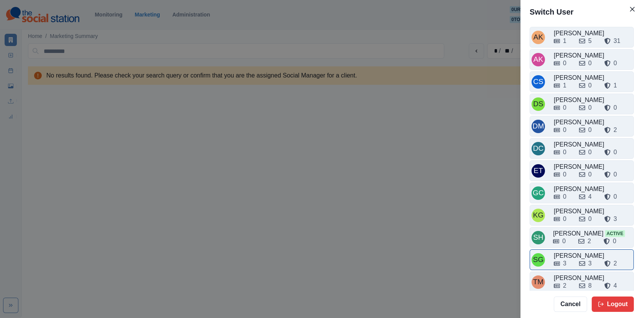
click at [577, 259] on div "3 3 2" at bounding box center [593, 263] width 78 height 9
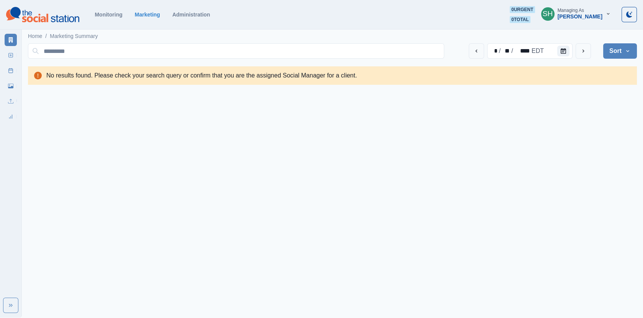
click at [589, 21] on button "SH Managing As [PERSON_NAME]" at bounding box center [576, 13] width 82 height 15
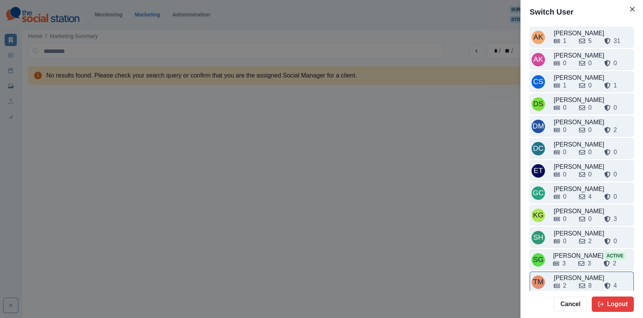
click at [571, 278] on div "2 8 4" at bounding box center [593, 284] width 78 height 12
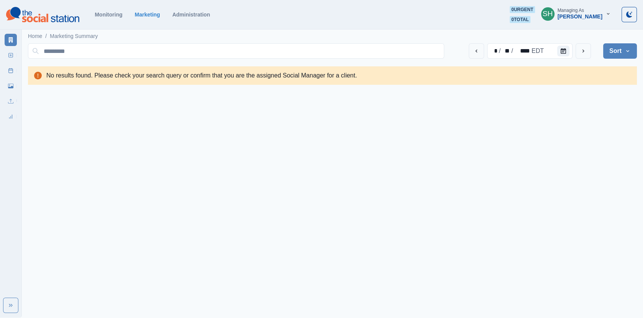
click at [580, 12] on div "Managing As" at bounding box center [571, 10] width 26 height 5
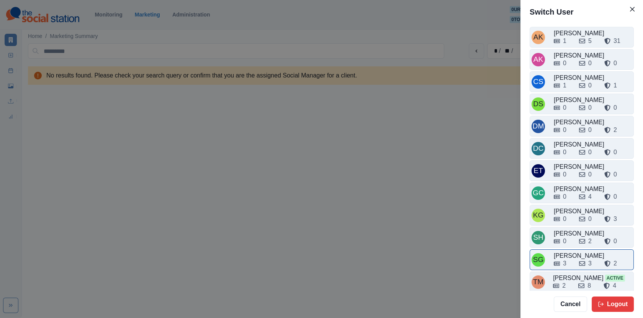
click at [575, 259] on div "3 3 2" at bounding box center [593, 263] width 78 height 9
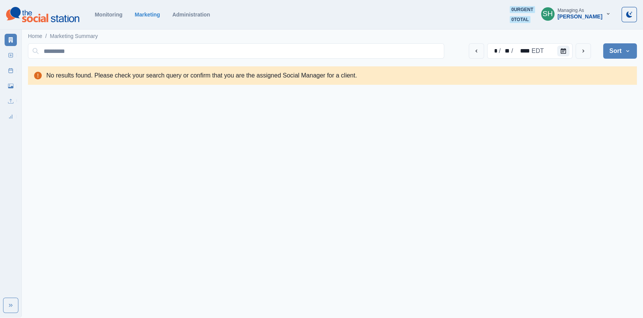
click at [576, 9] on div "Managing As" at bounding box center [571, 10] width 26 height 5
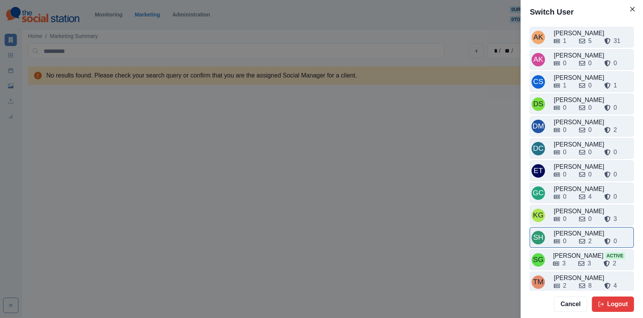
click at [571, 236] on div "0" at bounding box center [563, 240] width 19 height 9
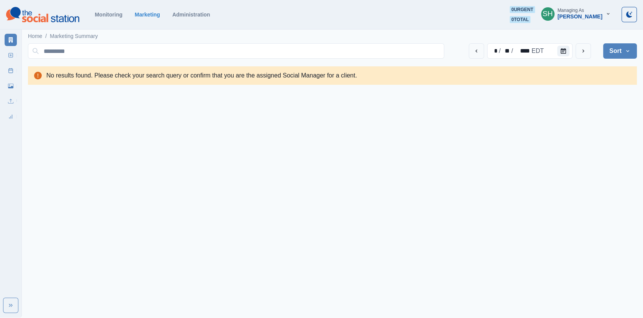
click at [580, 16] on div "[PERSON_NAME]" at bounding box center [580, 16] width 45 height 7
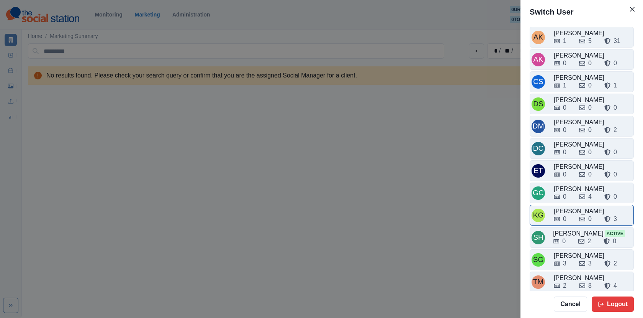
click at [567, 207] on div "[PERSON_NAME]" at bounding box center [593, 211] width 78 height 9
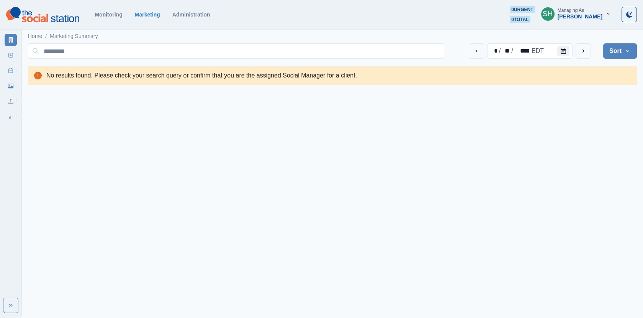
click at [576, 15] on div "[PERSON_NAME]" at bounding box center [580, 16] width 45 height 7
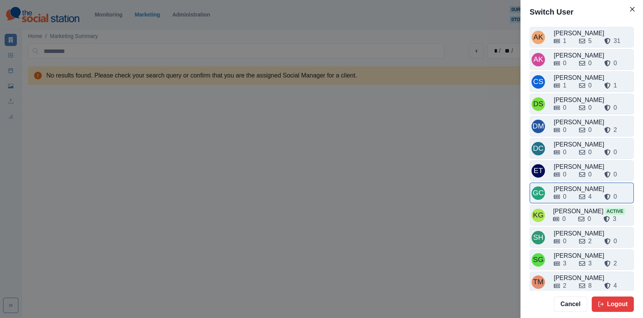
click at [573, 184] on div "[PERSON_NAME]" at bounding box center [593, 188] width 78 height 9
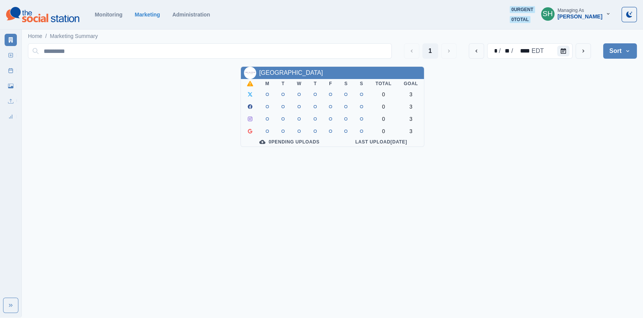
click at [583, 14] on div "[PERSON_NAME]" at bounding box center [580, 16] width 45 height 7
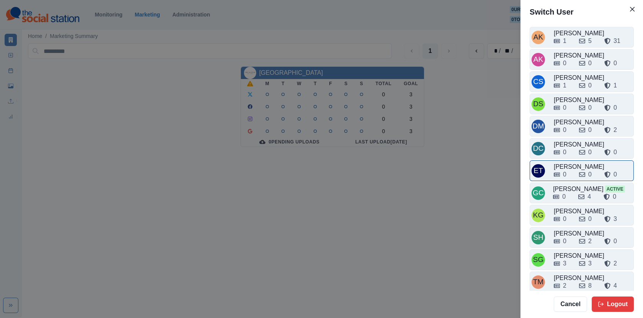
click at [574, 167] on div "0 0 0" at bounding box center [593, 173] width 78 height 12
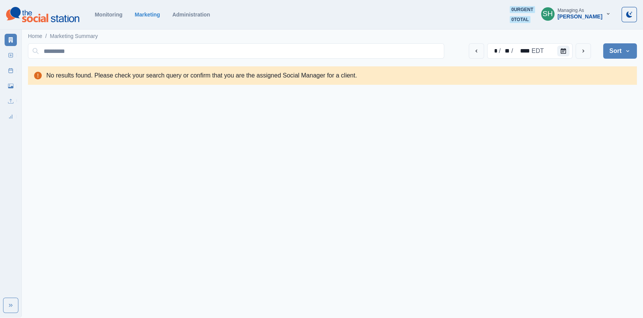
click at [579, 11] on div "Managing As" at bounding box center [571, 10] width 26 height 5
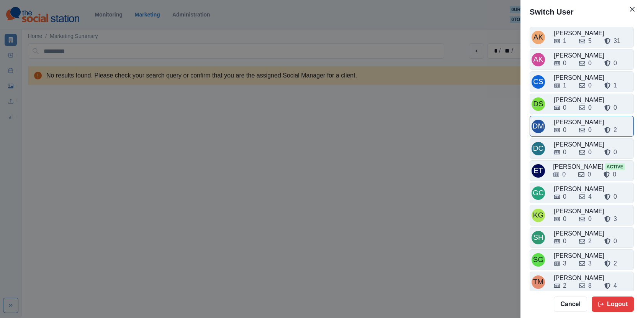
click at [573, 128] on div "0" at bounding box center [563, 129] width 19 height 9
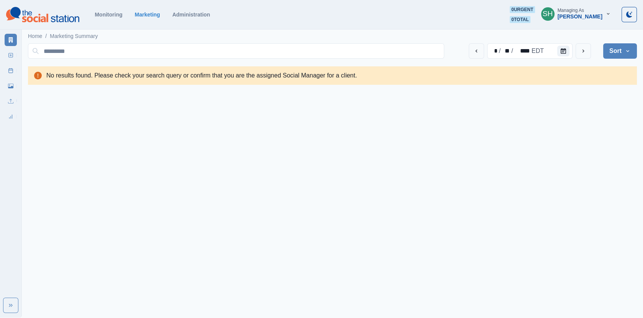
click at [574, 20] on button "SH Managing As [PERSON_NAME]" at bounding box center [576, 13] width 82 height 15
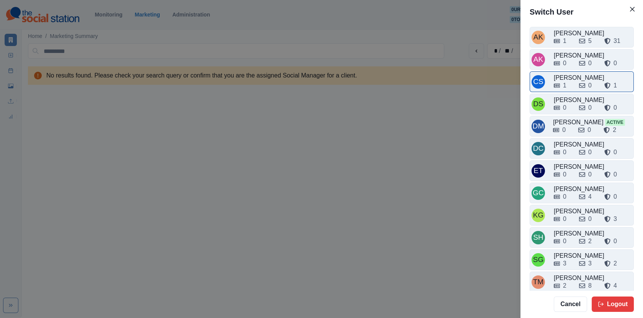
click at [576, 79] on div "1 0 1" at bounding box center [593, 84] width 78 height 12
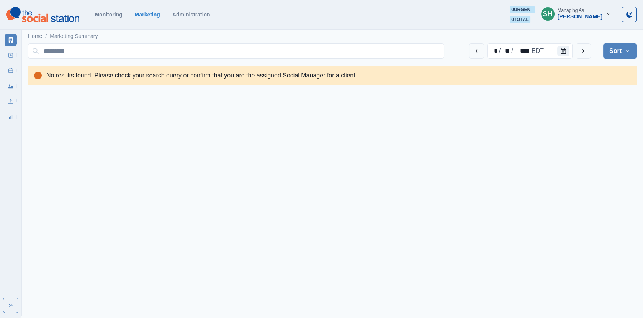
click at [613, 54] on button "Sort" at bounding box center [621, 50] width 34 height 15
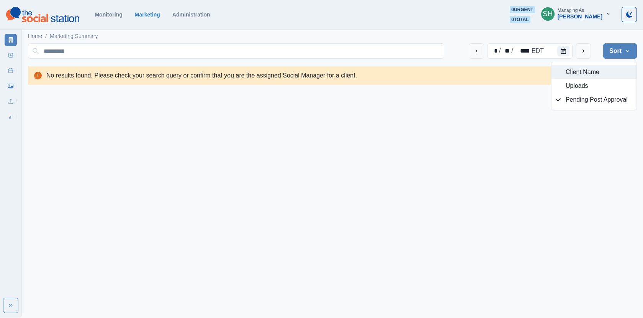
click at [567, 78] on button "Client Name" at bounding box center [594, 72] width 85 height 14
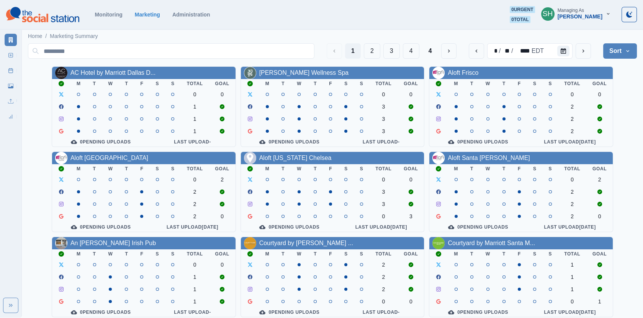
click at [574, 17] on div "[PERSON_NAME]" at bounding box center [580, 16] width 45 height 7
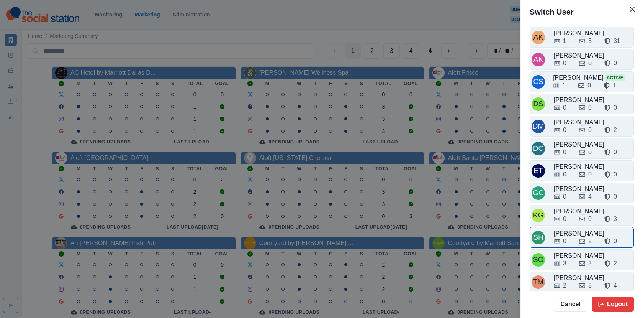
click at [568, 233] on div "0 2 0" at bounding box center [593, 239] width 78 height 12
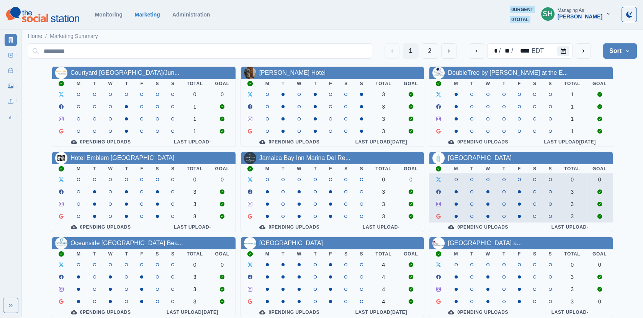
scroll to position [93, 0]
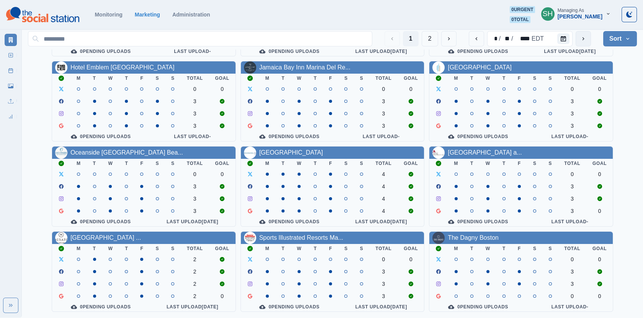
click at [579, 40] on button "next" at bounding box center [583, 38] width 15 height 15
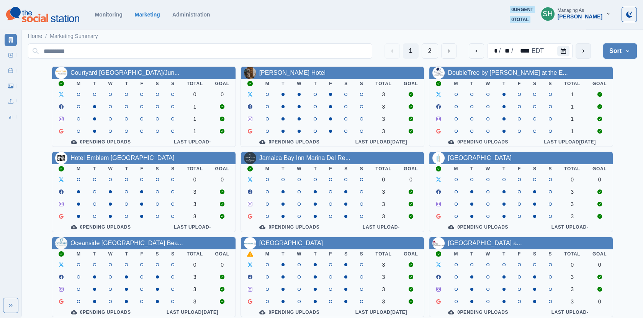
click at [581, 53] on icon "next" at bounding box center [584, 51] width 6 height 6
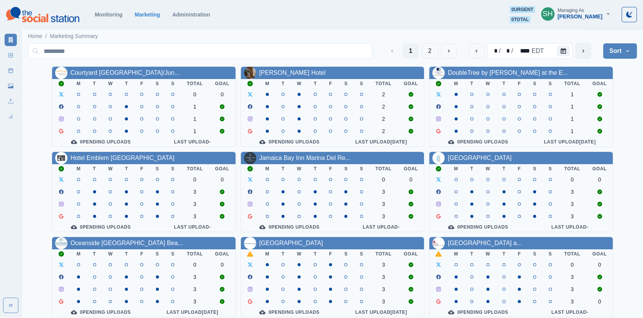
scroll to position [93, 0]
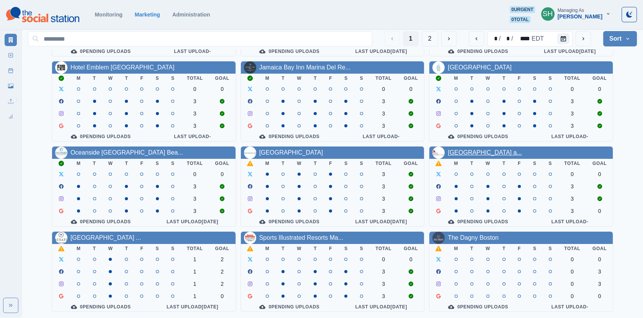
click at [459, 149] on link "[GEOGRAPHIC_DATA] a..." at bounding box center [485, 152] width 74 height 7
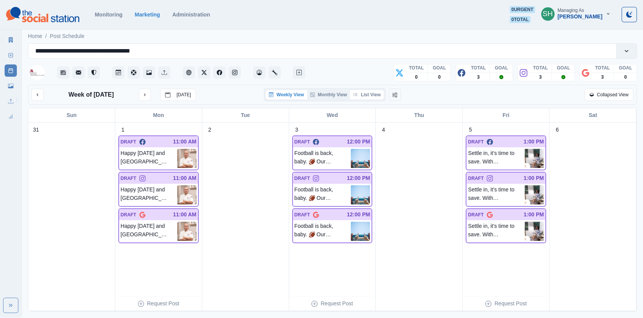
click at [366, 92] on button "List View" at bounding box center [367, 94] width 34 height 9
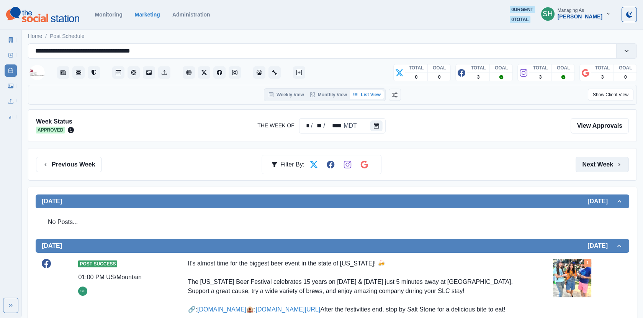
click at [592, 162] on button "Next Week" at bounding box center [602, 164] width 53 height 15
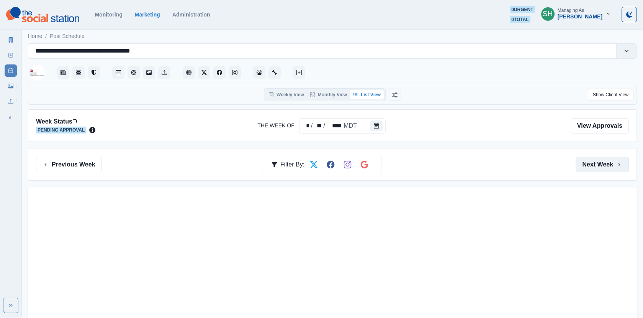
click at [592, 162] on button "Next Week" at bounding box center [602, 164] width 53 height 15
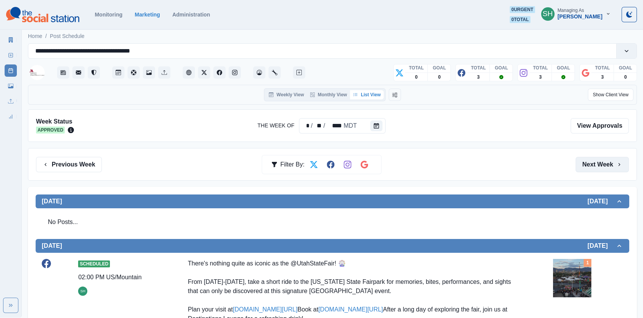
click at [587, 164] on button "Next Week" at bounding box center [602, 164] width 53 height 15
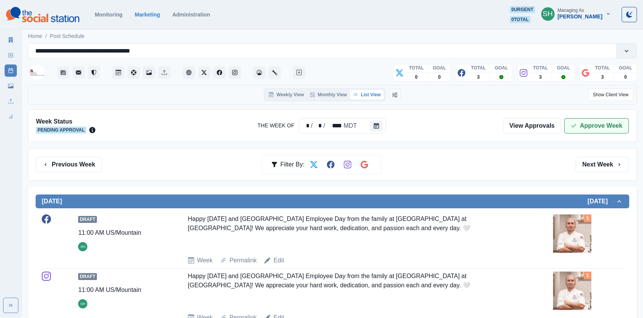
click at [582, 119] on button "Approve Week" at bounding box center [596, 125] width 65 height 15
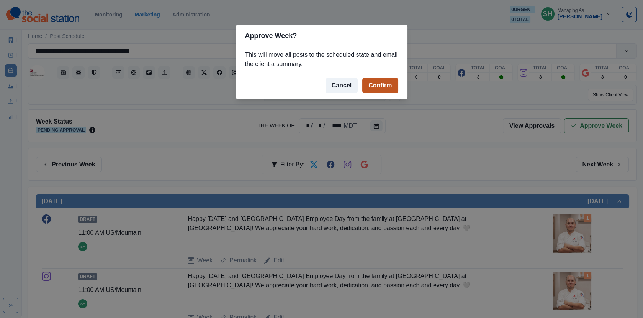
click at [379, 83] on button "Confirm" at bounding box center [381, 85] width 36 height 15
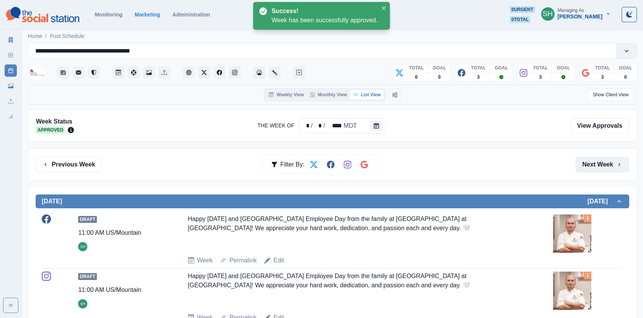
click at [596, 159] on button "Next Week" at bounding box center [602, 164] width 53 height 15
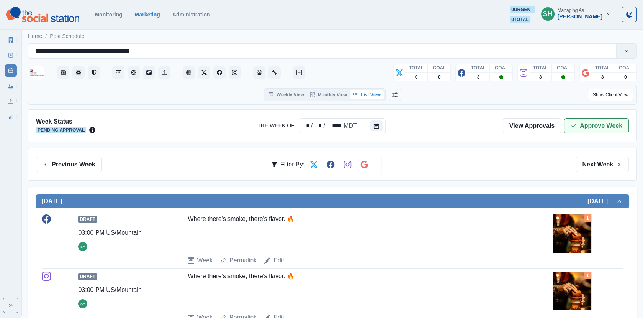
click at [580, 126] on button "Approve Week" at bounding box center [596, 125] width 65 height 15
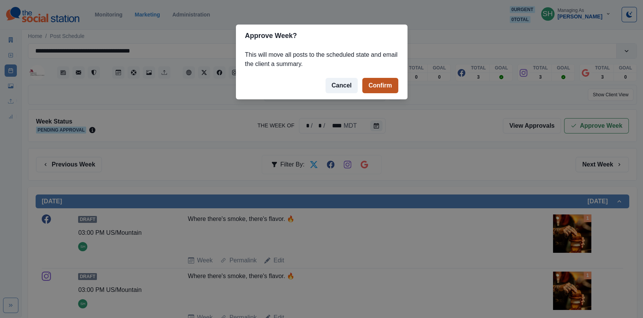
click at [377, 90] on button "Confirm" at bounding box center [381, 85] width 36 height 15
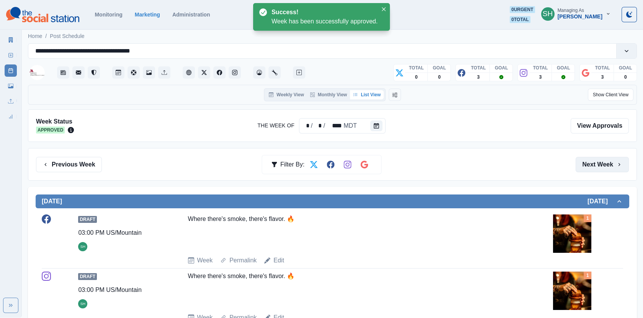
click at [587, 159] on button "Next Week" at bounding box center [602, 164] width 53 height 15
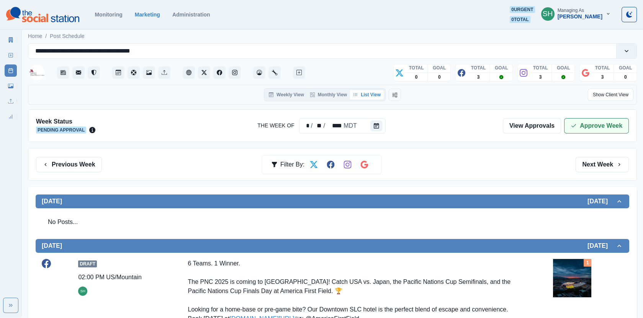
click at [589, 127] on button "Approve Week" at bounding box center [596, 125] width 65 height 15
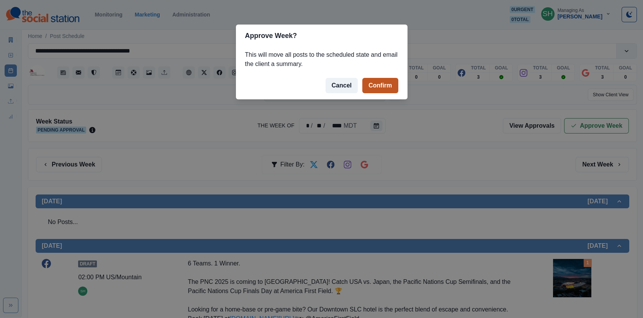
click at [379, 87] on button "Confirm" at bounding box center [381, 85] width 36 height 15
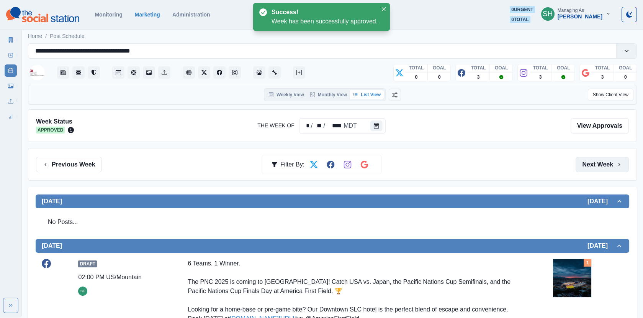
click at [583, 165] on button "Next Week" at bounding box center [602, 164] width 53 height 15
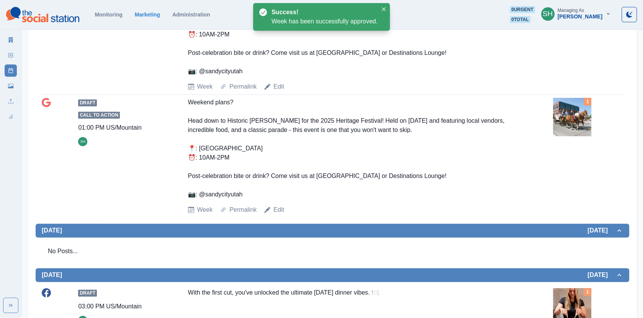
scroll to position [887, 0]
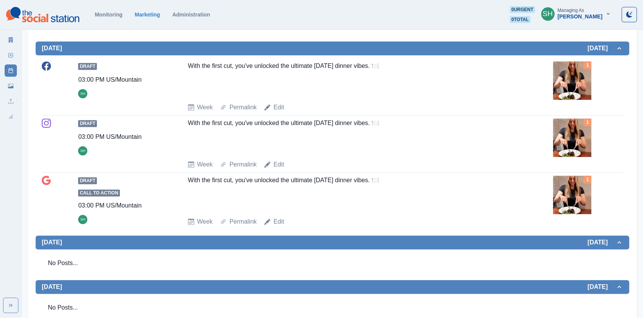
click at [584, 124] on img at bounding box center [572, 137] width 38 height 38
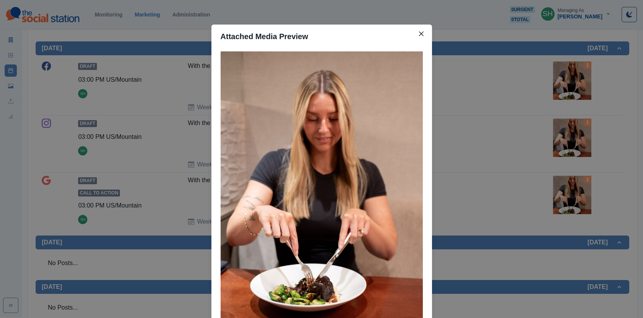
click at [584, 124] on div "Attached Media Preview" at bounding box center [321, 159] width 643 height 318
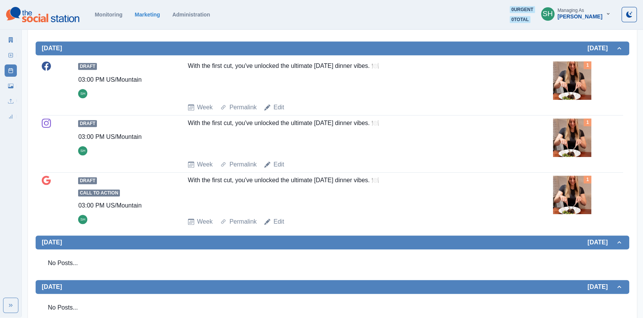
click at [584, 124] on img at bounding box center [572, 137] width 38 height 38
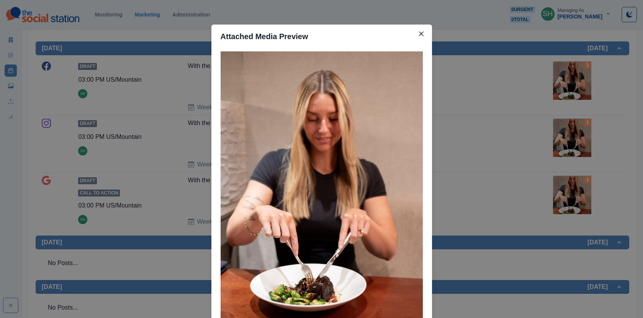
click at [584, 124] on div "Attached Media Preview" at bounding box center [321, 159] width 643 height 318
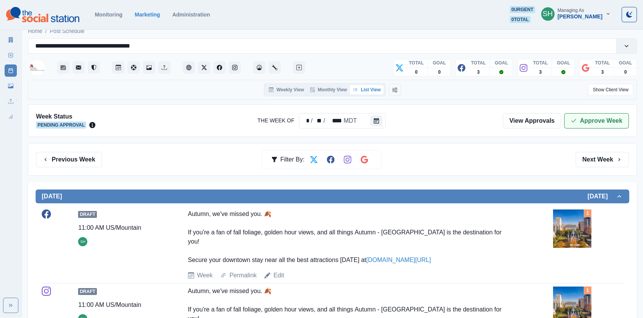
scroll to position [0, 0]
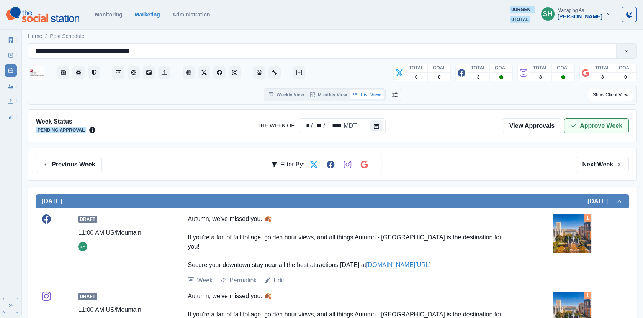
click at [577, 119] on button "Approve Week" at bounding box center [596, 125] width 65 height 15
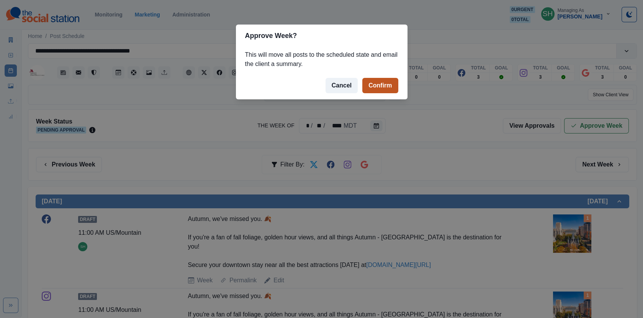
click at [385, 84] on button "Confirm" at bounding box center [381, 85] width 36 height 15
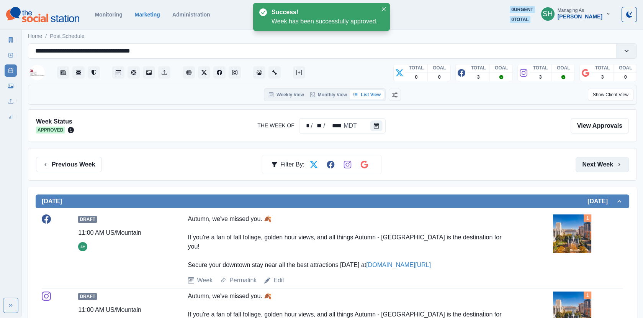
click at [594, 167] on button "Next Week" at bounding box center [602, 164] width 53 height 15
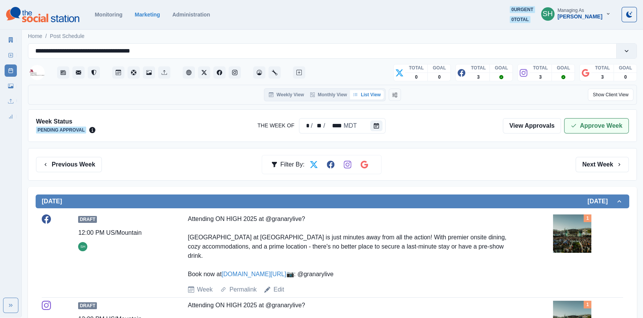
click at [573, 123] on icon "button" at bounding box center [574, 126] width 6 height 6
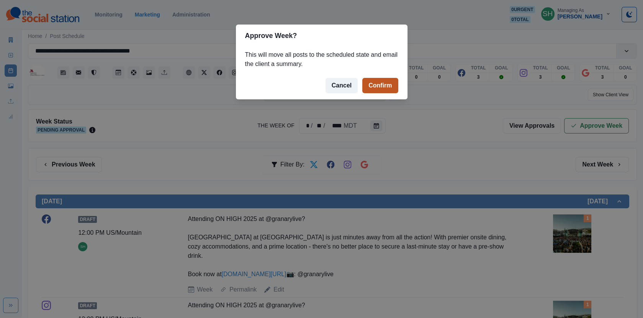
click at [381, 90] on button "Confirm" at bounding box center [381, 85] width 36 height 15
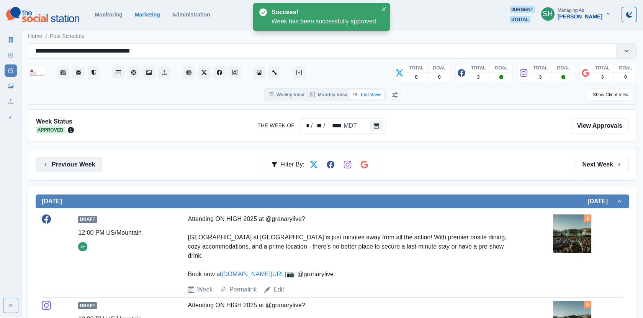
click at [80, 170] on button "Previous Week" at bounding box center [69, 164] width 66 height 15
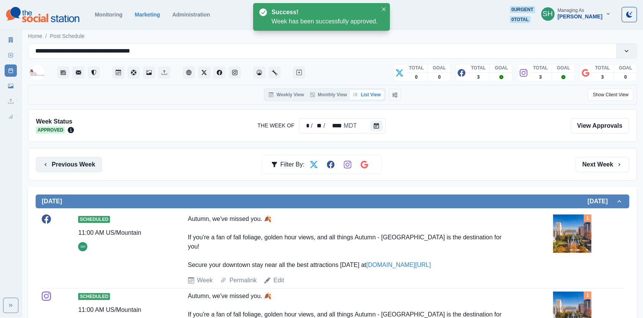
click at [80, 170] on button "Previous Week" at bounding box center [69, 164] width 66 height 15
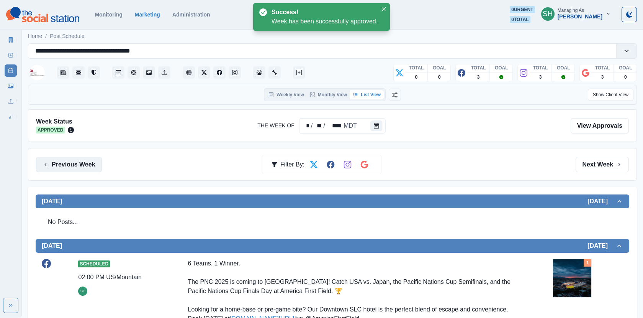
click at [80, 170] on button "Previous Week" at bounding box center [69, 164] width 66 height 15
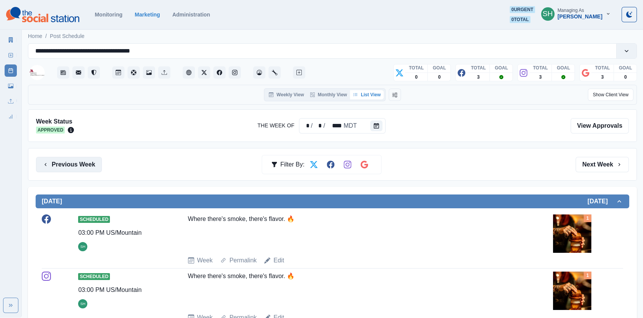
click at [80, 170] on button "Previous Week" at bounding box center [69, 164] width 66 height 15
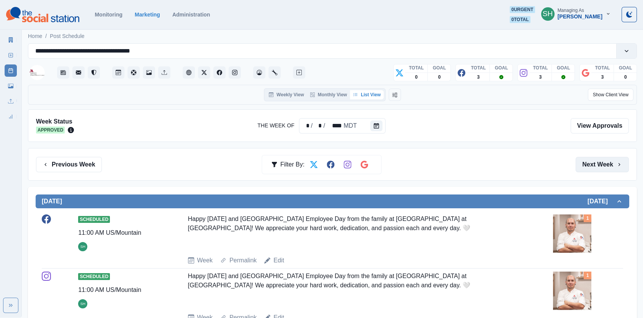
click at [579, 169] on button "Next Week" at bounding box center [602, 164] width 53 height 15
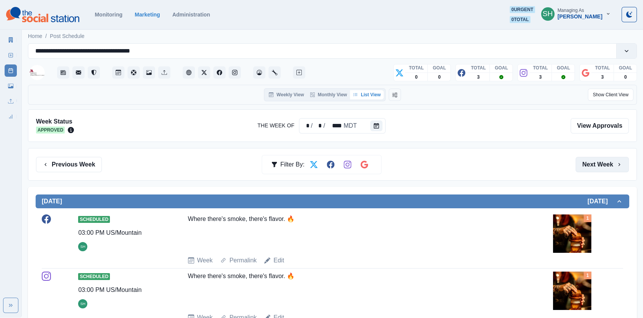
click at [579, 169] on button "Next Week" at bounding box center [602, 164] width 53 height 15
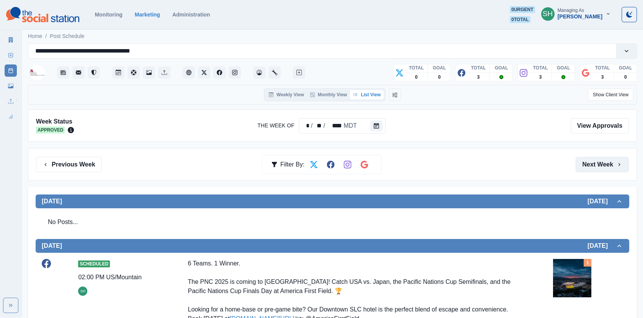
click at [579, 169] on button "Next Week" at bounding box center [602, 164] width 53 height 15
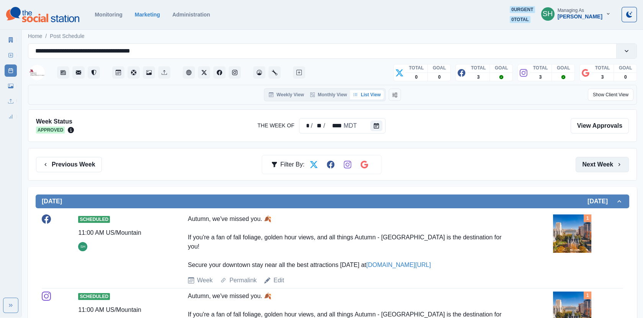
click at [579, 169] on button "Next Week" at bounding box center [602, 164] width 53 height 15
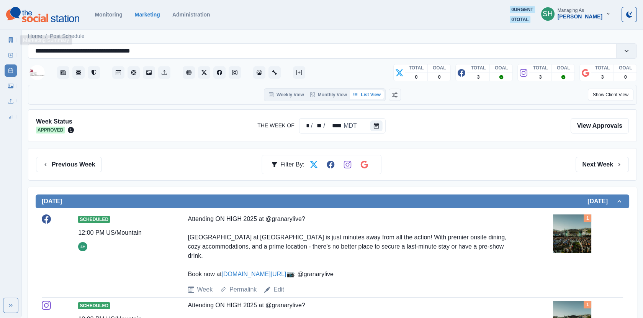
click at [13, 42] on link "Marketing Summary" at bounding box center [11, 40] width 12 height 12
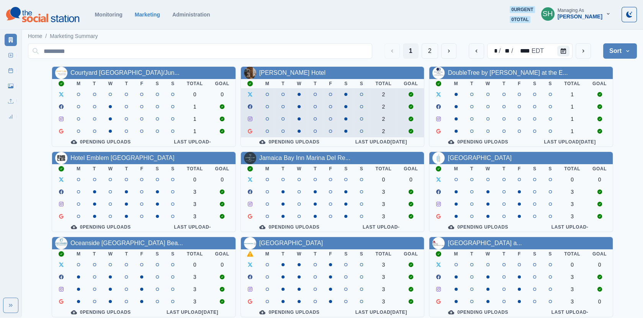
scroll to position [93, 0]
